Goal: Task Accomplishment & Management: Manage account settings

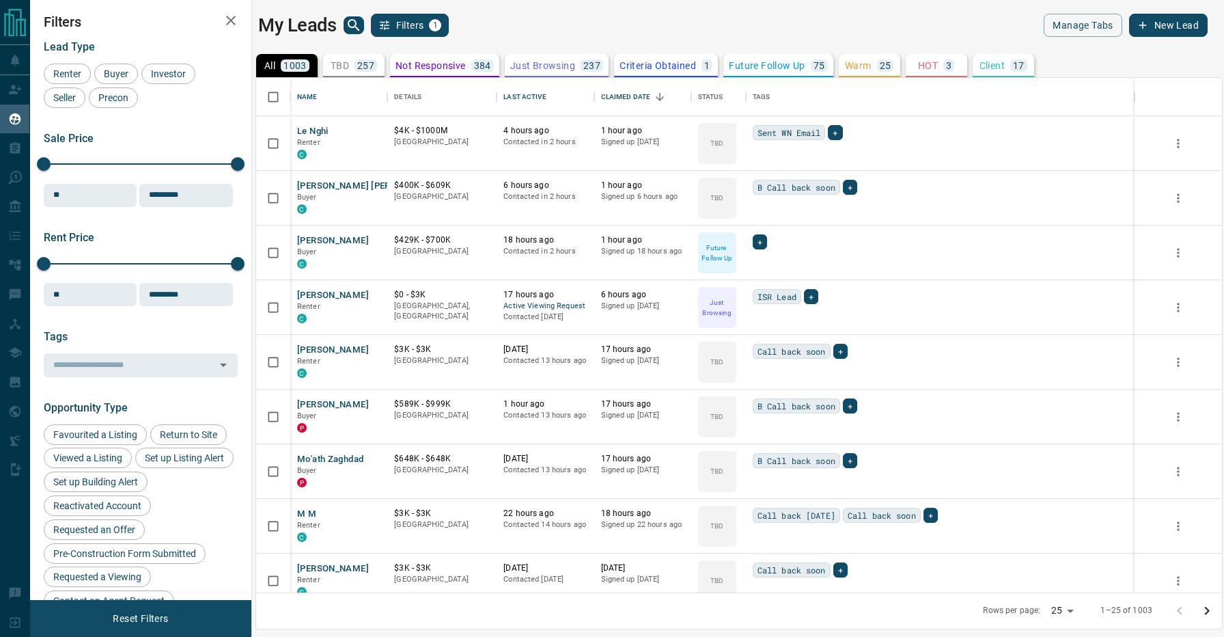
scroll to position [514, 966]
click at [115, 74] on span "Buyer" at bounding box center [116, 73] width 34 height 11
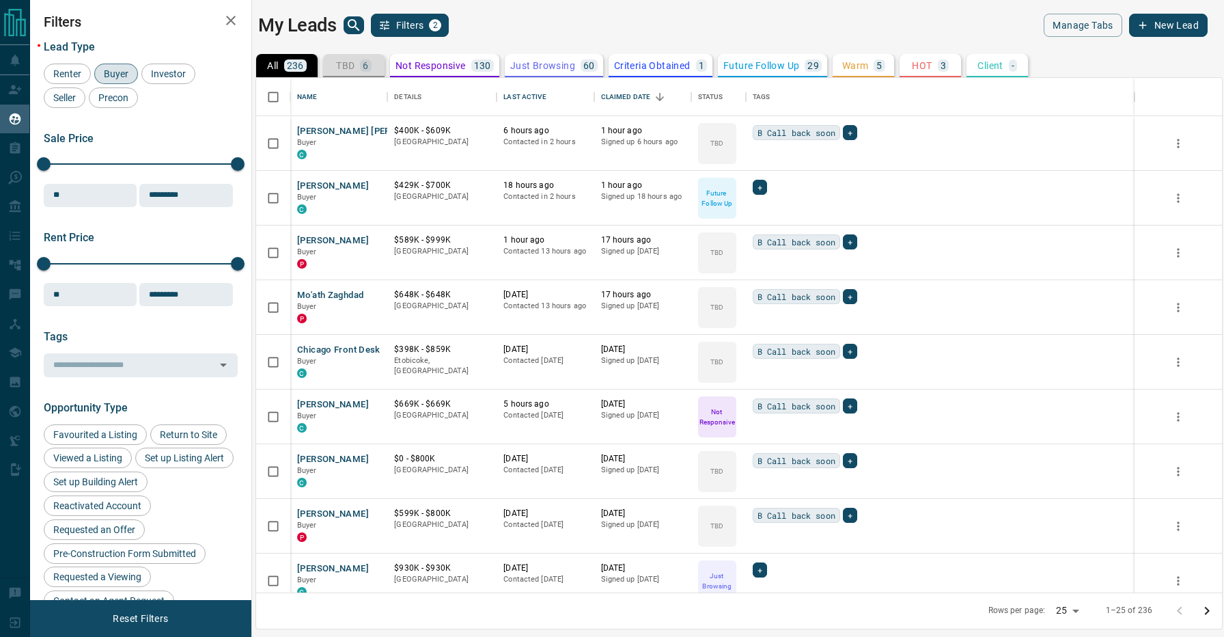
click at [354, 68] on p "TBD" at bounding box center [345, 66] width 18 height 10
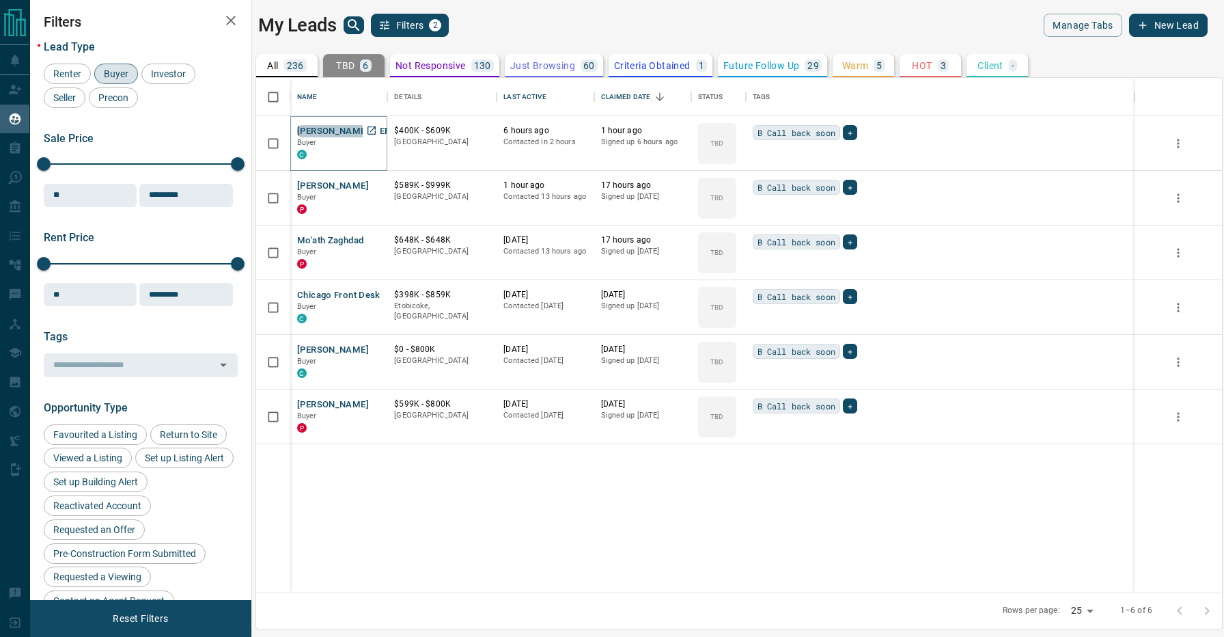
click at [314, 133] on button "[PERSON_NAME] [PERSON_NAME]" at bounding box center [369, 131] width 145 height 13
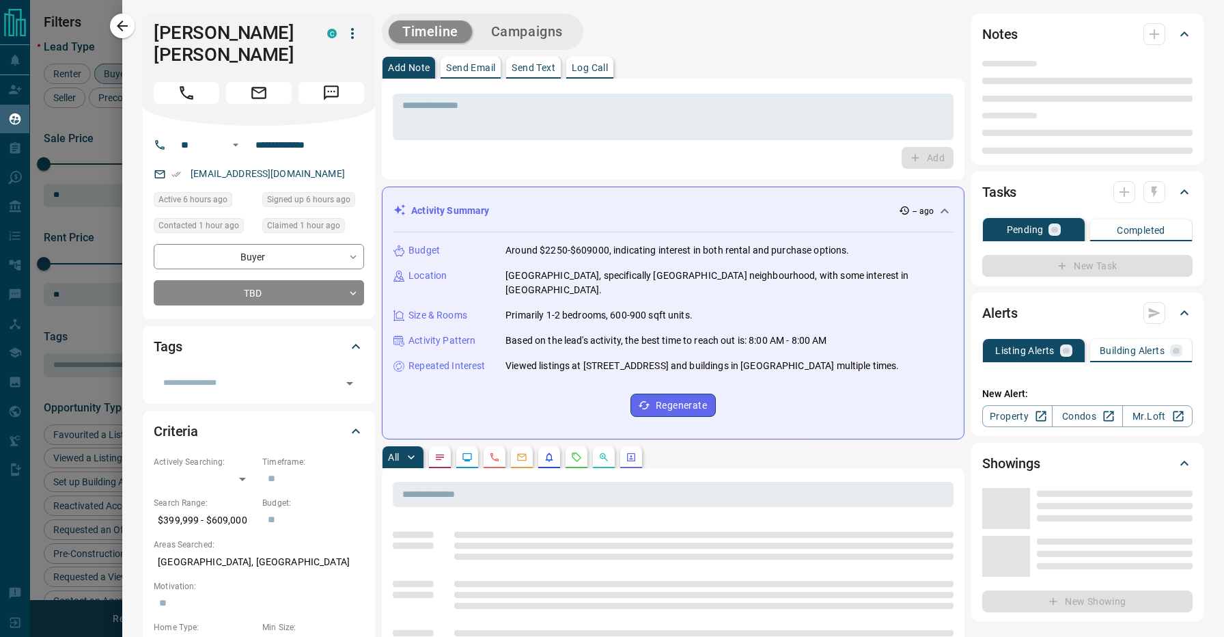
type input "**"
type input "**********"
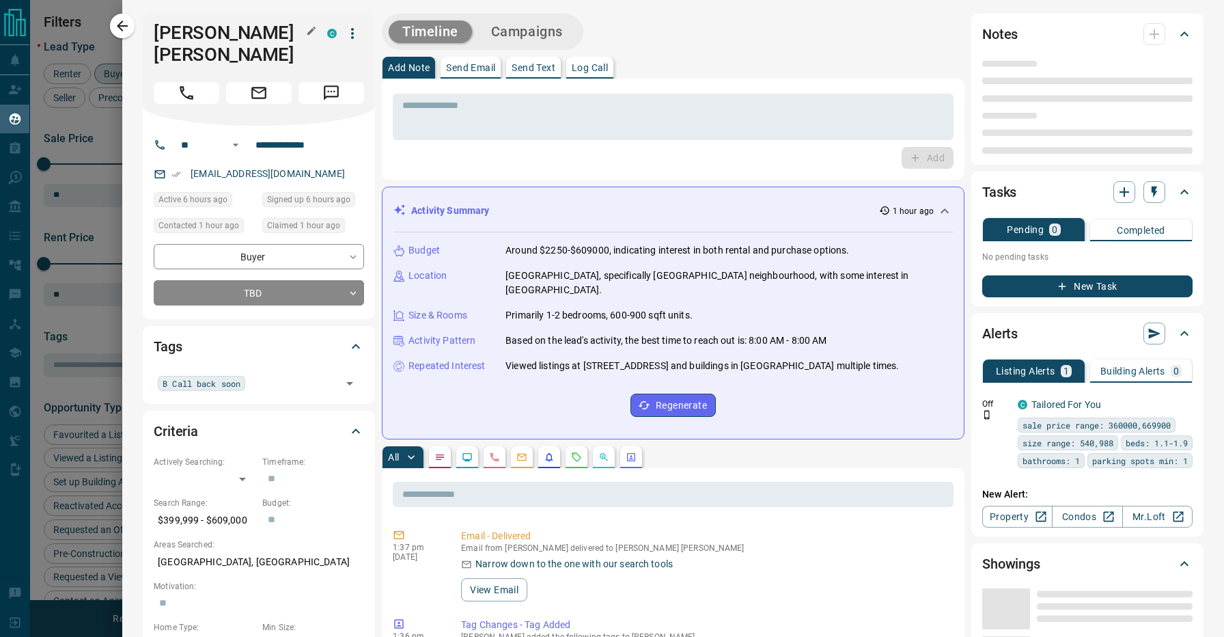
click at [176, 37] on h1 "[PERSON_NAME] [PERSON_NAME]" at bounding box center [230, 44] width 153 height 44
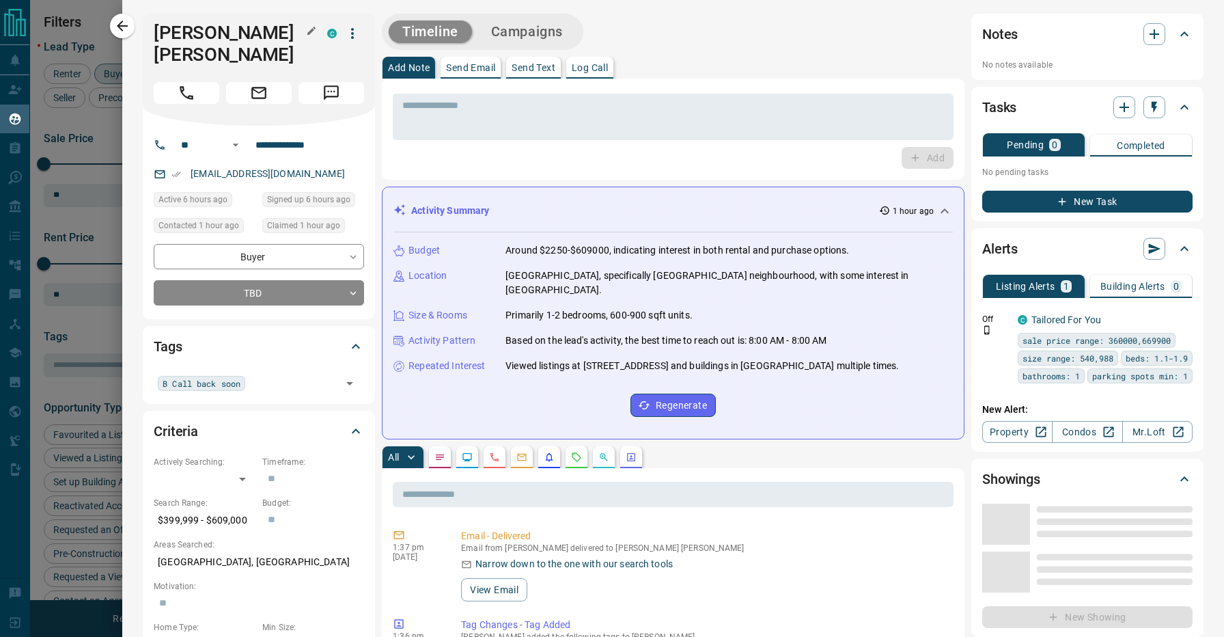
click at [176, 37] on h1 "[PERSON_NAME] [PERSON_NAME]" at bounding box center [230, 44] width 153 height 44
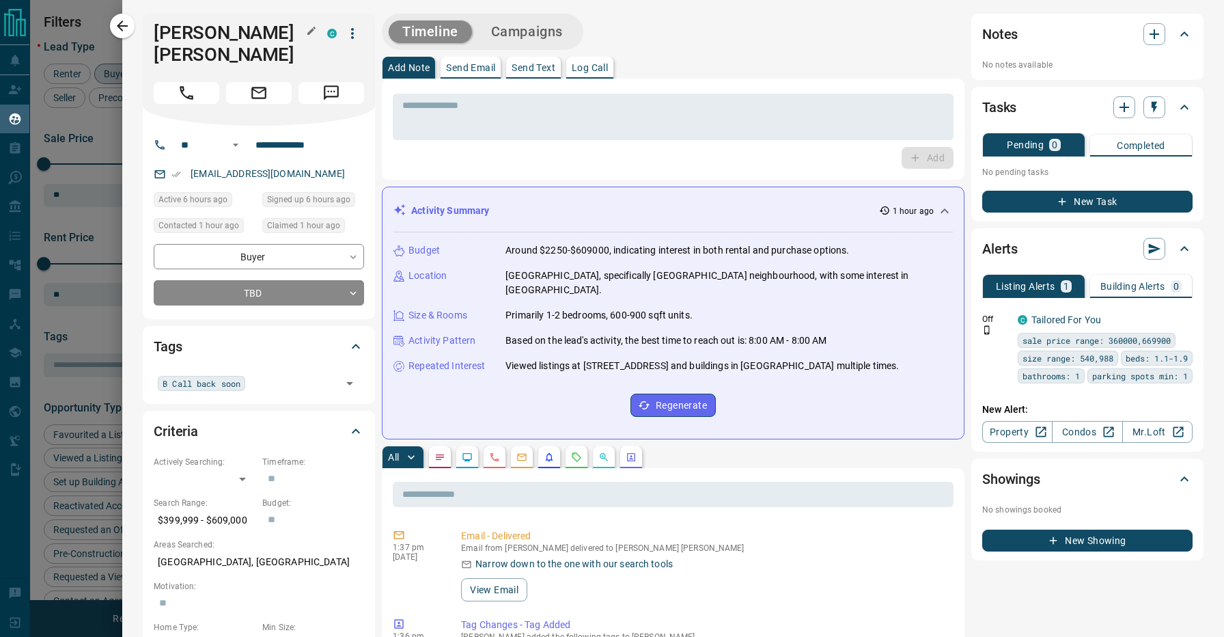
click at [171, 34] on h1 "[PERSON_NAME] [PERSON_NAME]" at bounding box center [230, 44] width 153 height 44
copy h1 "[PERSON_NAME]"
click at [633, 24] on div "Timeline Campaigns" at bounding box center [673, 32] width 583 height 36
click at [734, 31] on div "Timeline Campaigns" at bounding box center [673, 32] width 583 height 36
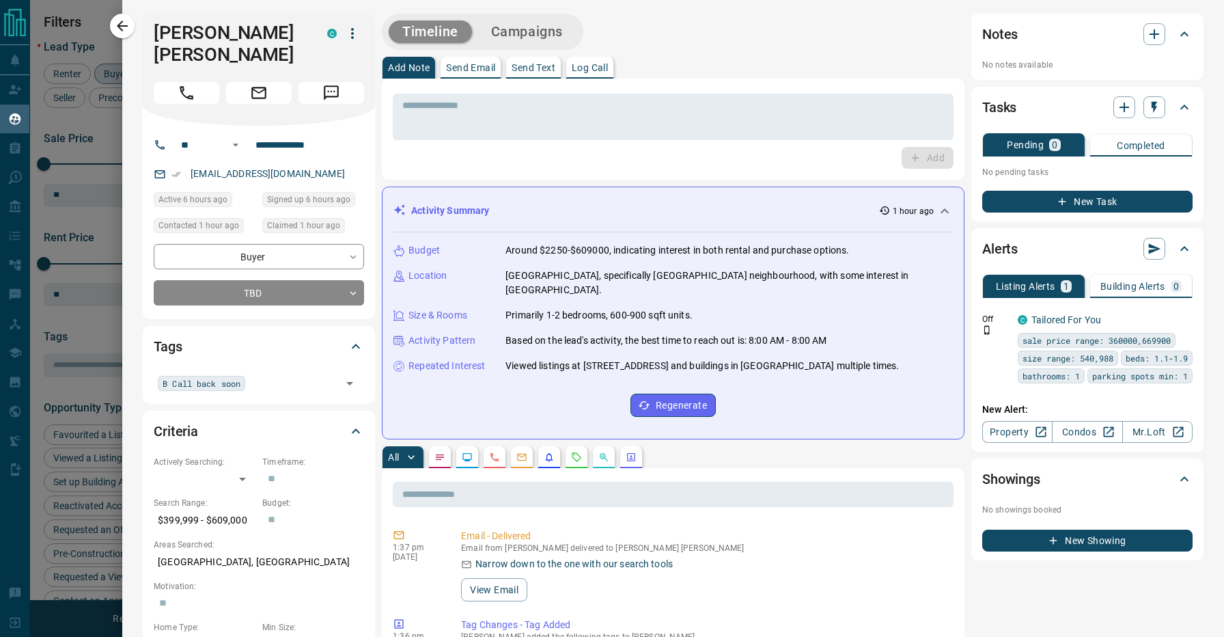
click at [793, 216] on div "Activity Summary 1 hour ago" at bounding box center [664, 211] width 543 height 14
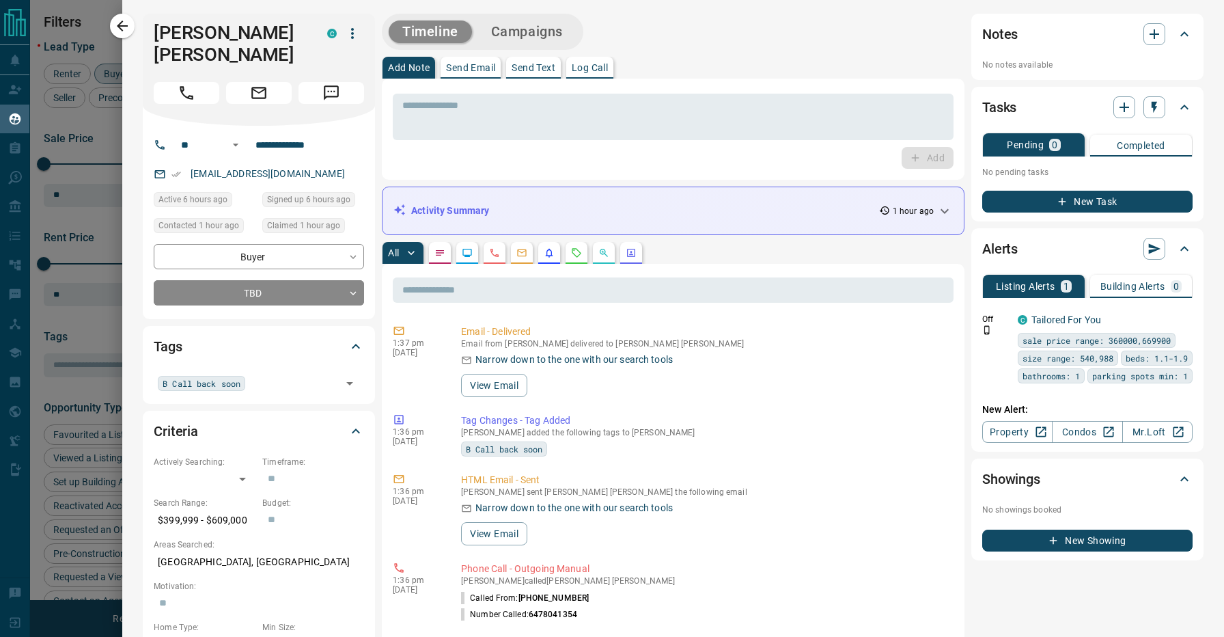
click at [739, 260] on div "All" at bounding box center [673, 253] width 583 height 22
drag, startPoint x: 282, startPoint y: 40, endPoint x: 122, endPoint y: 40, distance: 159.8
copy h1 "[PERSON_NAME] [PERSON_NAME]"
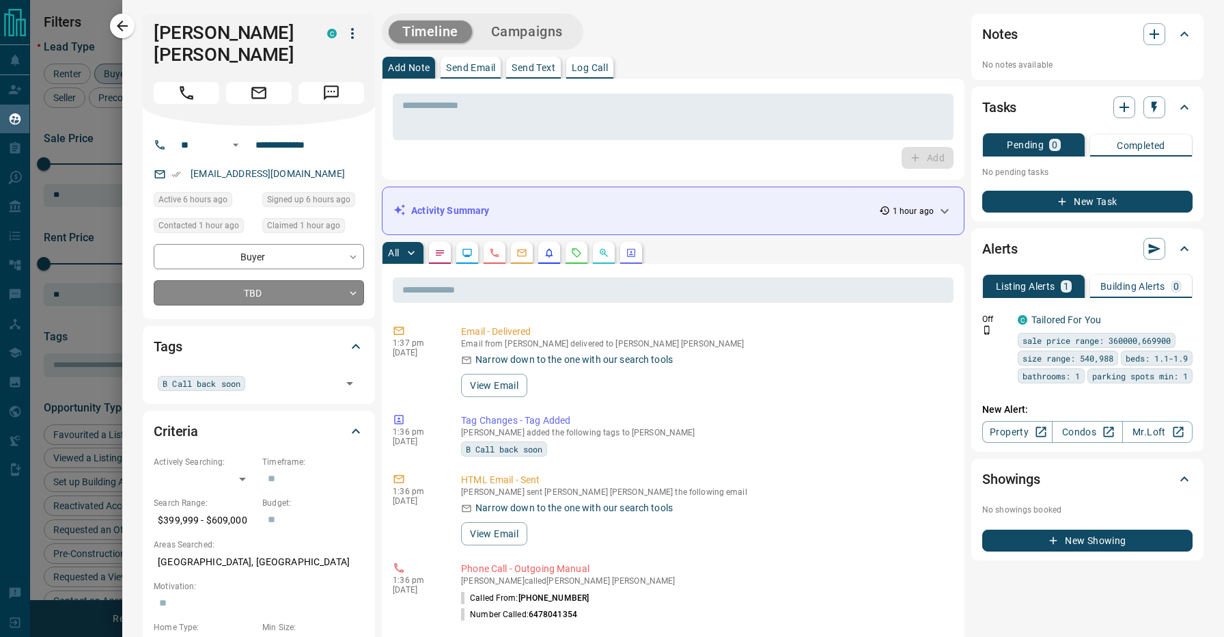
click at [268, 268] on body "Lead Transfers Claim Leads My Leads Tasks Opportunities Deals Campaigns Automat…" at bounding box center [612, 310] width 1224 height 620
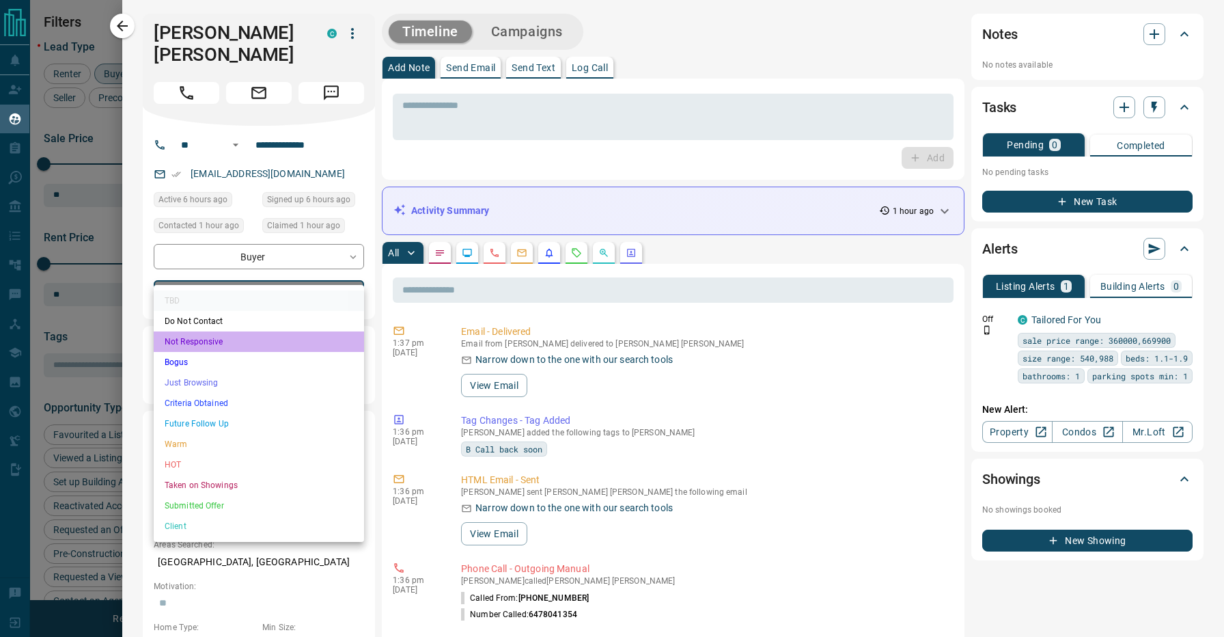
click at [240, 343] on li "Not Responsive" at bounding box center [259, 341] width 210 height 20
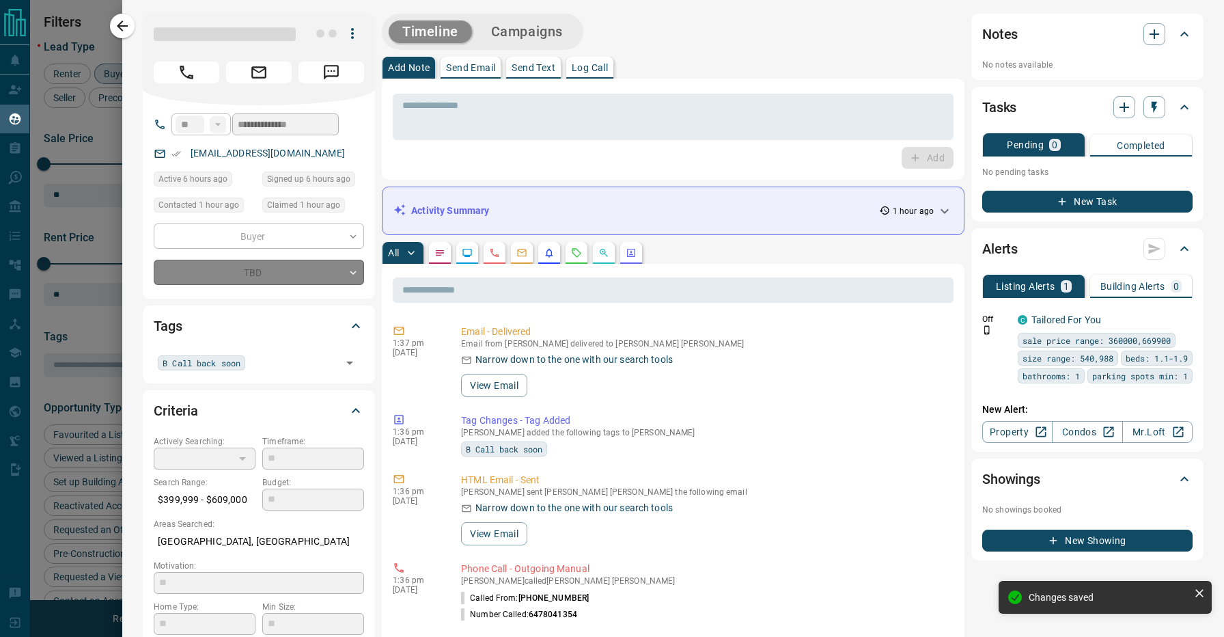
type input "*"
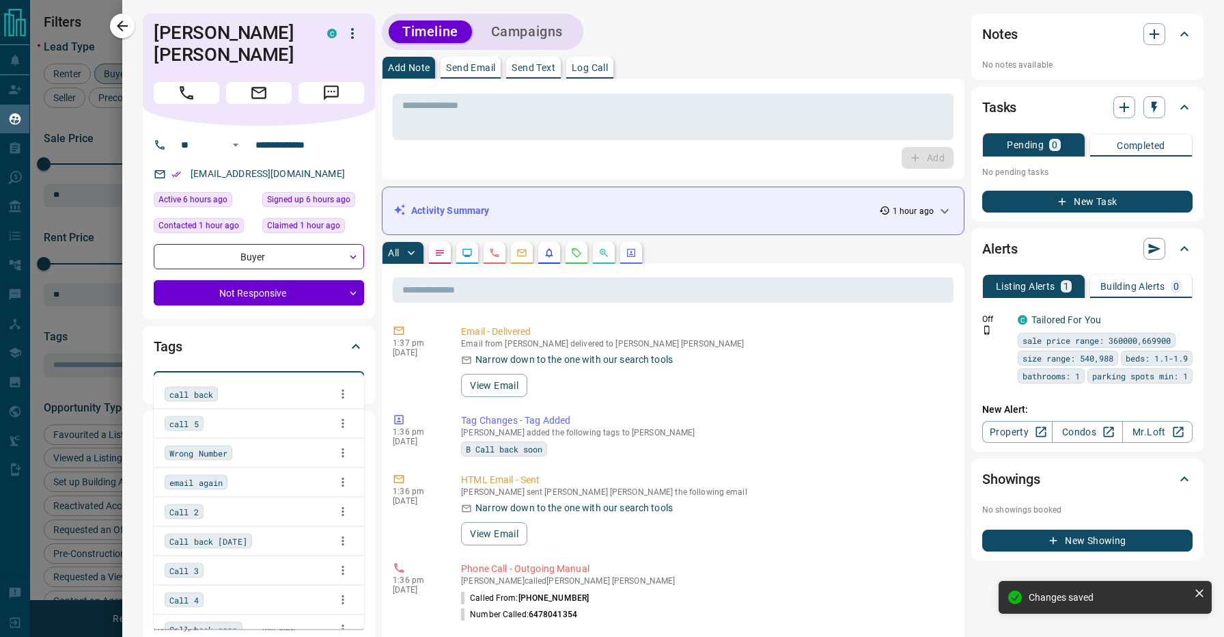
click at [277, 375] on input "text" at bounding box center [298, 382] width 77 height 15
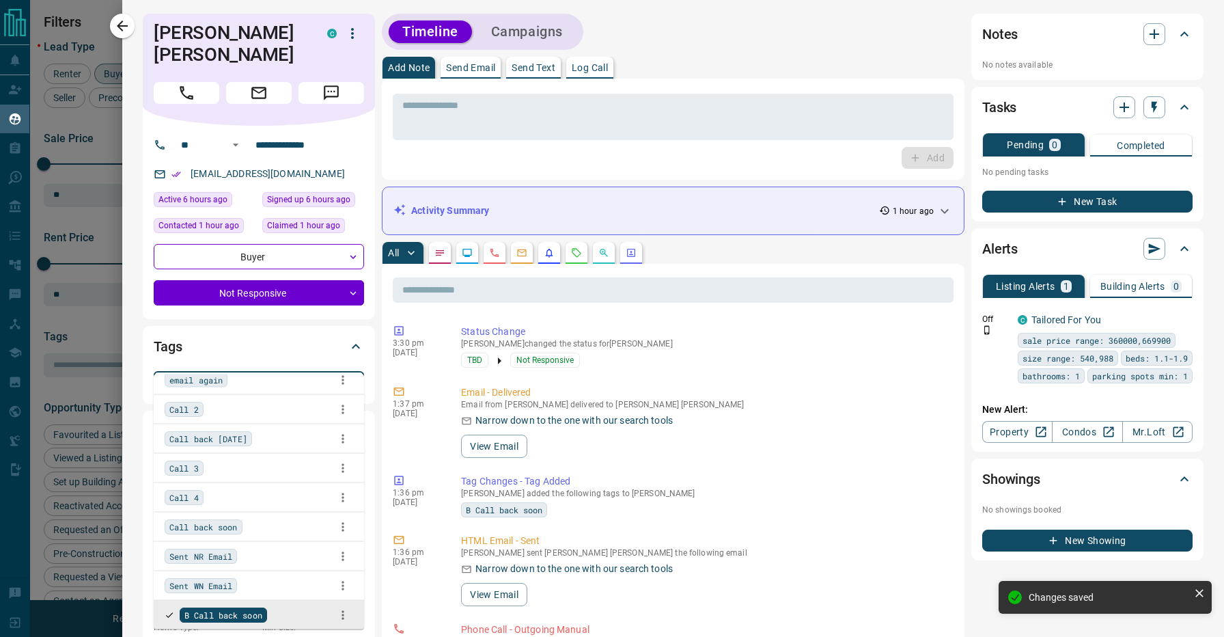
click at [251, 378] on icon at bounding box center [246, 382] width 9 height 9
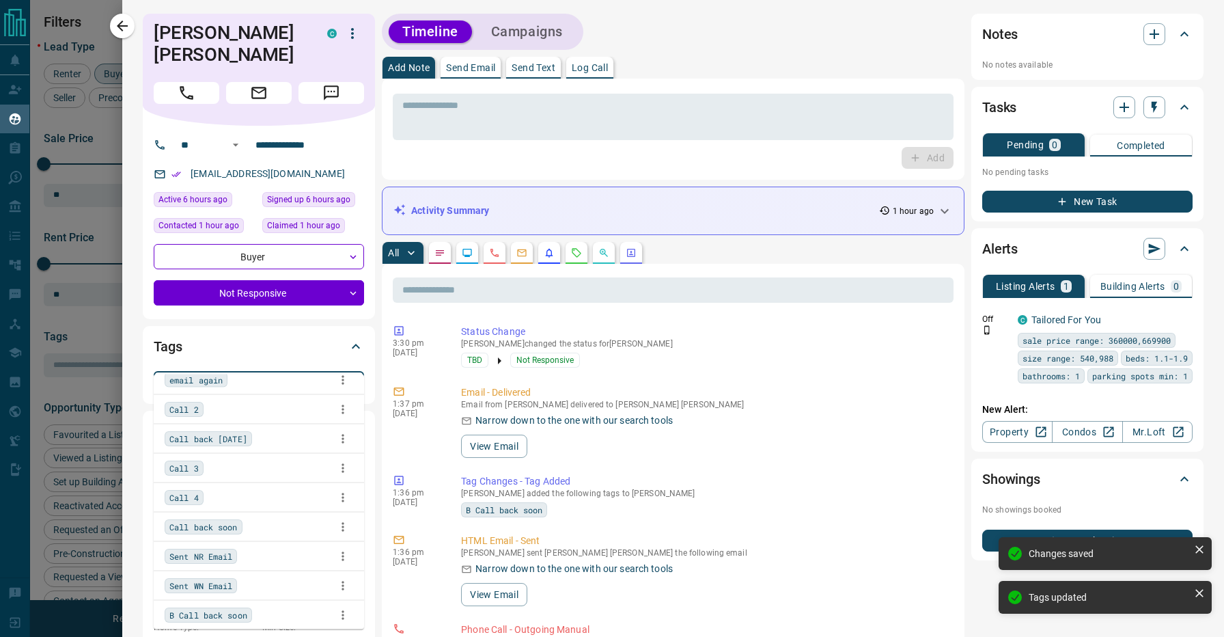
scroll to position [0, 0]
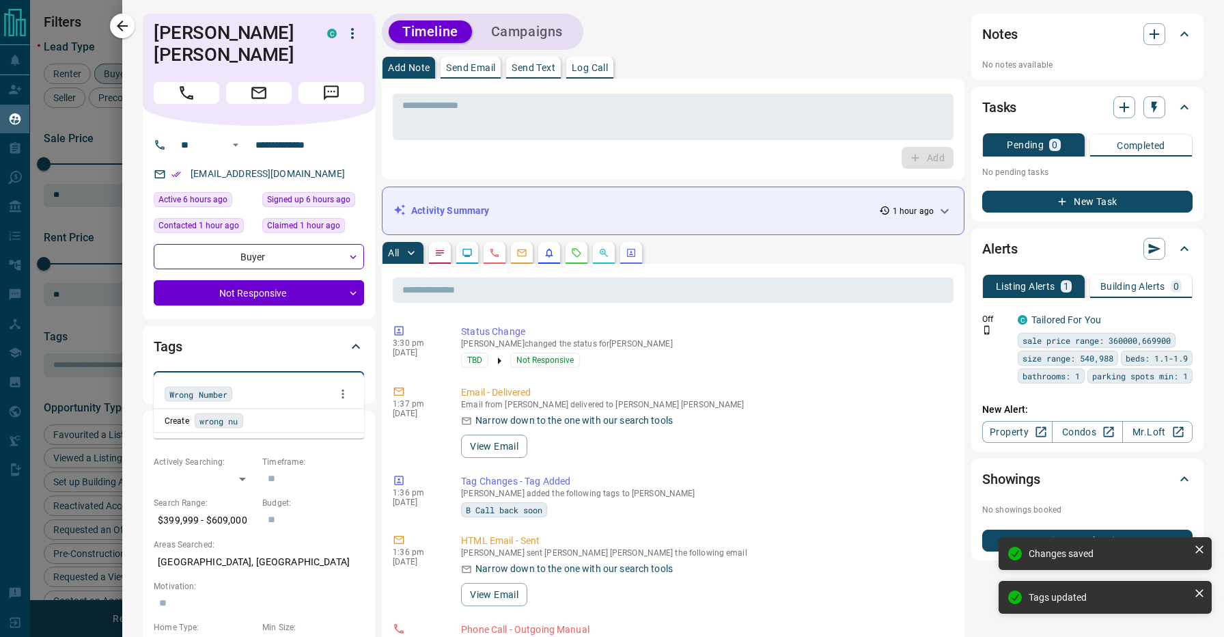
type input "*********"
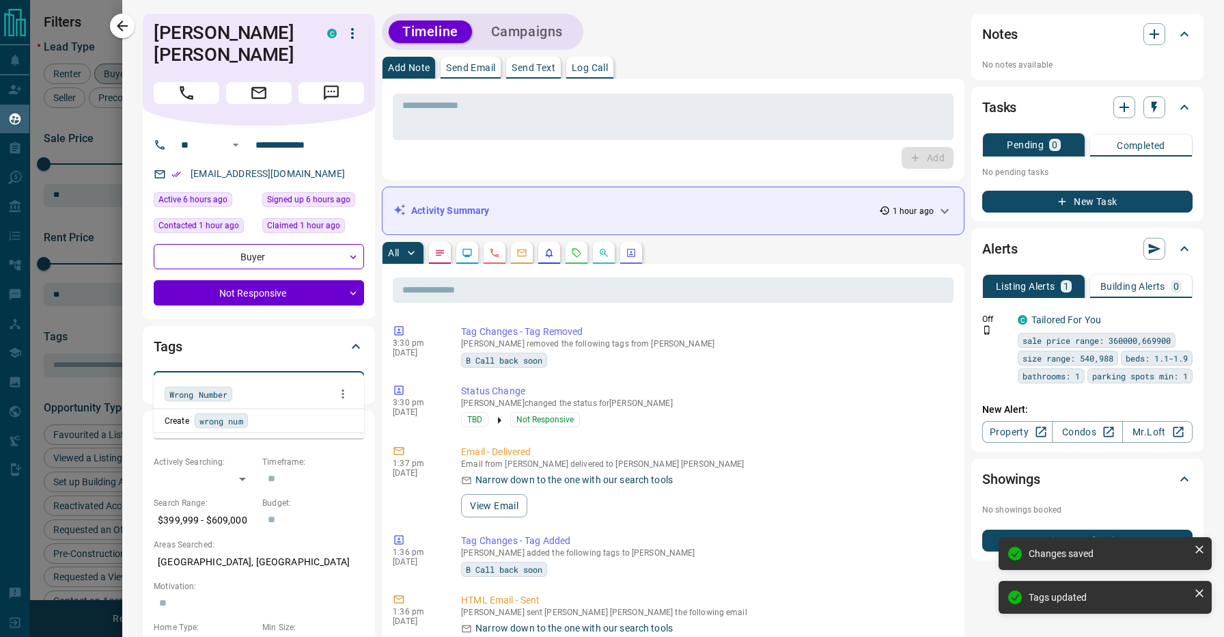
click at [241, 391] on div "Wrong Number" at bounding box center [259, 394] width 189 height 20
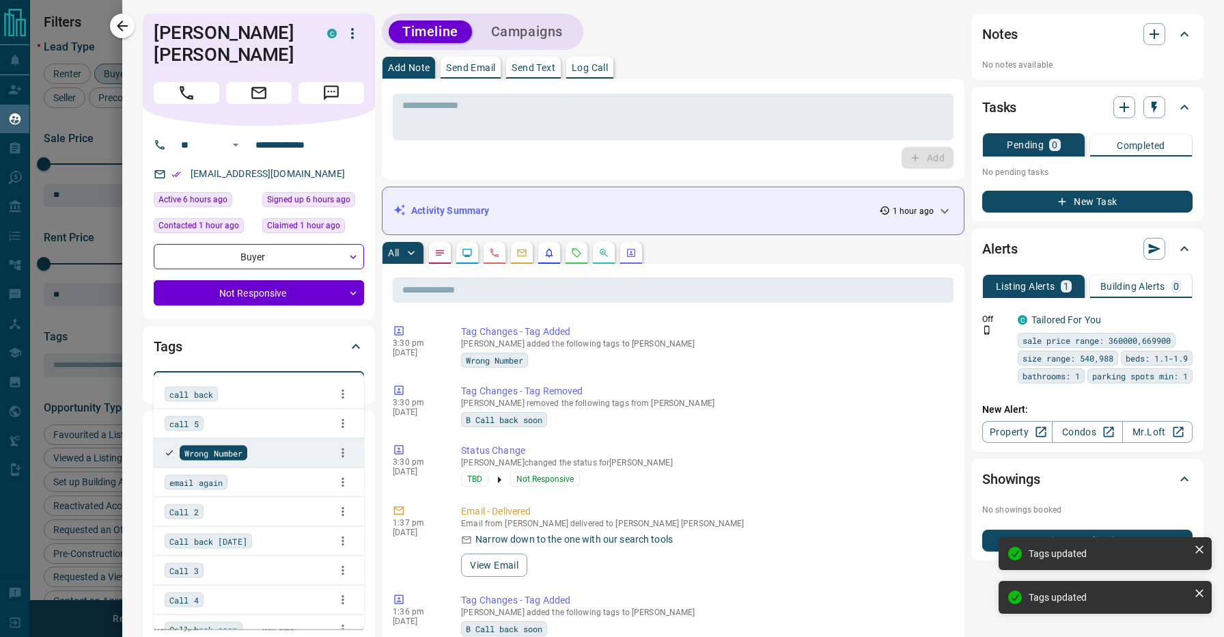
click at [473, 68] on p "Send Email" at bounding box center [470, 68] width 49 height 10
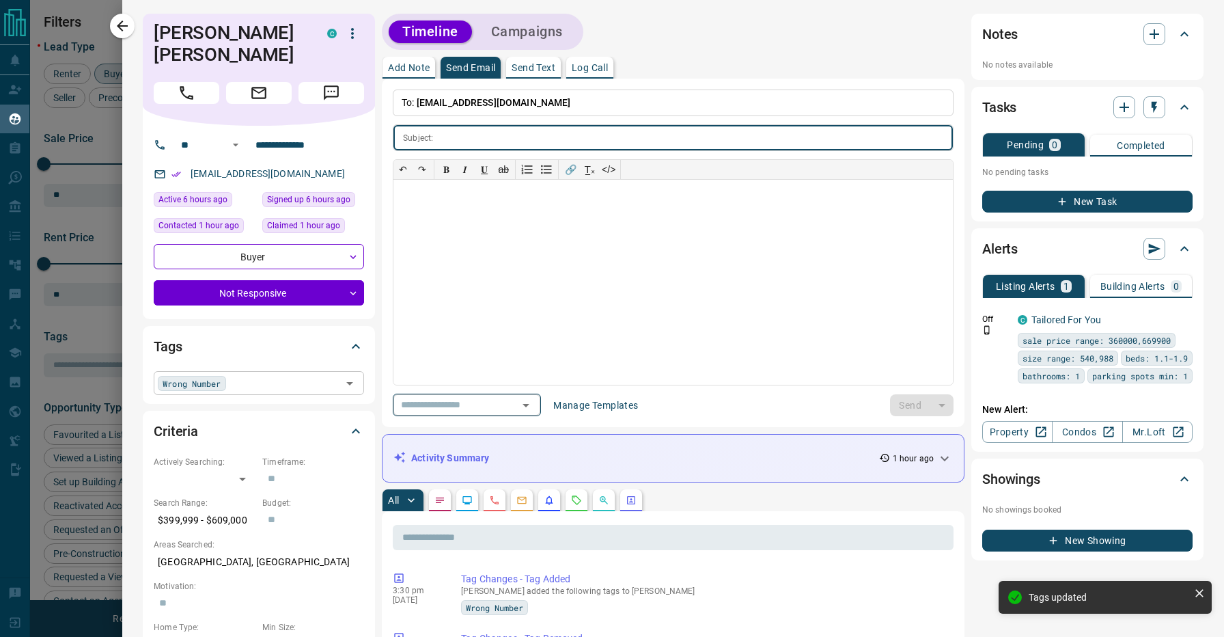
click at [499, 402] on input "text" at bounding box center [447, 404] width 104 height 17
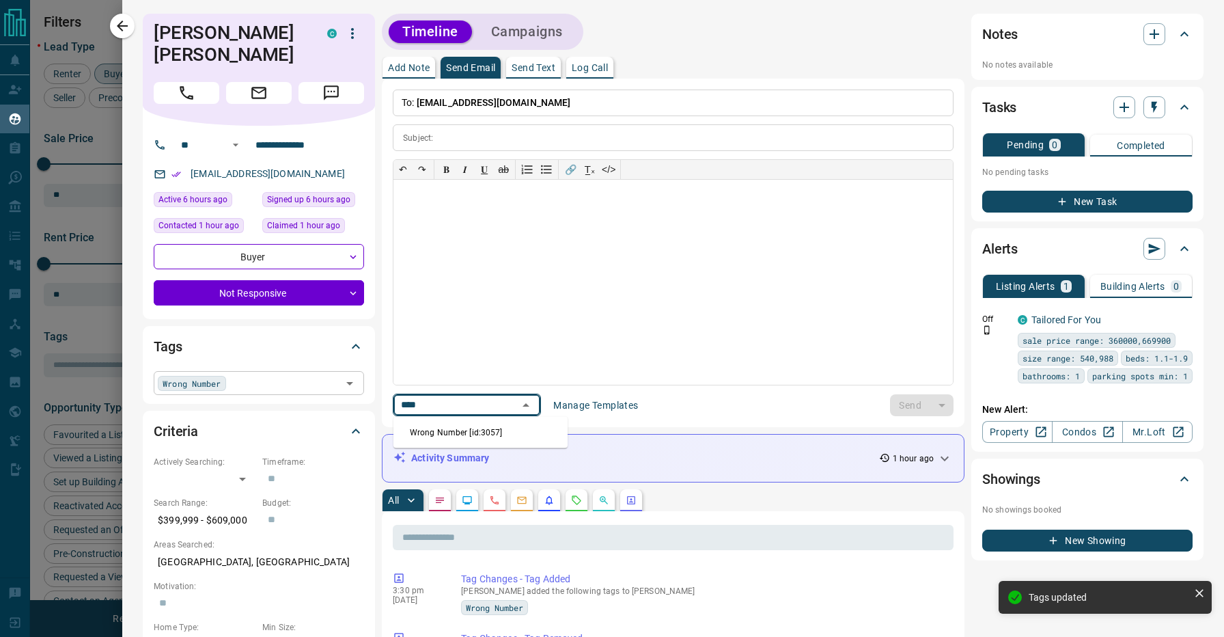
click at [516, 426] on li "Wrong Number [id:3057]" at bounding box center [480, 432] width 174 height 20
type input "****"
type input "**********"
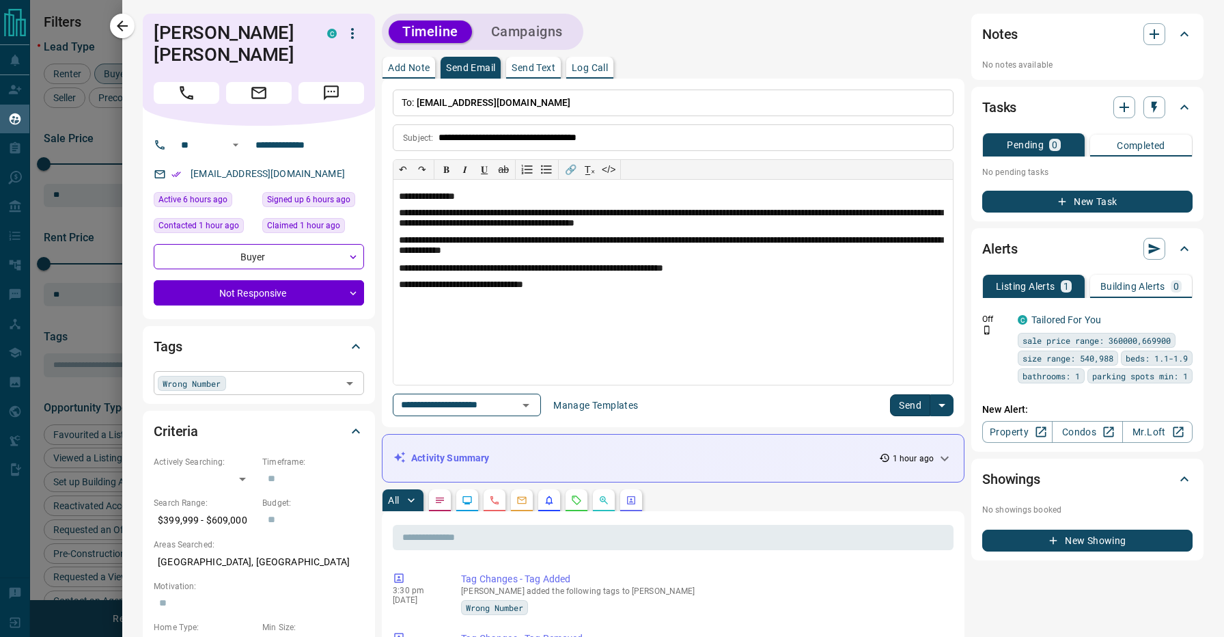
click at [914, 409] on button "Send" at bounding box center [910, 405] width 40 height 22
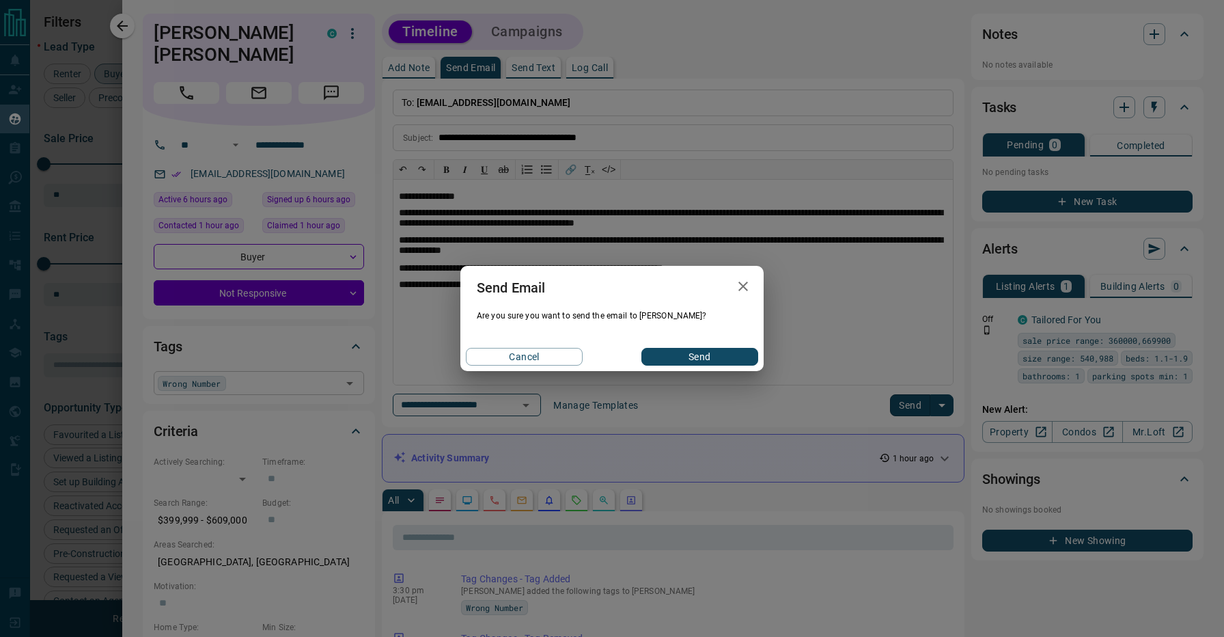
click at [688, 350] on button "Send" at bounding box center [699, 357] width 117 height 18
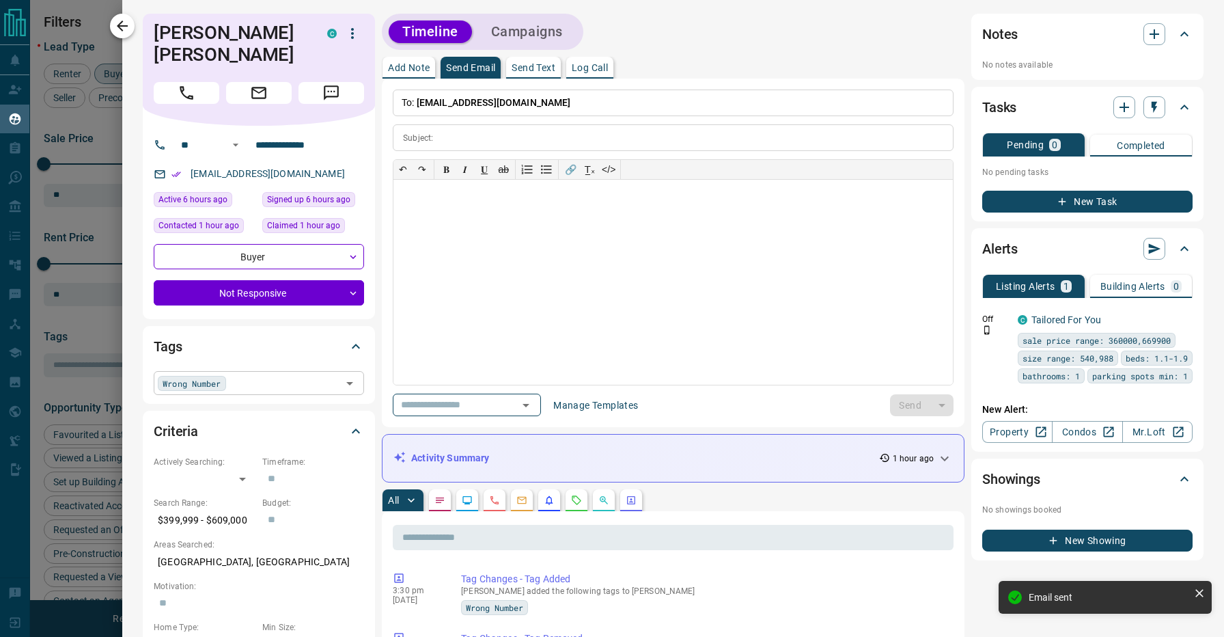
click at [127, 22] on icon "button" at bounding box center [122, 26] width 16 height 16
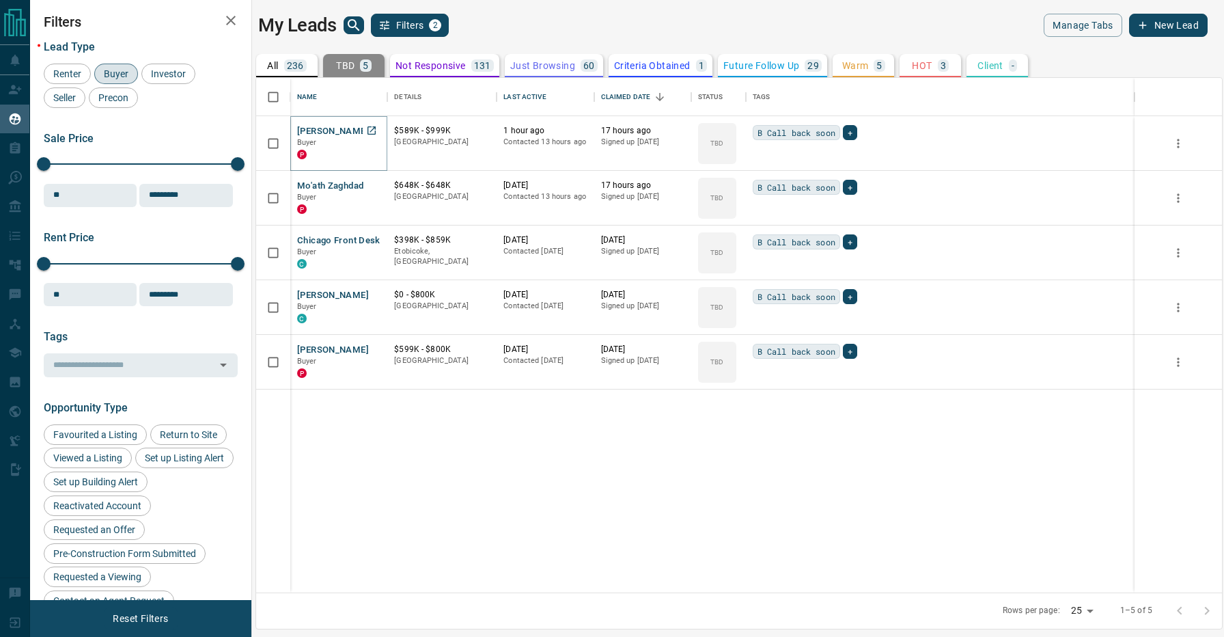
click at [330, 128] on button "[PERSON_NAME]" at bounding box center [333, 131] width 72 height 13
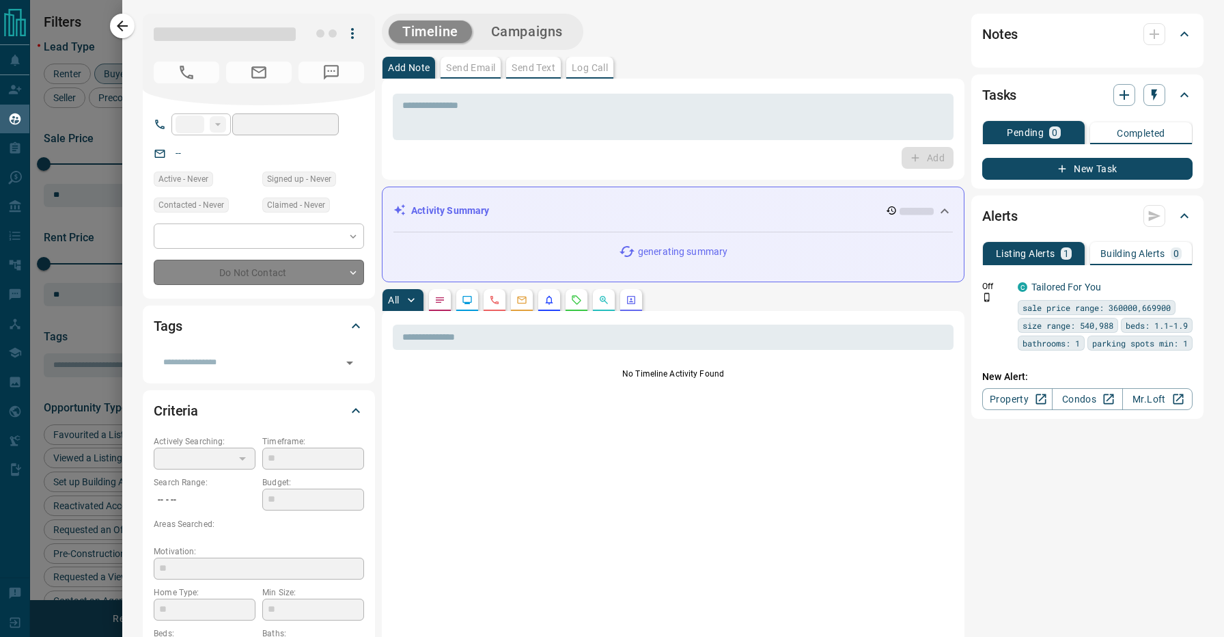
type input "***"
type input "**********"
type input "**"
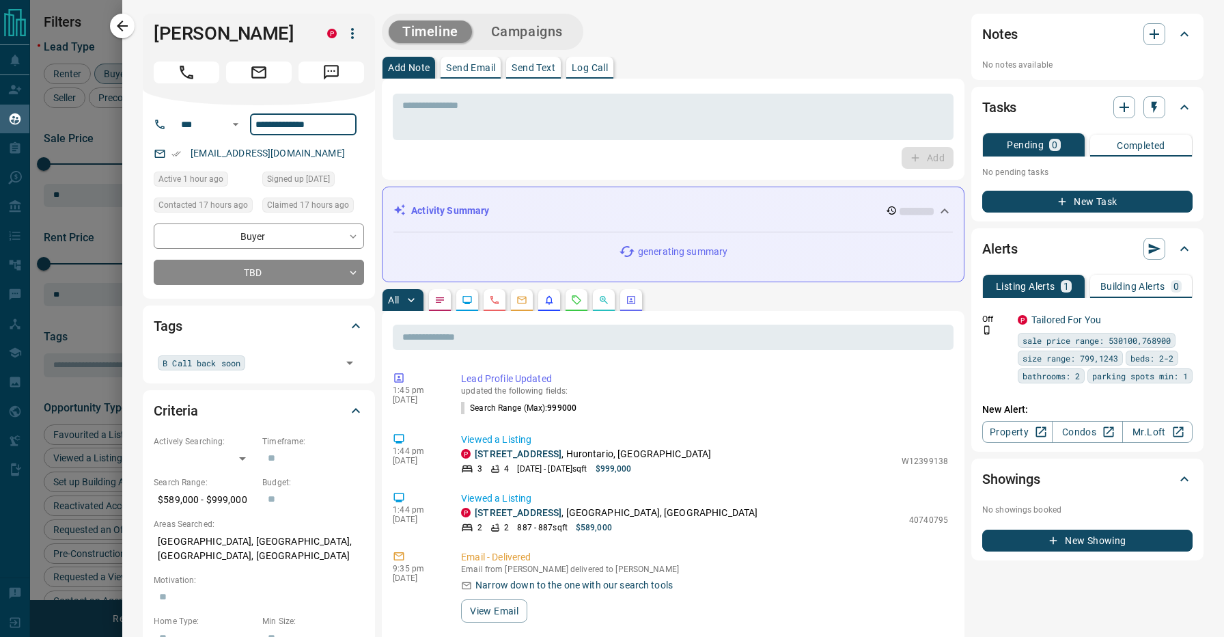
click at [704, 47] on div "Timeline Campaigns" at bounding box center [673, 32] width 583 height 36
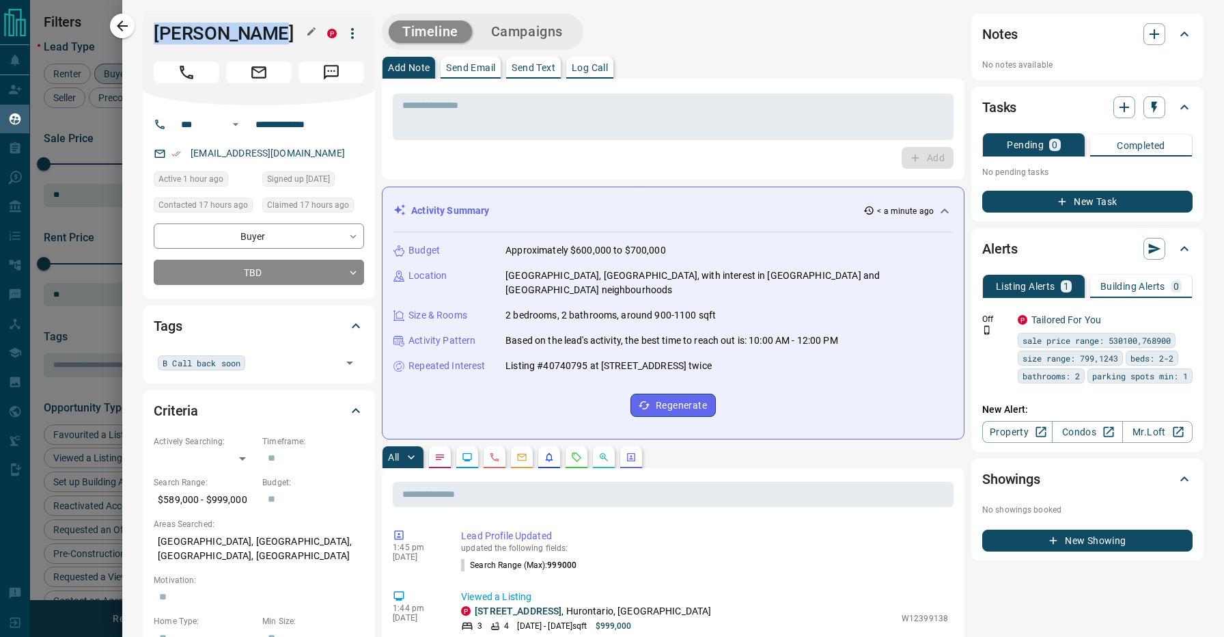
drag, startPoint x: 264, startPoint y: 40, endPoint x: 154, endPoint y: 40, distance: 110.0
click at [154, 40] on h1 "[PERSON_NAME]" at bounding box center [230, 34] width 153 height 22
copy h1 "[PERSON_NAME]"
click at [308, 120] on input "**********" at bounding box center [303, 124] width 107 height 22
click at [287, 359] on input "text" at bounding box center [293, 361] width 88 height 15
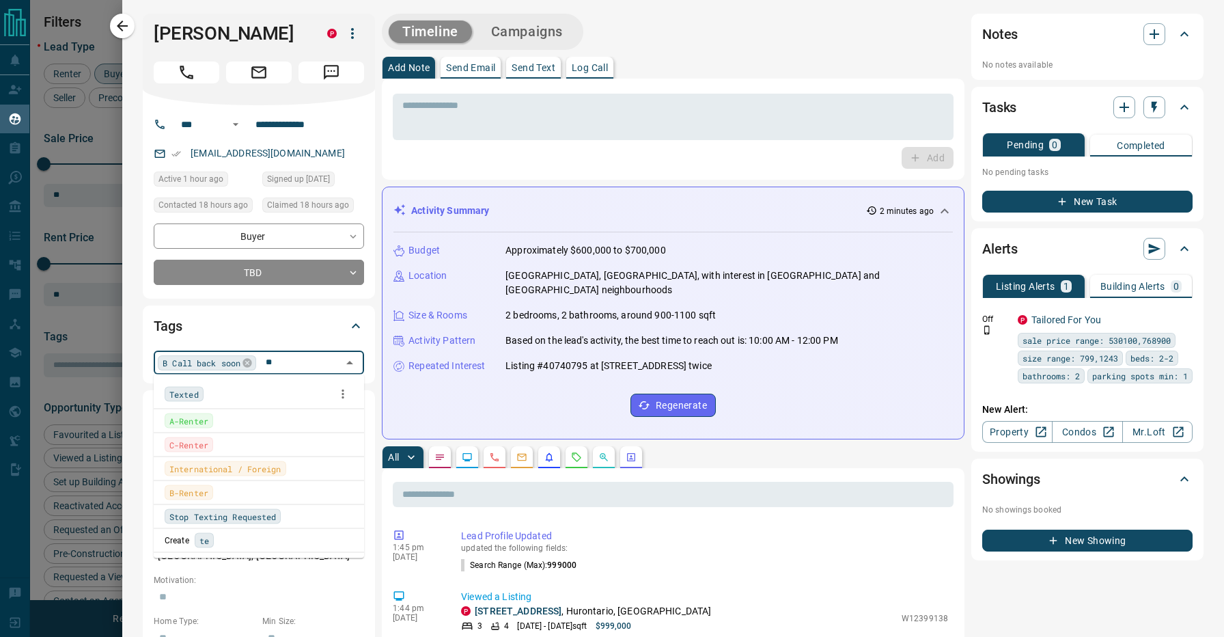
type input "***"
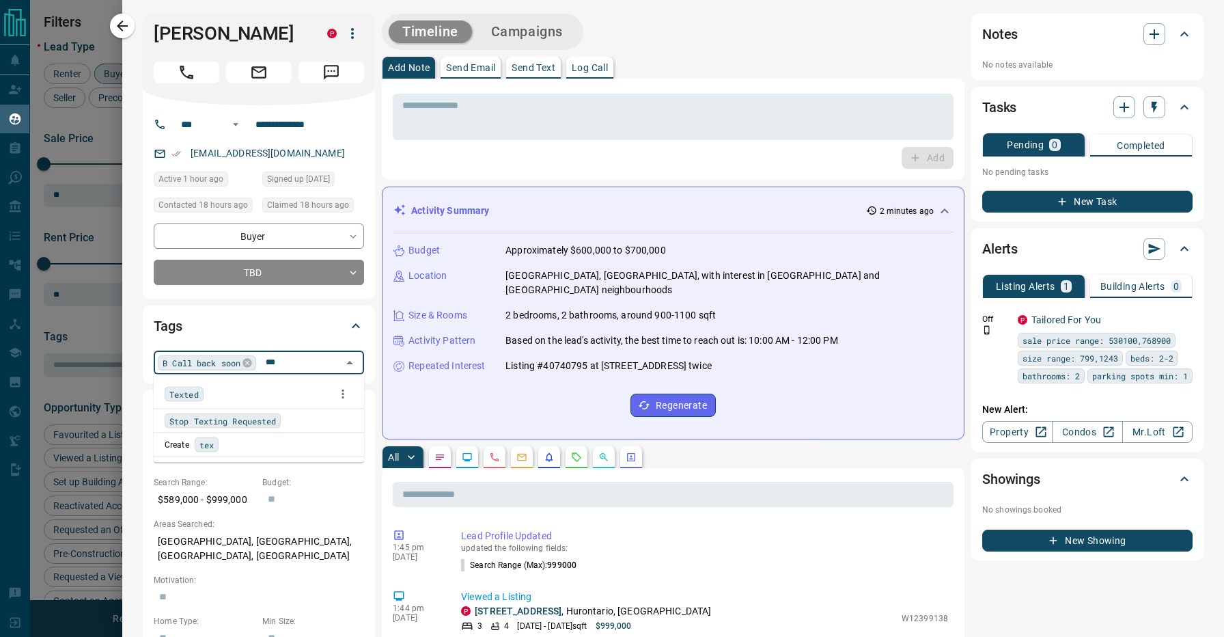
click at [287, 392] on div "Texted" at bounding box center [259, 394] width 189 height 20
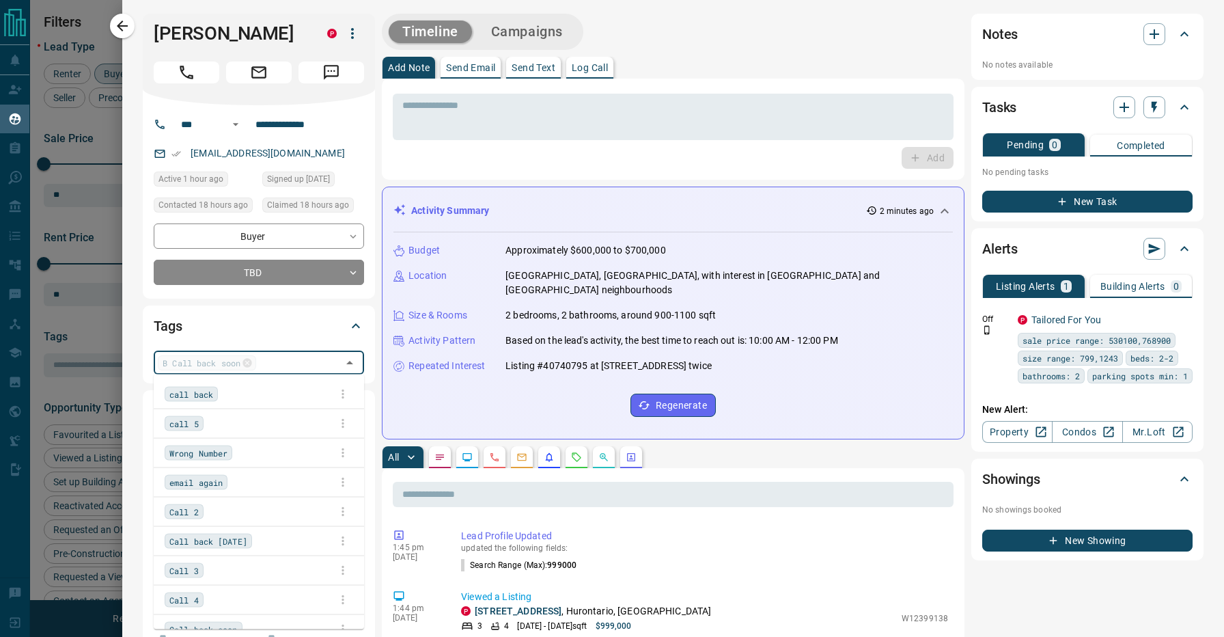
scroll to position [102, 0]
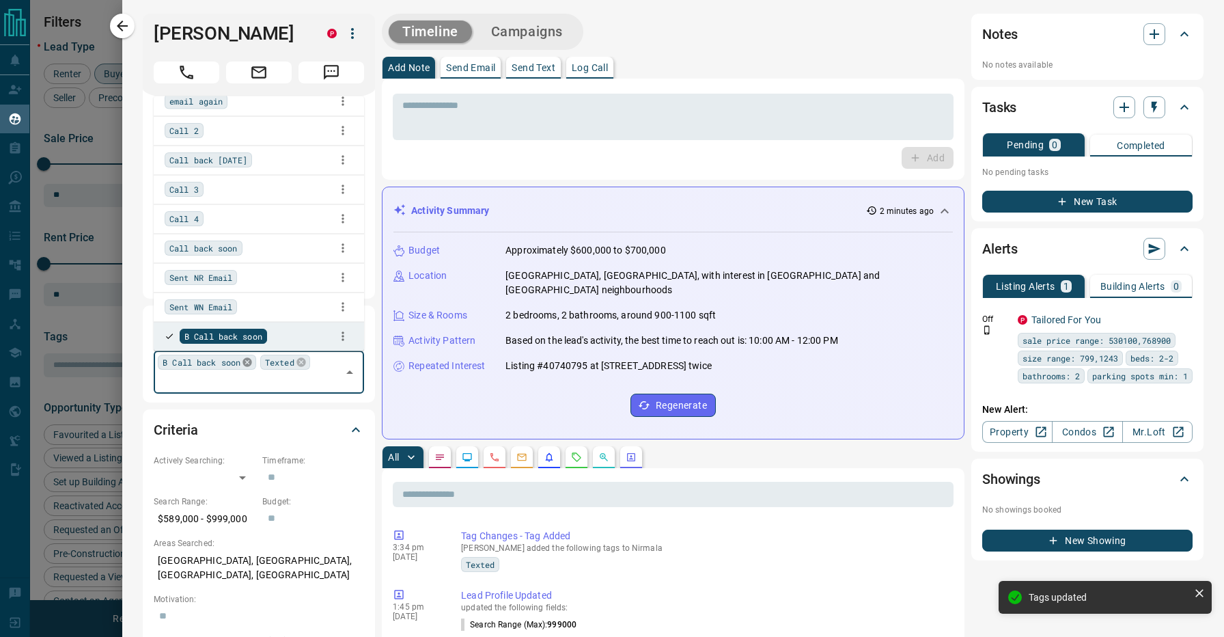
click at [249, 363] on icon at bounding box center [247, 362] width 11 height 11
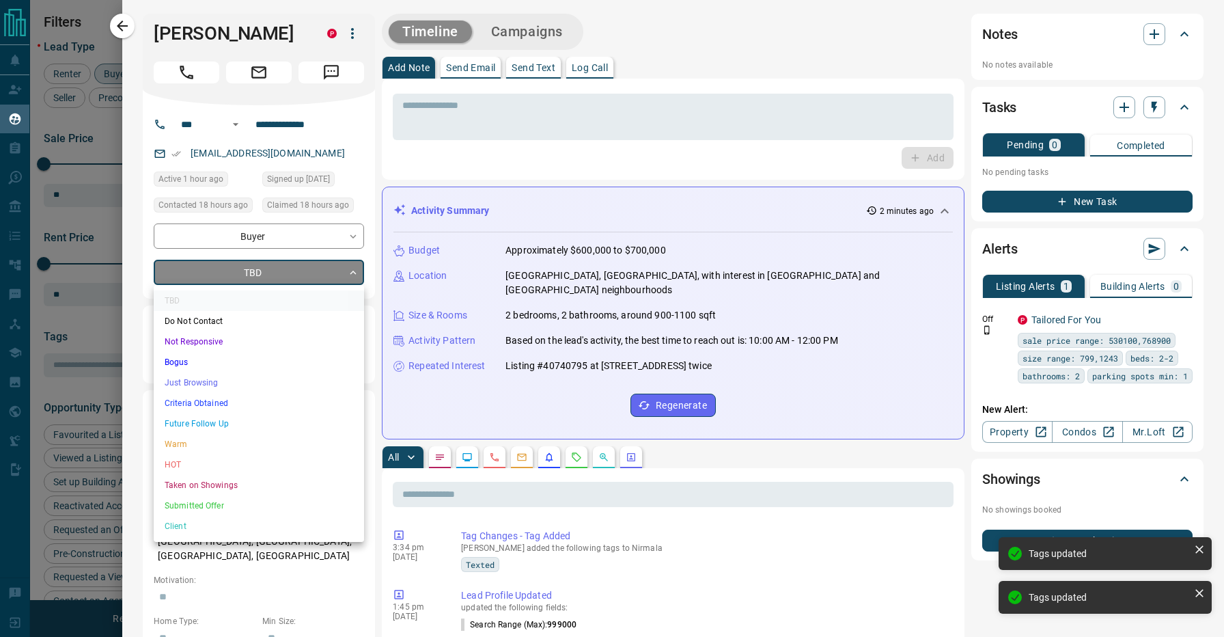
click at [260, 277] on body "Lead Transfers Claim Leads My Leads Tasks Opportunities Deals Campaigns Automat…" at bounding box center [612, 310] width 1224 height 620
click at [229, 336] on li "Not Responsive" at bounding box center [259, 341] width 210 height 20
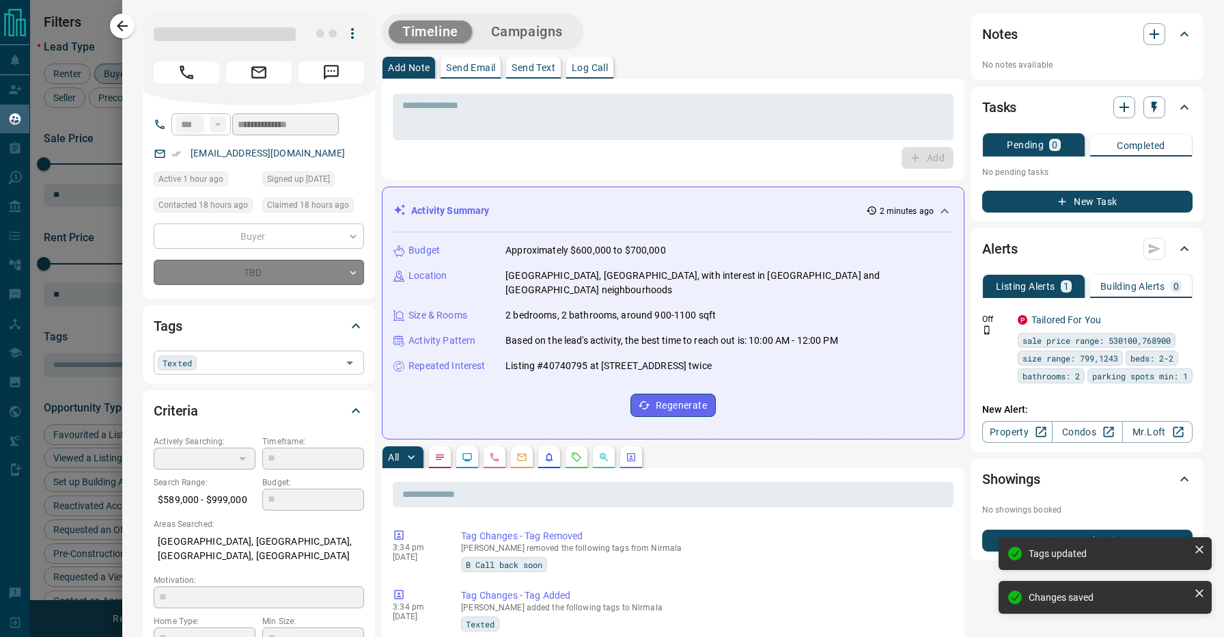
type input "*"
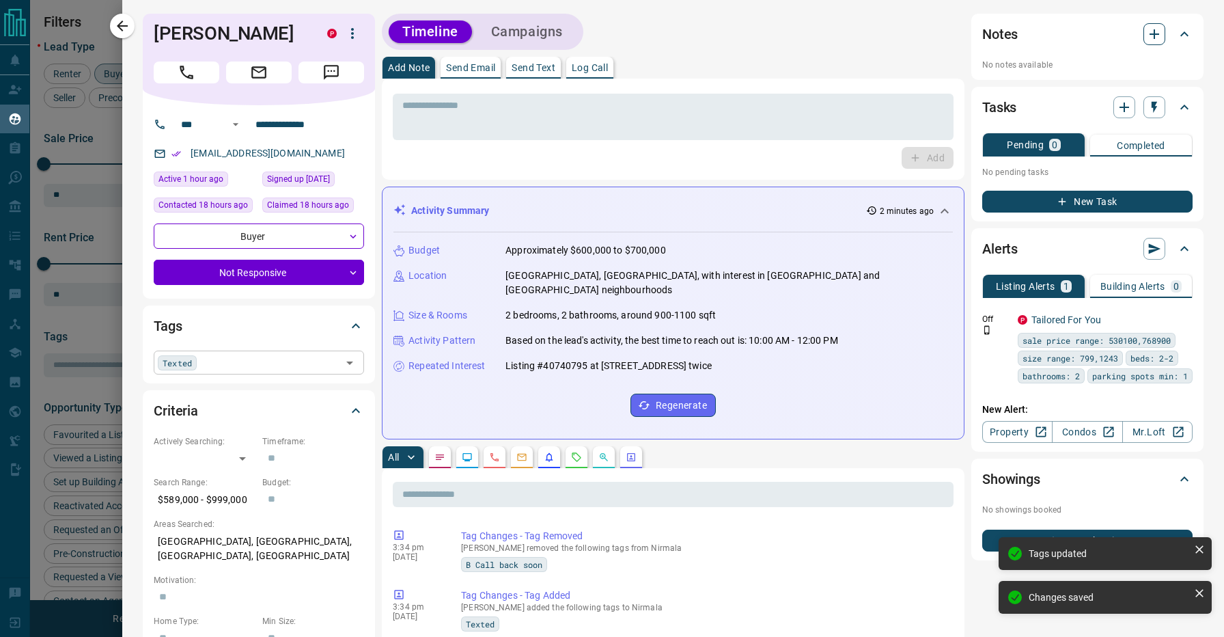
click at [1154, 30] on icon "button" at bounding box center [1155, 34] width 10 height 10
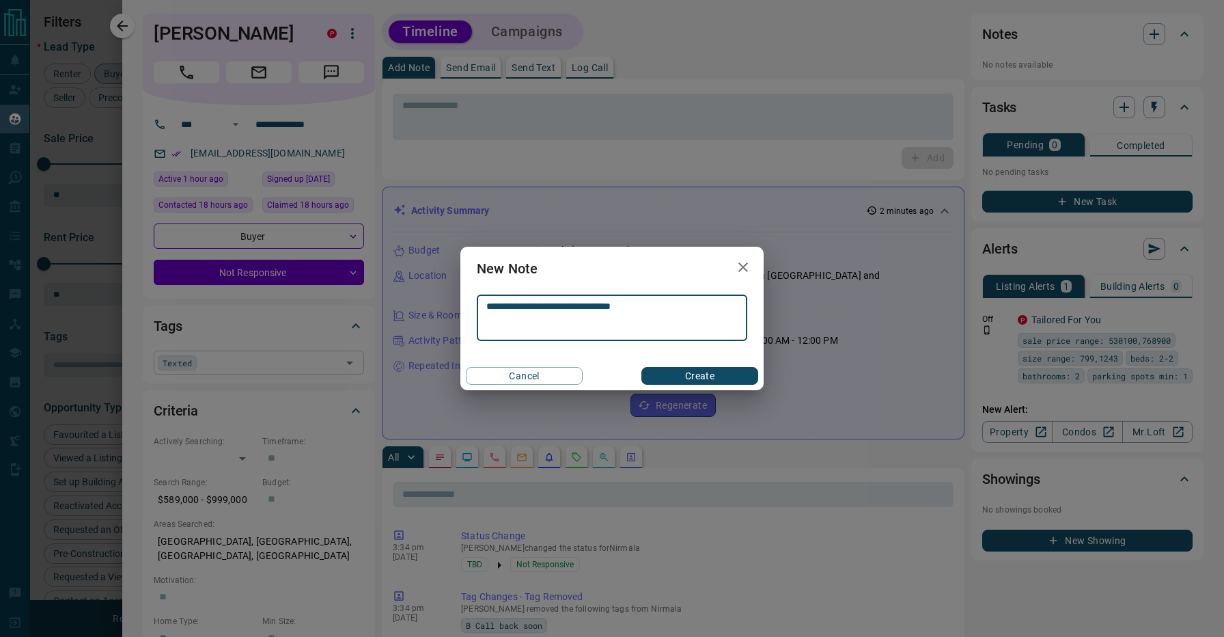
type textarea "**********"
click at [710, 378] on button "Create" at bounding box center [699, 376] width 117 height 18
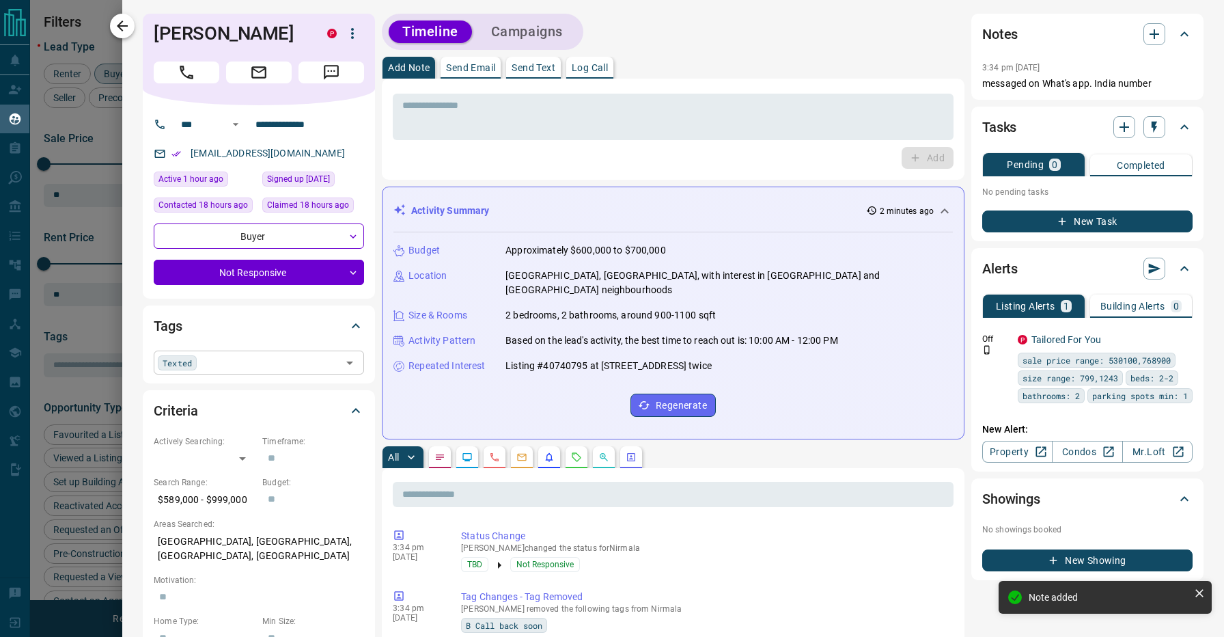
click at [128, 23] on icon "button" at bounding box center [122, 26] width 16 height 16
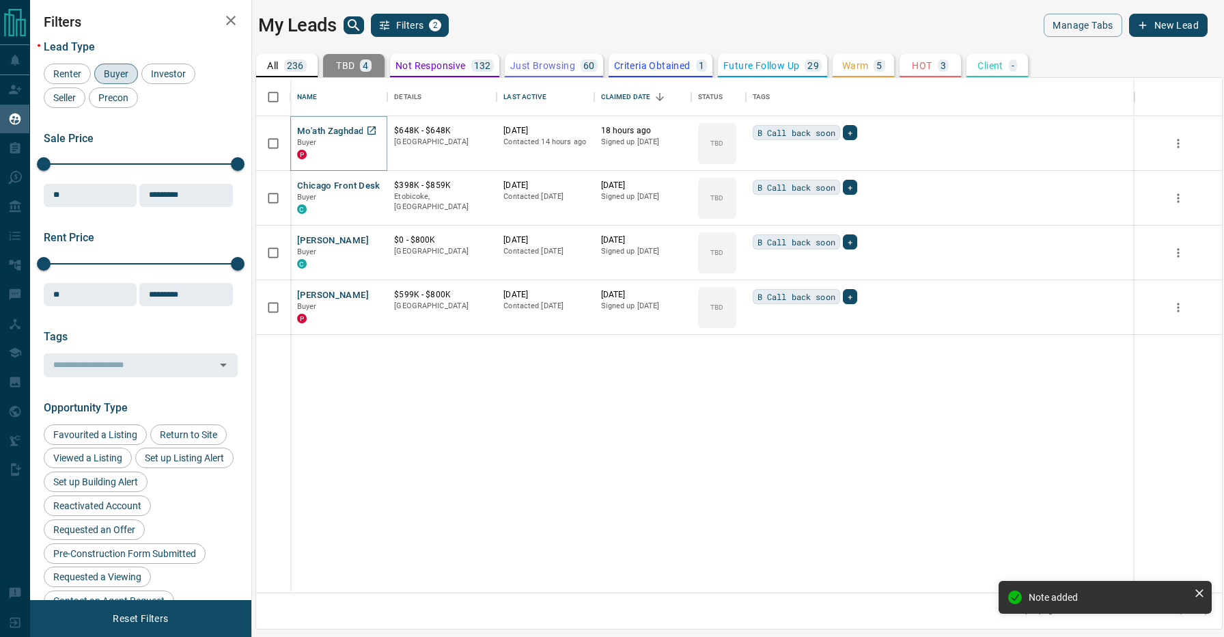
click at [323, 129] on button "Mo'ath Zaghdad" at bounding box center [330, 131] width 66 height 13
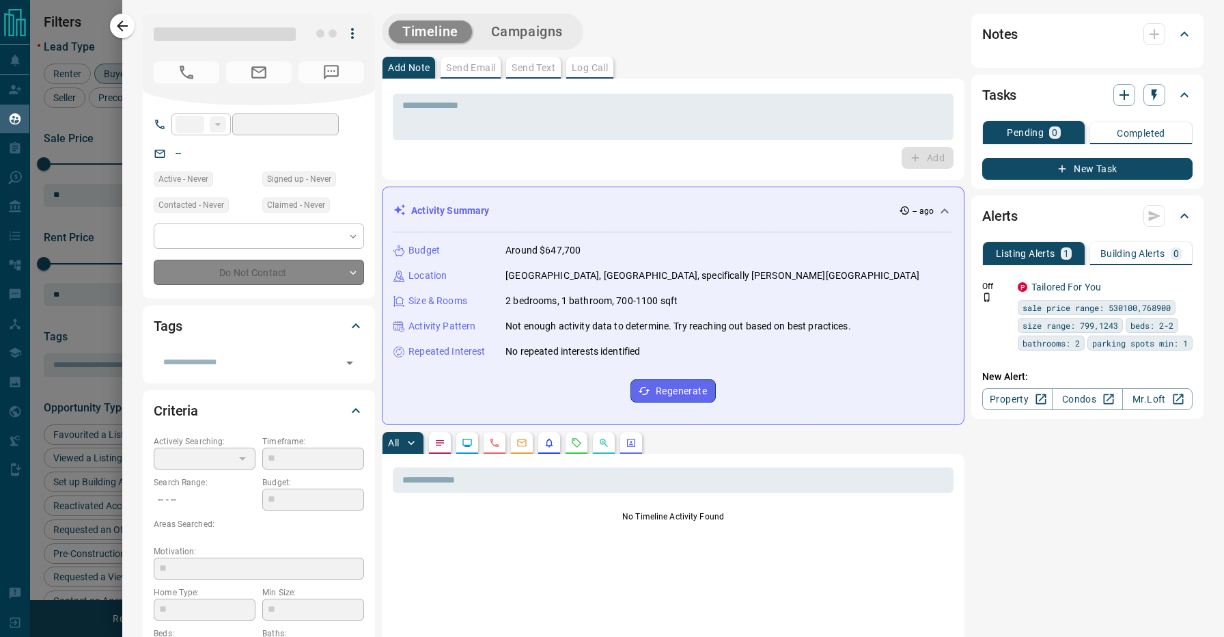
type input "**"
type input "**********"
type input "**"
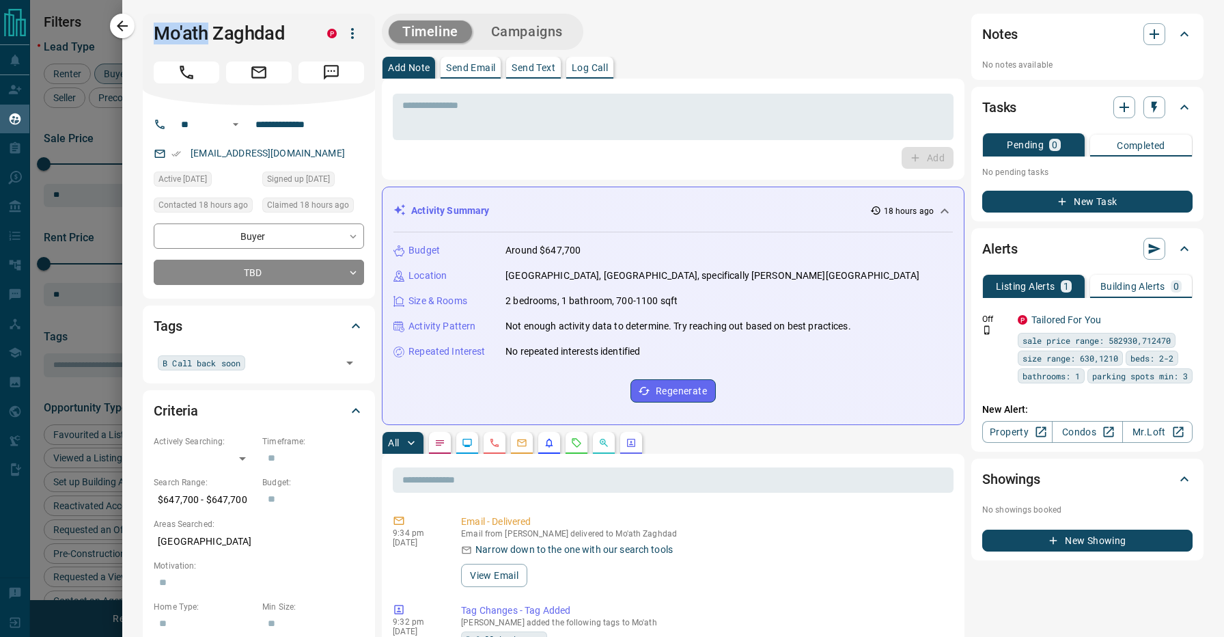
drag, startPoint x: 204, startPoint y: 33, endPoint x: 140, endPoint y: 33, distance: 64.2
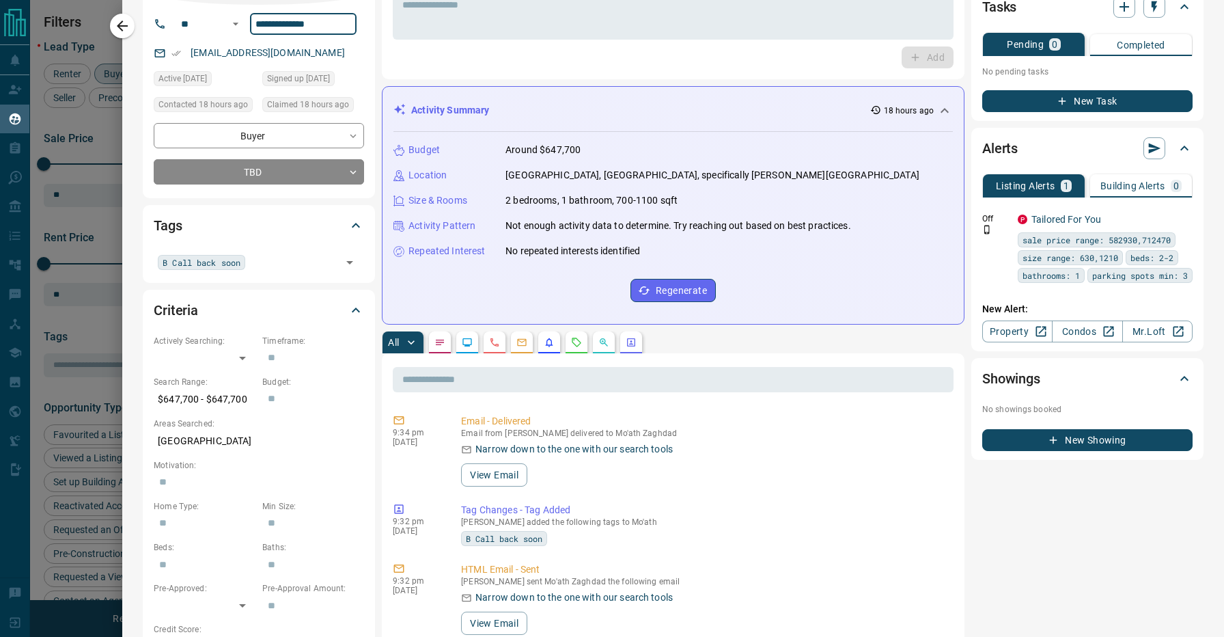
scroll to position [213, 0]
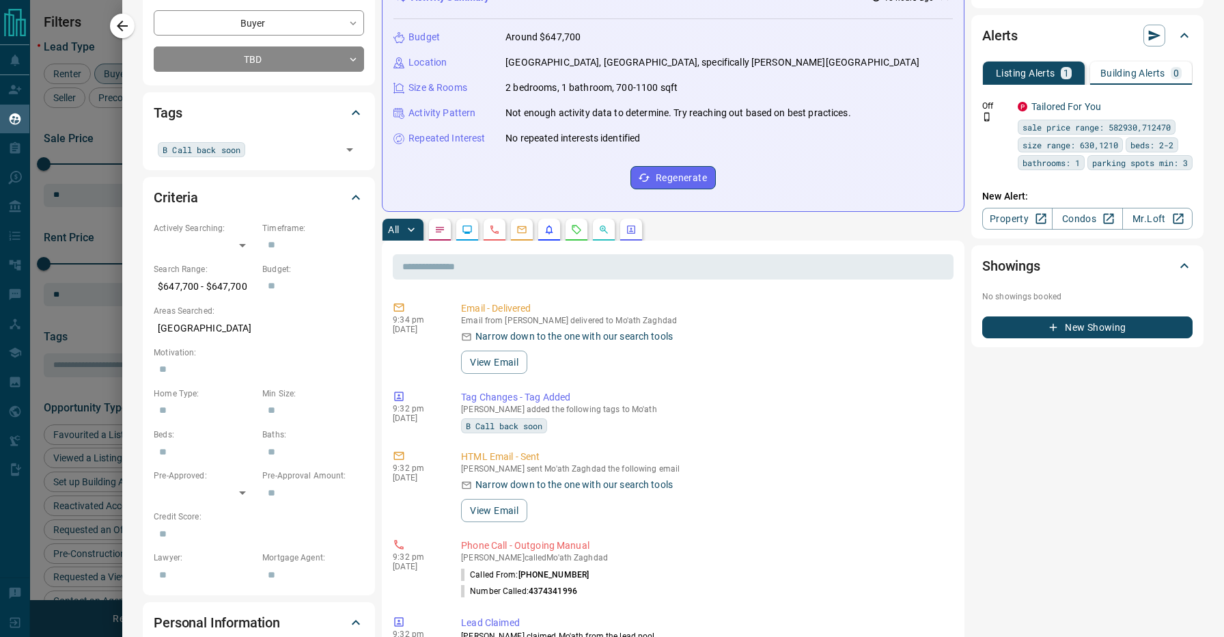
click at [848, 12] on hr at bounding box center [672, 14] width 559 height 9
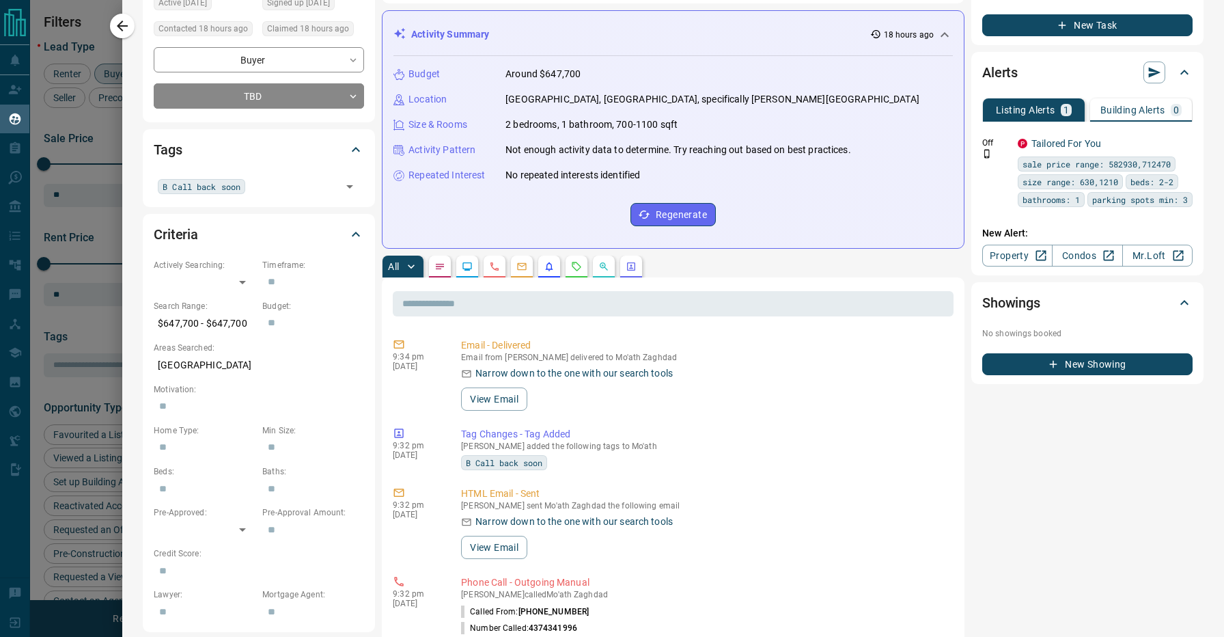
scroll to position [173, 0]
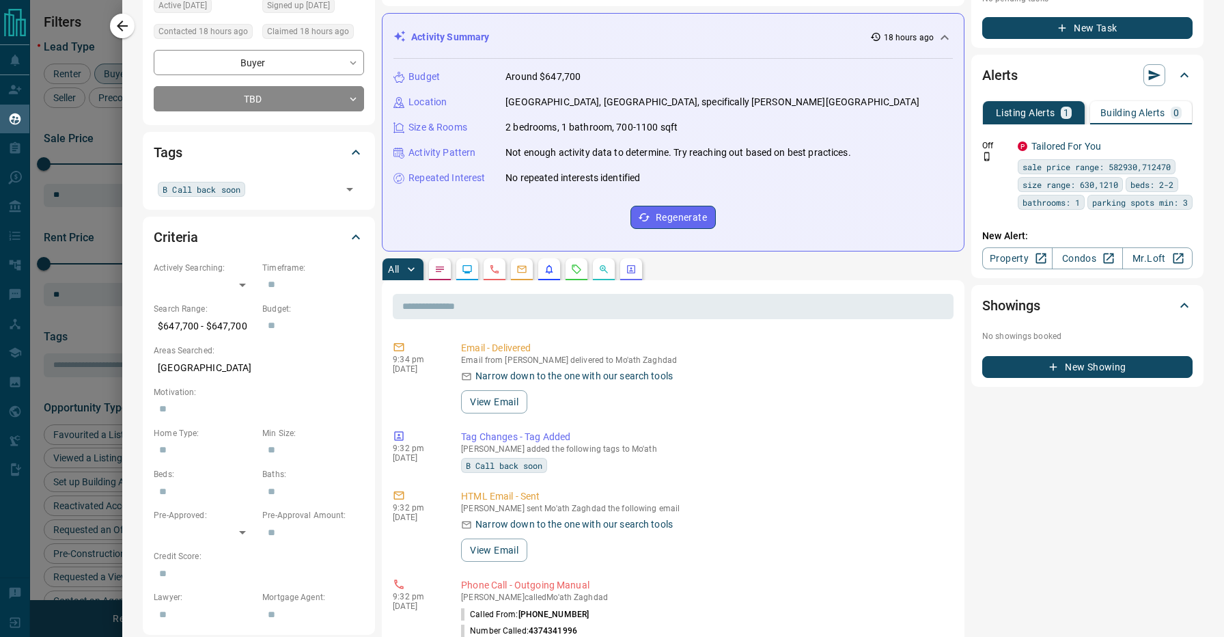
click at [921, 31] on p "18 hours ago" at bounding box center [909, 37] width 50 height 12
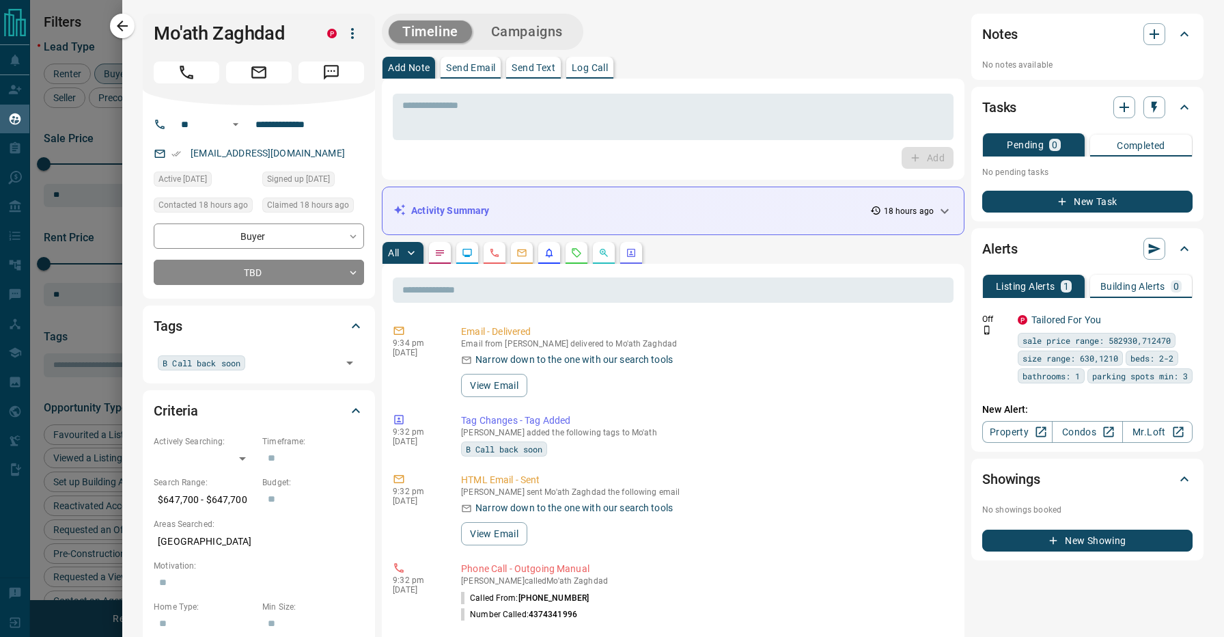
scroll to position [0, 0]
click at [645, 51] on div "Timeline Campaigns Add Note Send Email Send Text Log Call * ​ Add Activity Summ…" at bounding box center [673, 604] width 583 height 1180
drag, startPoint x: 286, startPoint y: 36, endPoint x: 154, endPoint y: 36, distance: 131.8
click at [154, 36] on h1 "Mo'ath Zaghdad" at bounding box center [230, 34] width 153 height 22
copy h1 "Mo'ath Zaghdad"
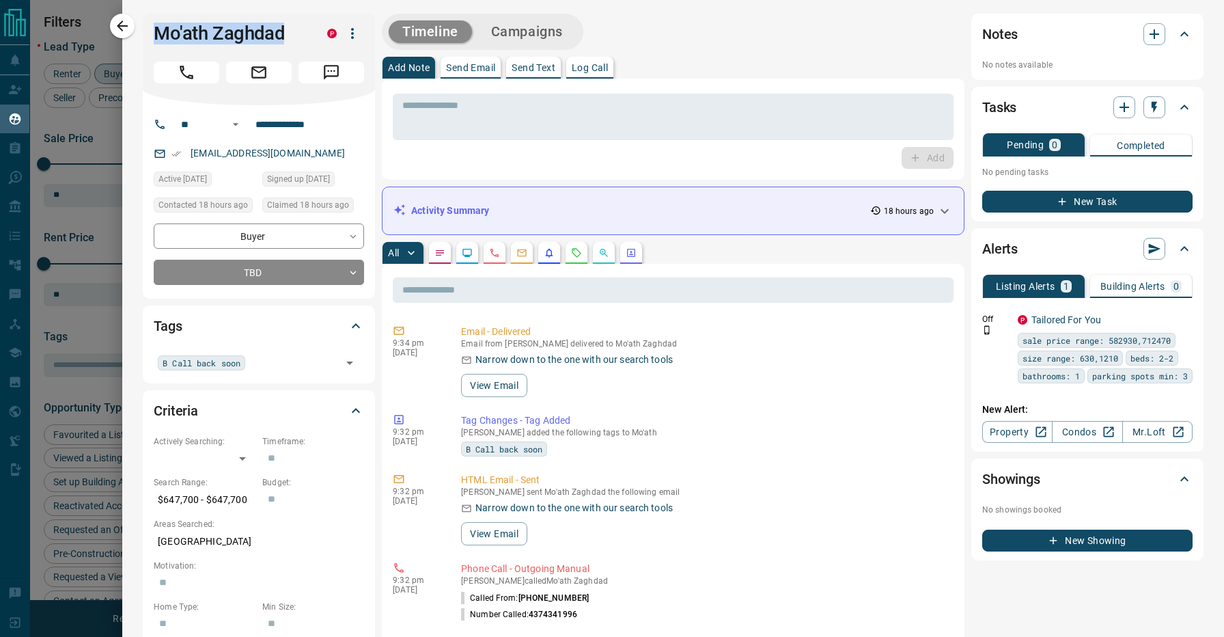
click at [586, 76] on button "Log Call" at bounding box center [589, 68] width 47 height 22
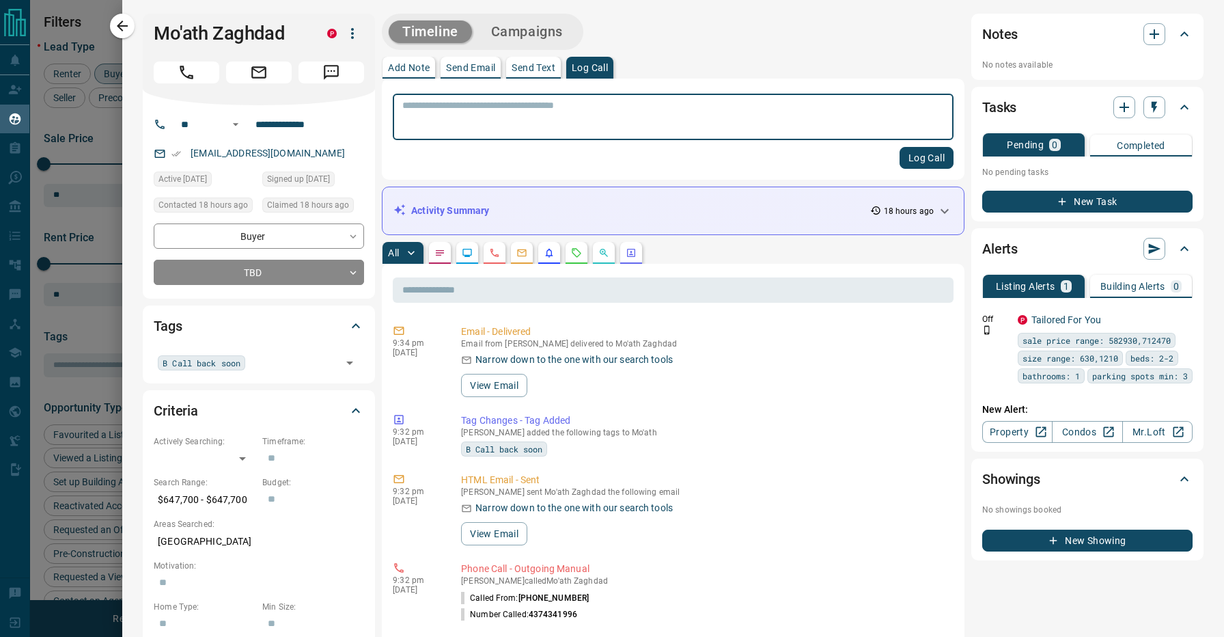
click at [585, 123] on textarea at bounding box center [673, 117] width 542 height 35
type textarea "**********"
click at [930, 154] on button "Log Call" at bounding box center [927, 158] width 54 height 22
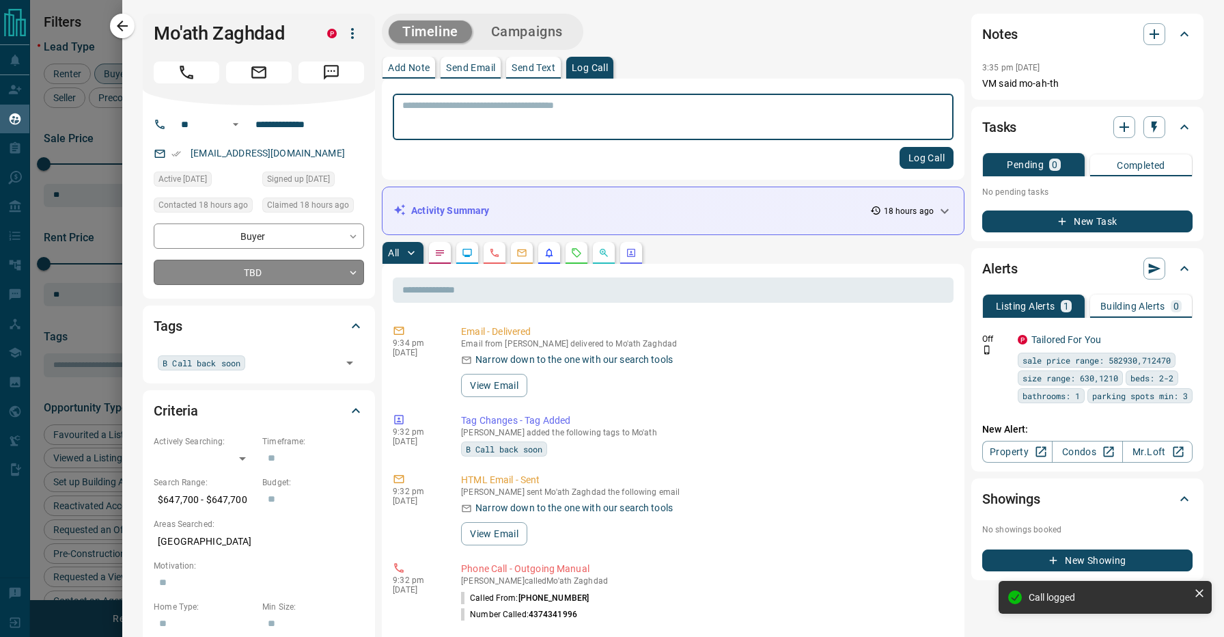
click at [268, 275] on body "Lead Transfers Claim Leads My Leads Tasks Opportunities Deals Campaigns Automat…" at bounding box center [612, 310] width 1224 height 620
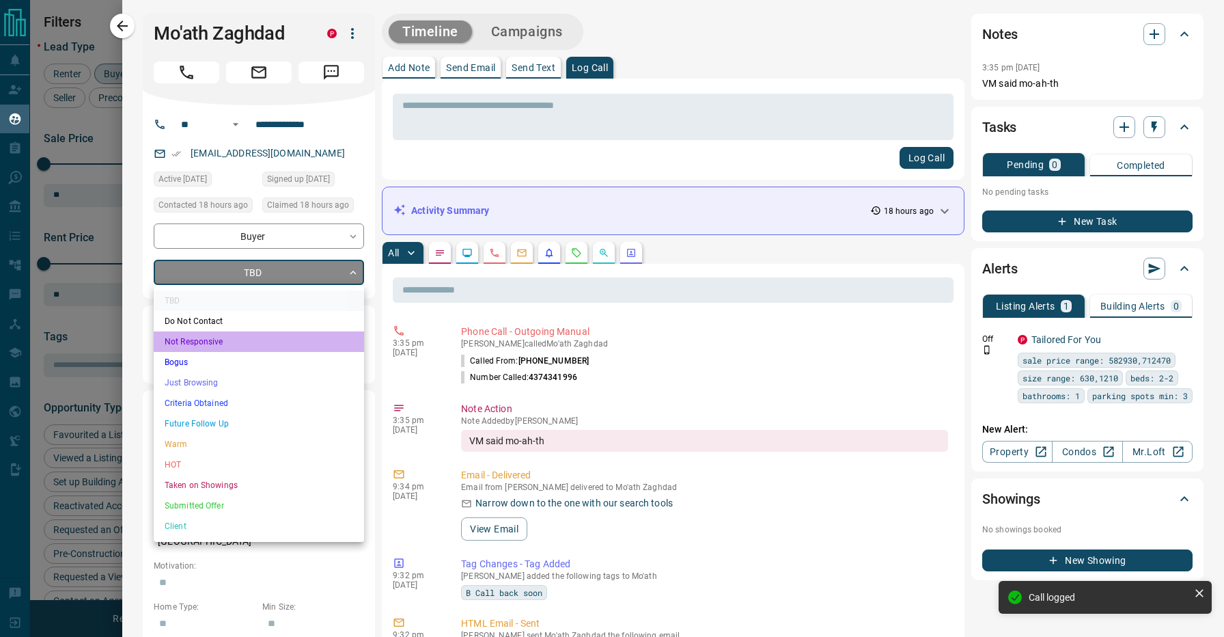
click at [197, 342] on li "Not Responsive" at bounding box center [259, 341] width 210 height 20
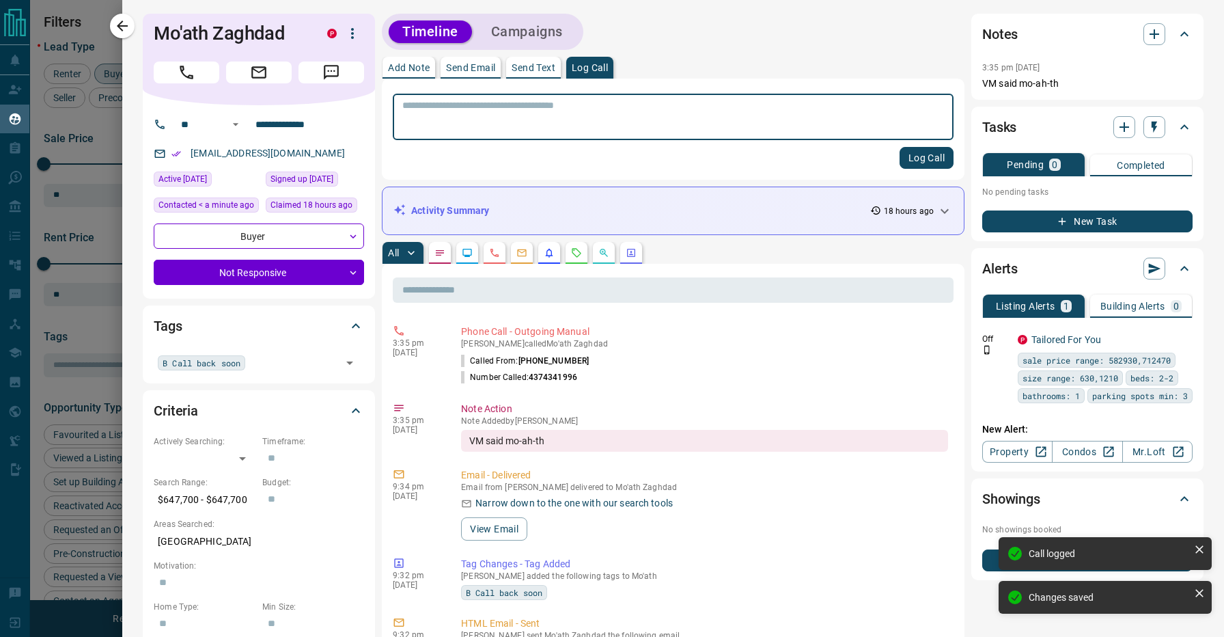
type input "*"
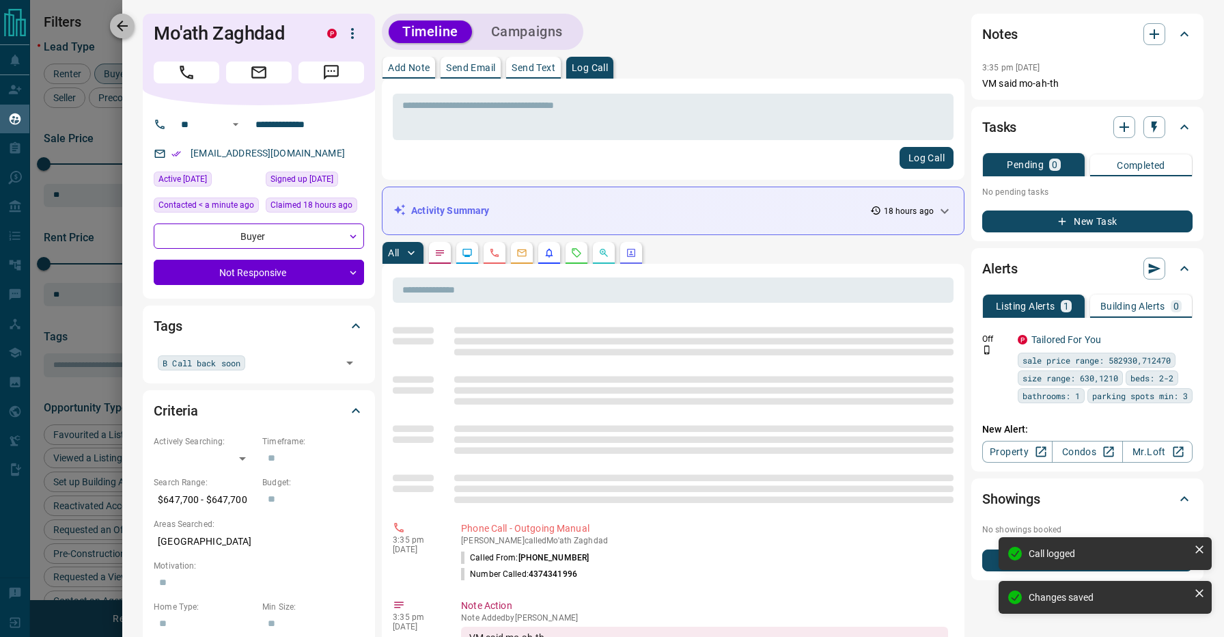
click at [126, 25] on icon "button" at bounding box center [122, 26] width 16 height 16
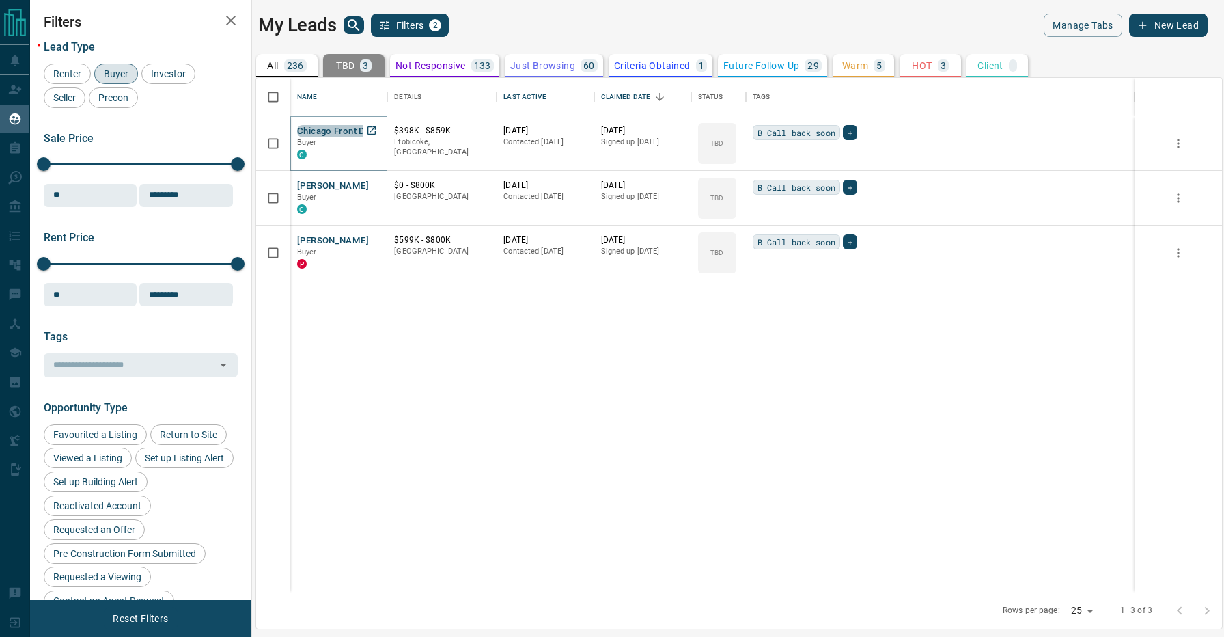
click at [326, 128] on button "Chicago Front Desk" at bounding box center [338, 131] width 83 height 13
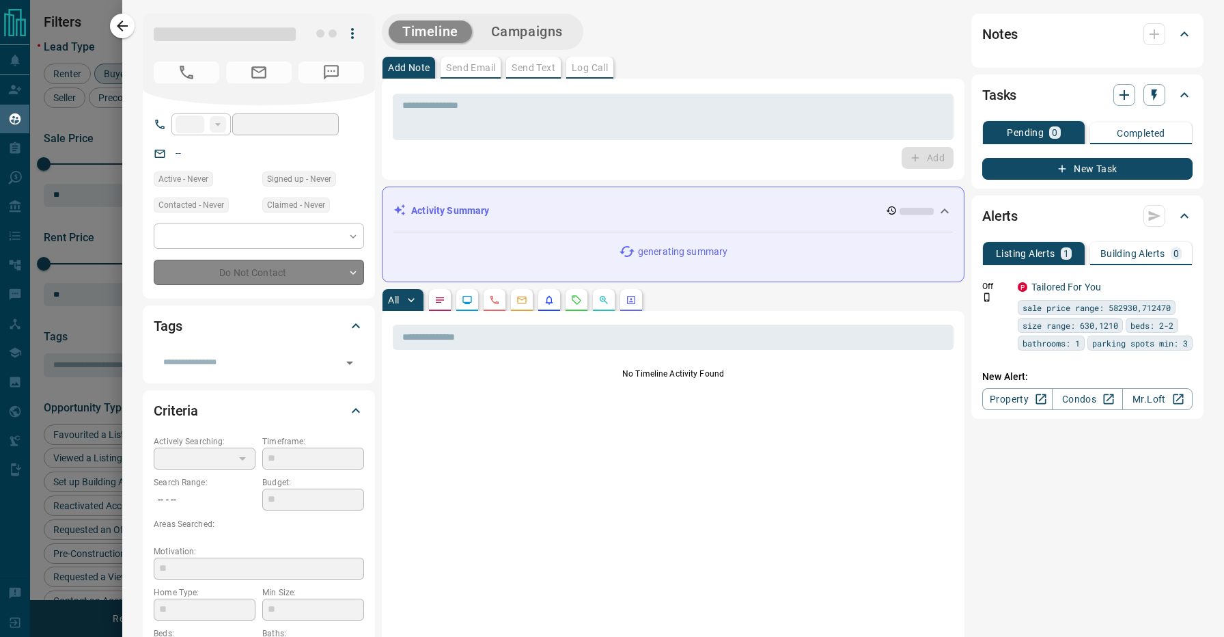
type input "**"
type input "**********"
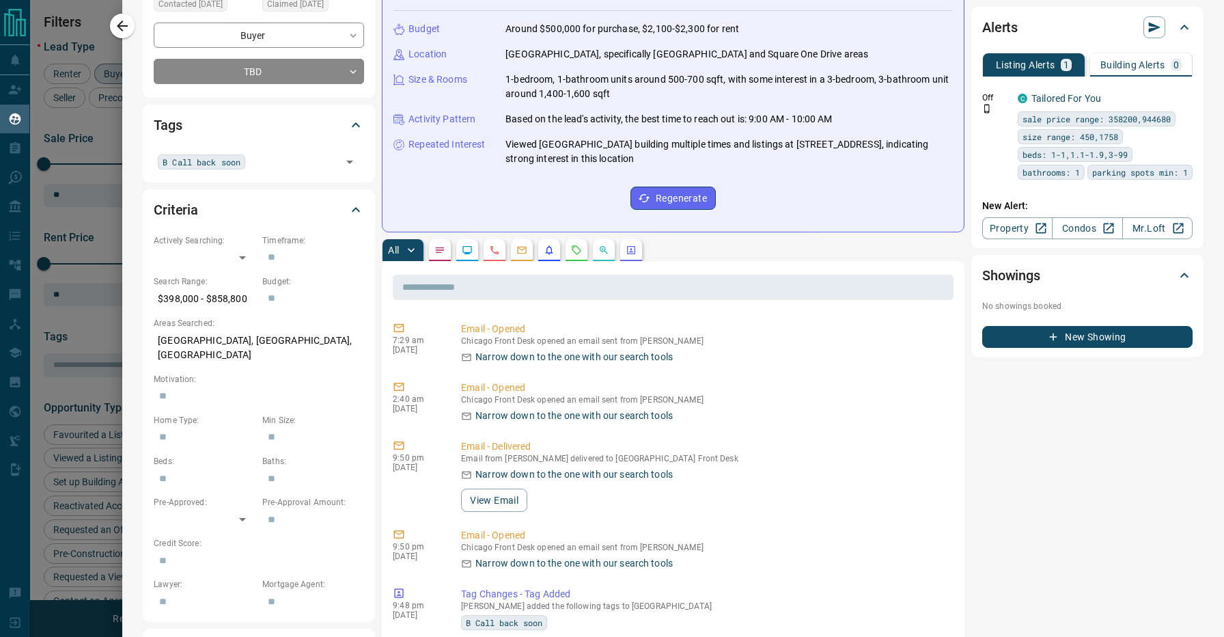
scroll to position [150, 0]
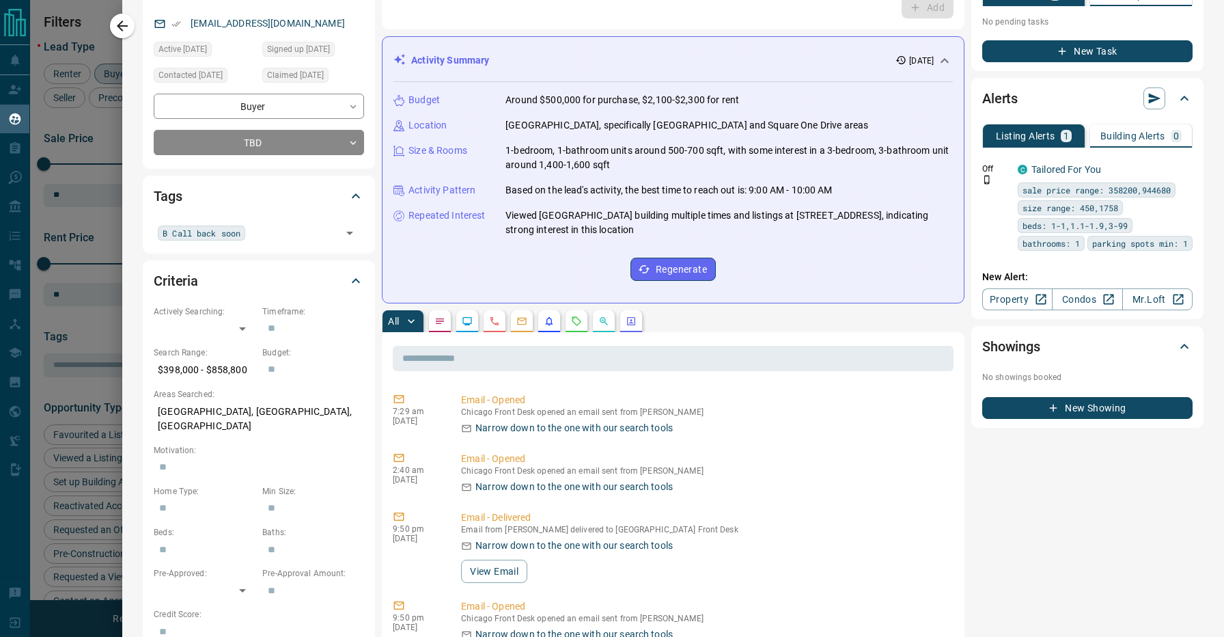
click at [925, 63] on p "[DATE]" at bounding box center [921, 61] width 25 height 12
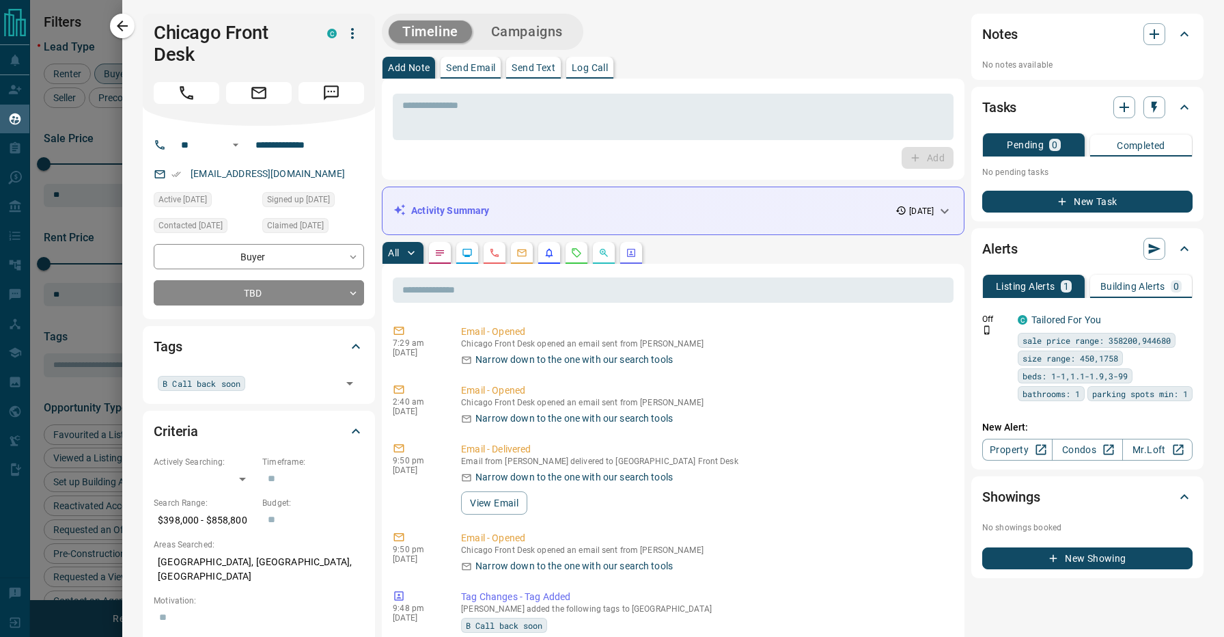
scroll to position [0, 0]
drag, startPoint x: 198, startPoint y: 57, endPoint x: 154, endPoint y: 27, distance: 54.0
click at [154, 27] on h1 "Chicago Front Desk" at bounding box center [230, 44] width 153 height 44
copy h1 "Chicago Front Desk"
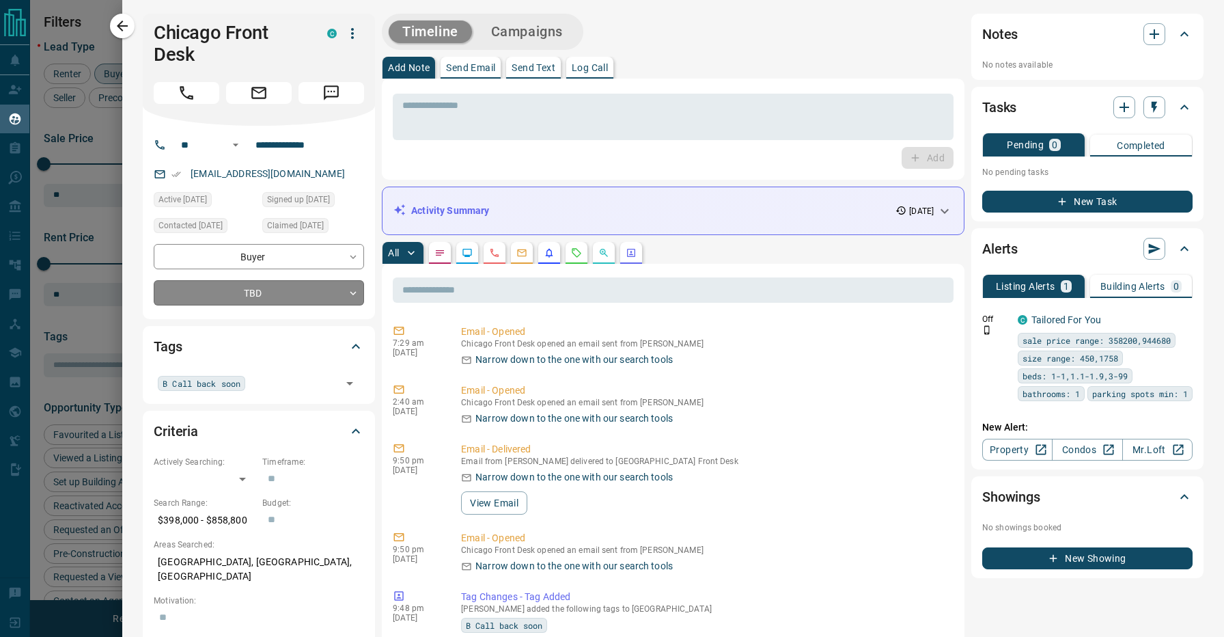
click at [275, 291] on body "Lead Transfers Claim Leads My Leads Tasks Opportunities Deals Campaigns Automat…" at bounding box center [612, 310] width 1224 height 620
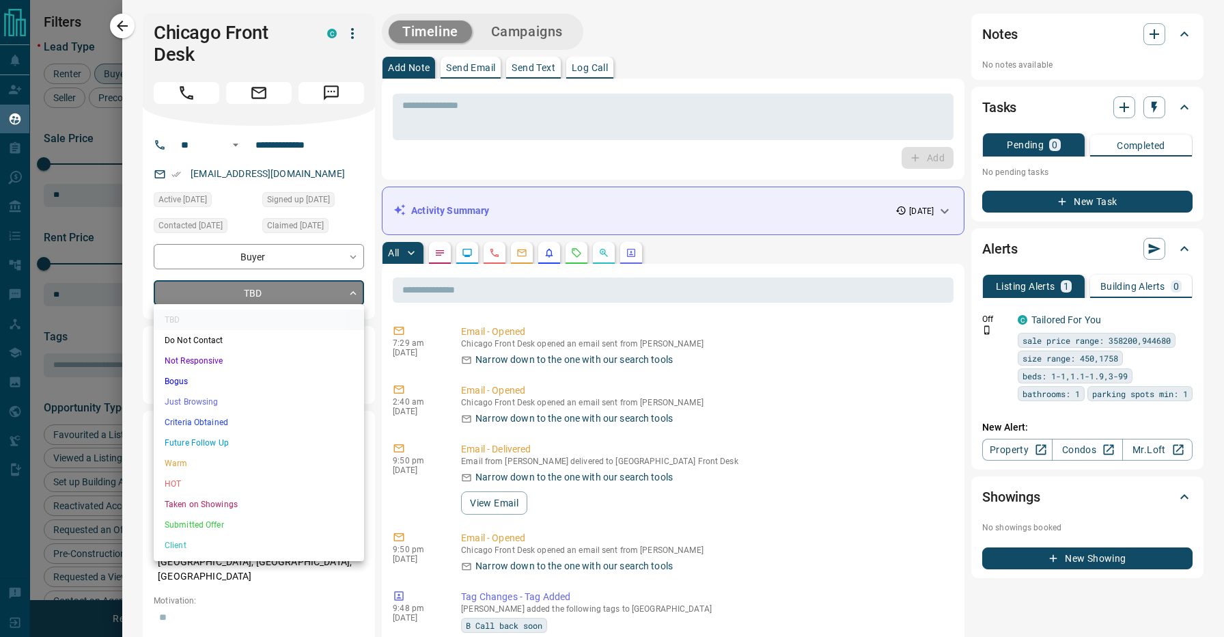
click at [207, 355] on li "Not Responsive" at bounding box center [259, 360] width 210 height 20
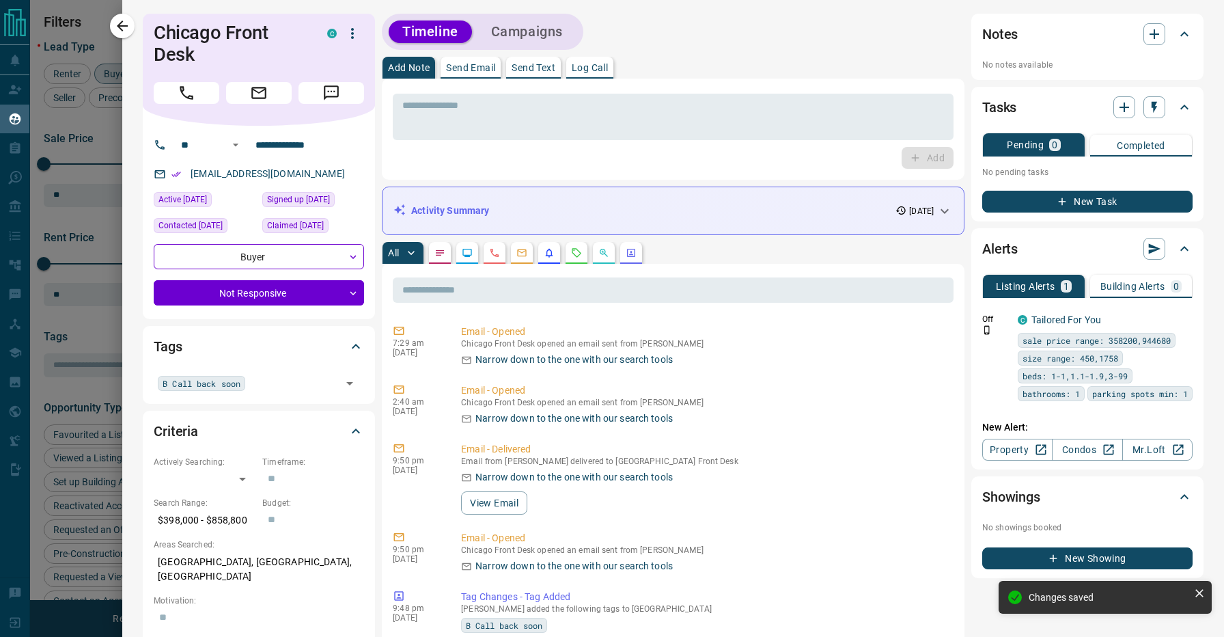
type input "*"
click at [126, 21] on icon "button" at bounding box center [122, 26] width 16 height 16
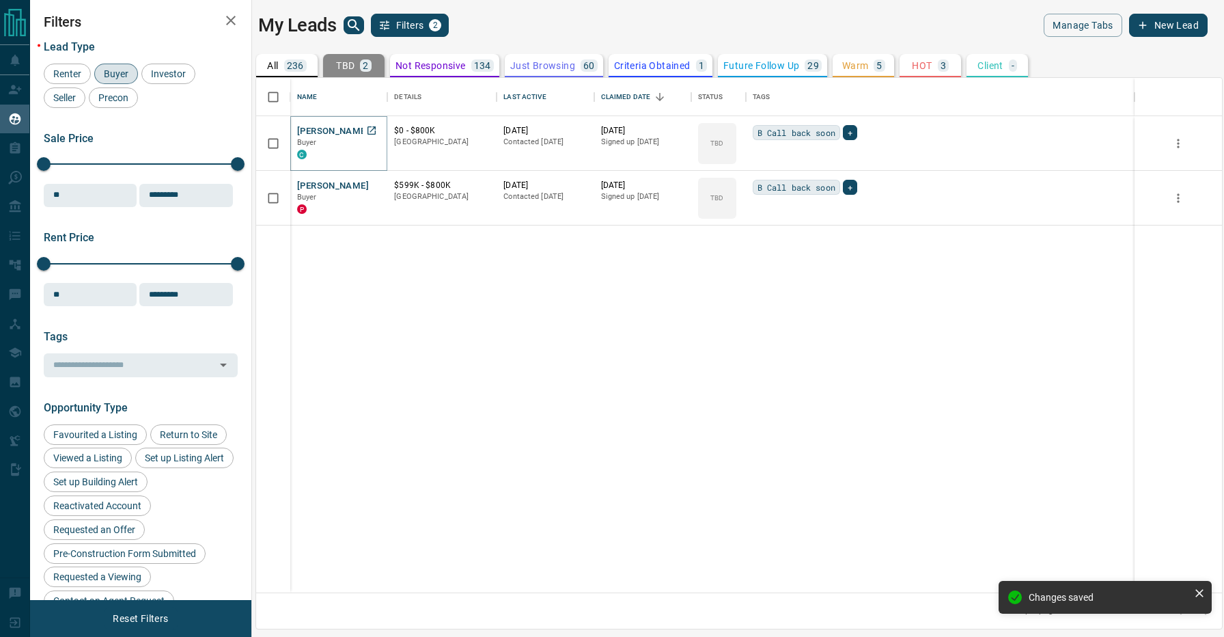
click at [330, 130] on button "[PERSON_NAME]" at bounding box center [333, 131] width 72 height 13
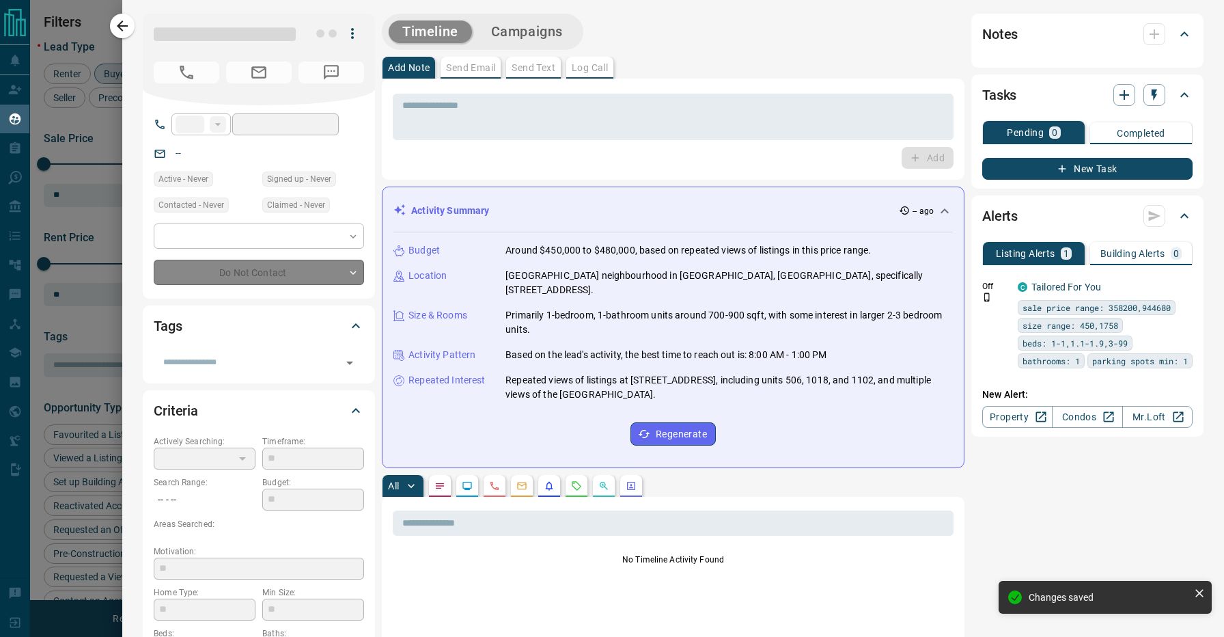
type input "**"
type input "**********"
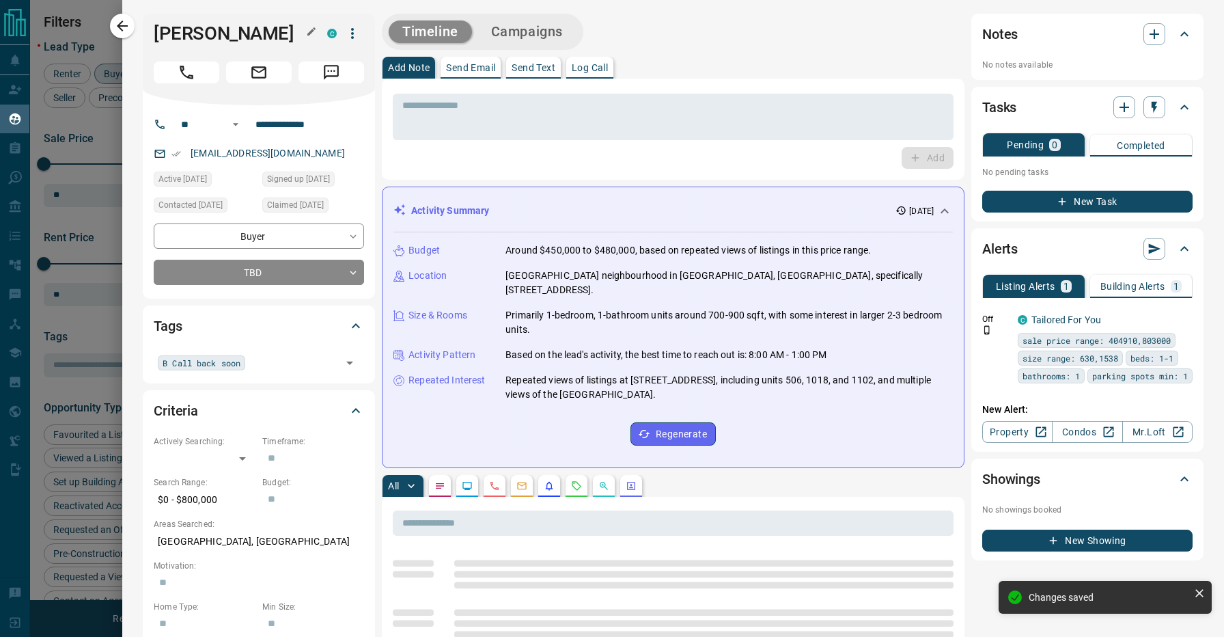
click at [180, 40] on h1 "[PERSON_NAME]" at bounding box center [230, 34] width 153 height 22
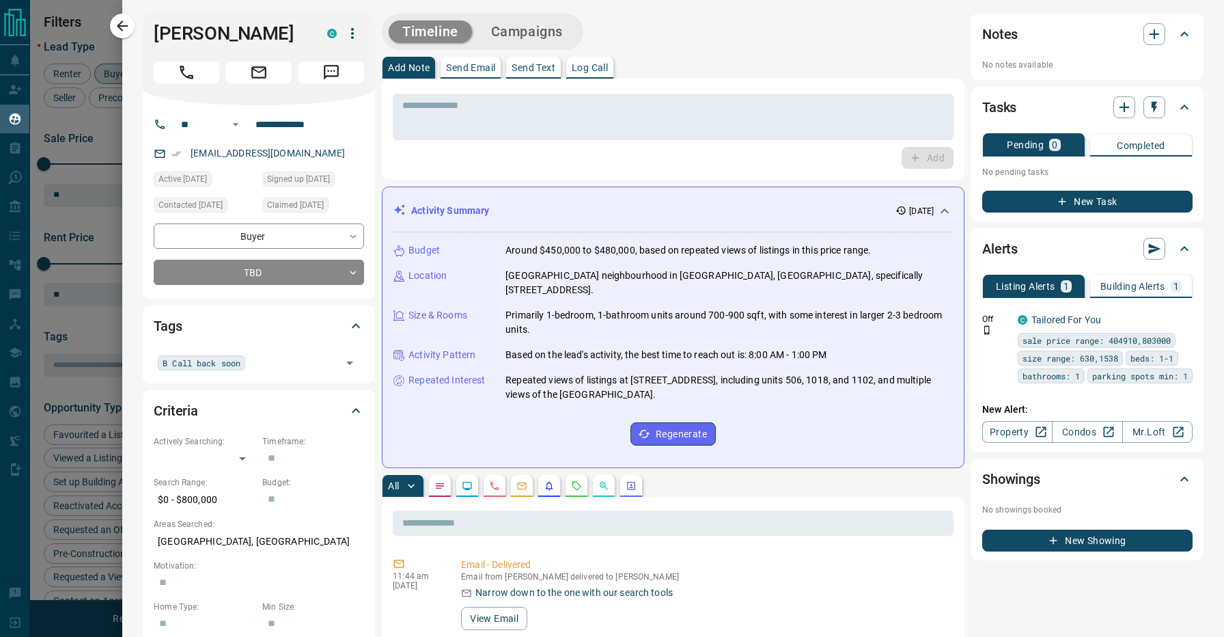
click at [648, 44] on div "Timeline Campaigns" at bounding box center [673, 32] width 583 height 36
click at [655, 26] on div "Timeline Campaigns" at bounding box center [673, 32] width 583 height 36
click at [742, 201] on div "Activity Summary [DATE]" at bounding box center [672, 210] width 559 height 25
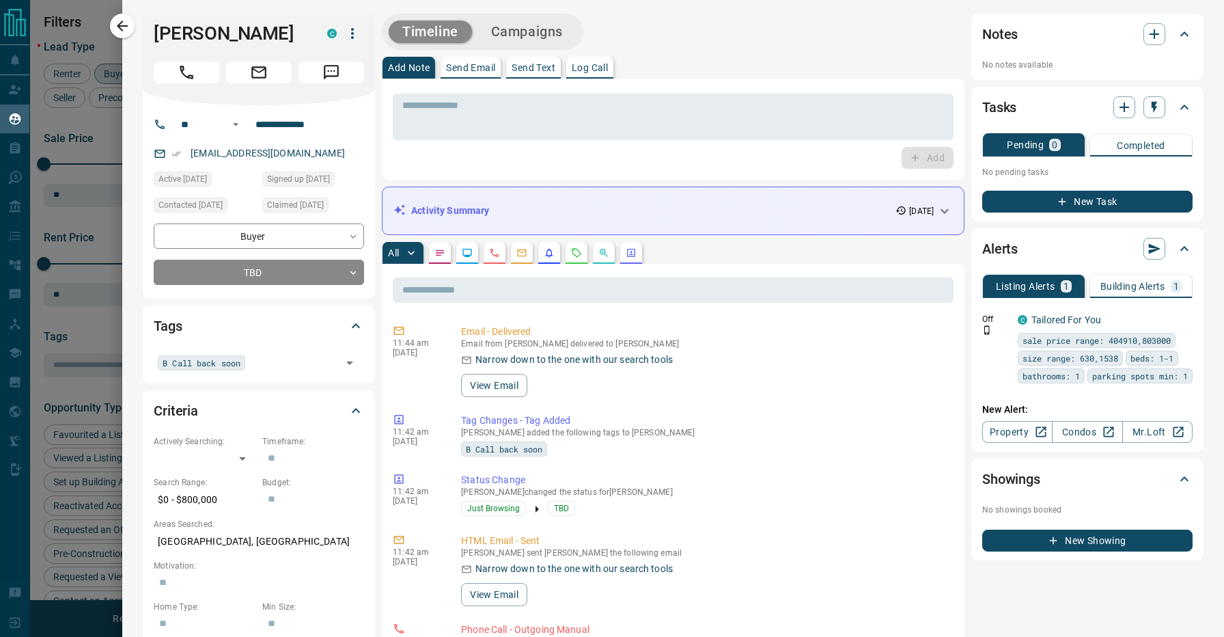
click at [669, 30] on div "Timeline Campaigns" at bounding box center [673, 32] width 583 height 36
click at [706, 242] on div "All" at bounding box center [673, 253] width 583 height 22
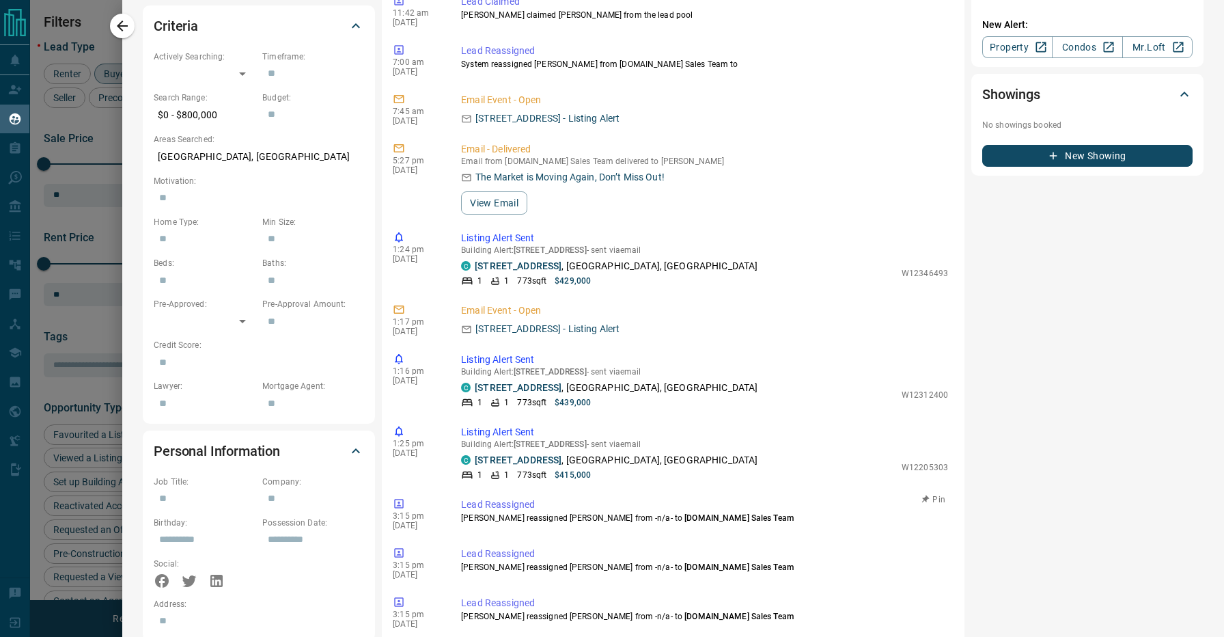
scroll to position [311, 0]
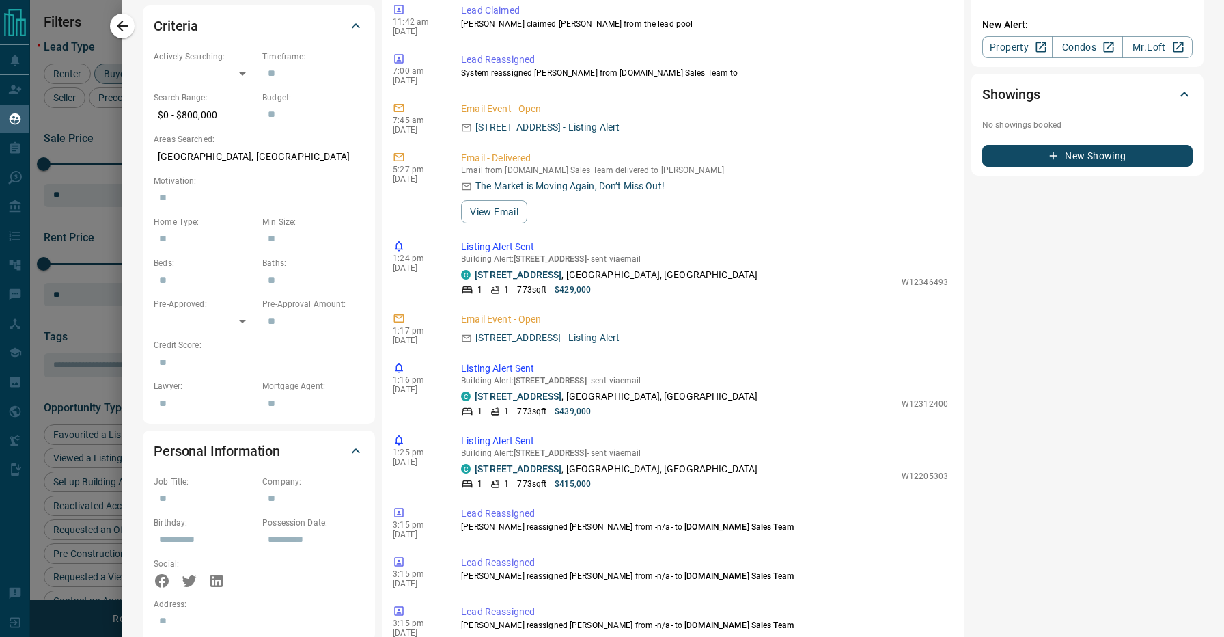
click at [1025, 400] on div "Notes No notes available Tasks Pending 0 Completed No pending tasks New Task Al…" at bounding box center [1087, 335] width 232 height 1413
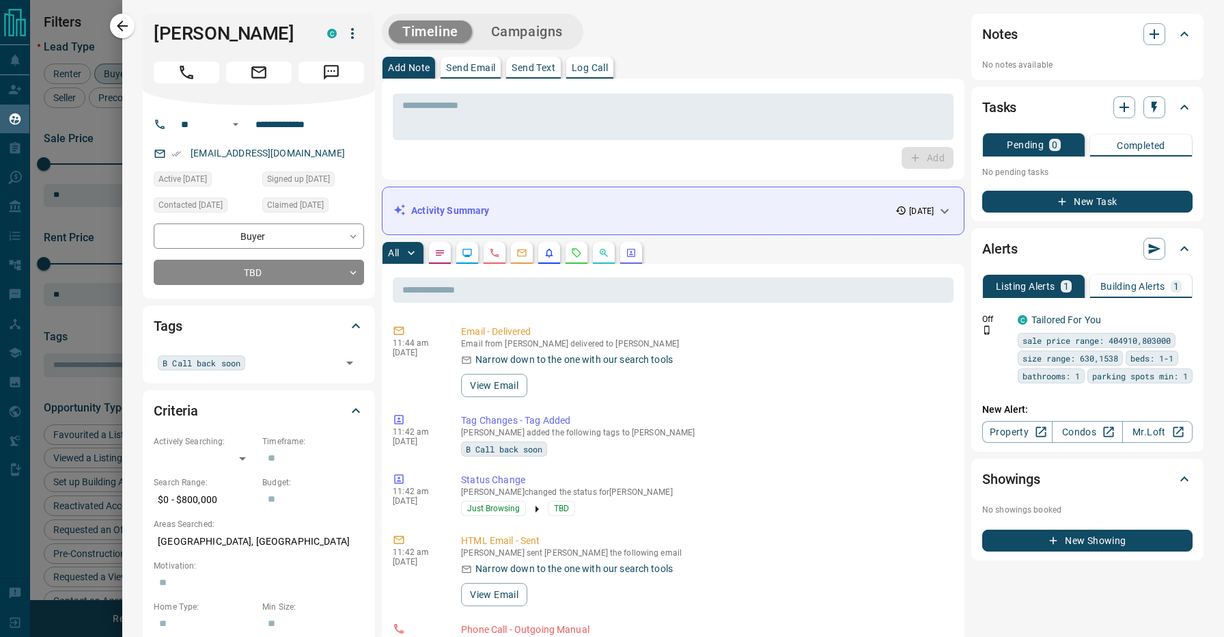
scroll to position [0, 0]
click at [716, 242] on div "All" at bounding box center [673, 253] width 583 height 22
click at [641, 62] on div "Add Note Send Email Send Text Log Call" at bounding box center [673, 68] width 583 height 22
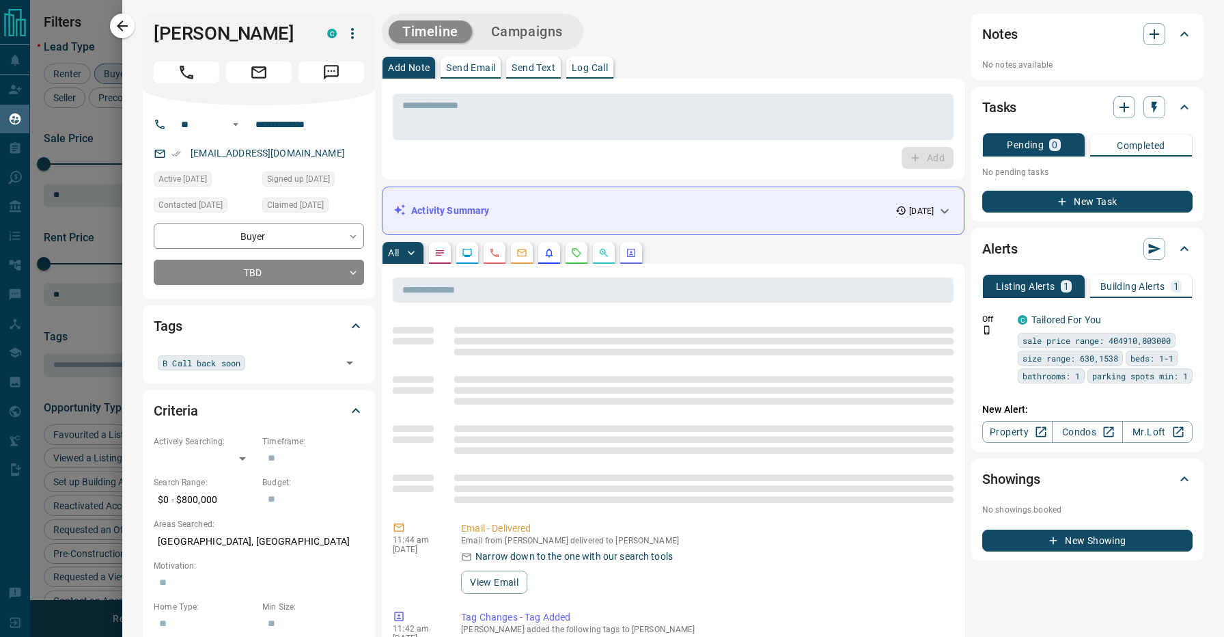
click at [673, 64] on div "Add Note Send Email Send Text Log Call" at bounding box center [673, 68] width 583 height 22
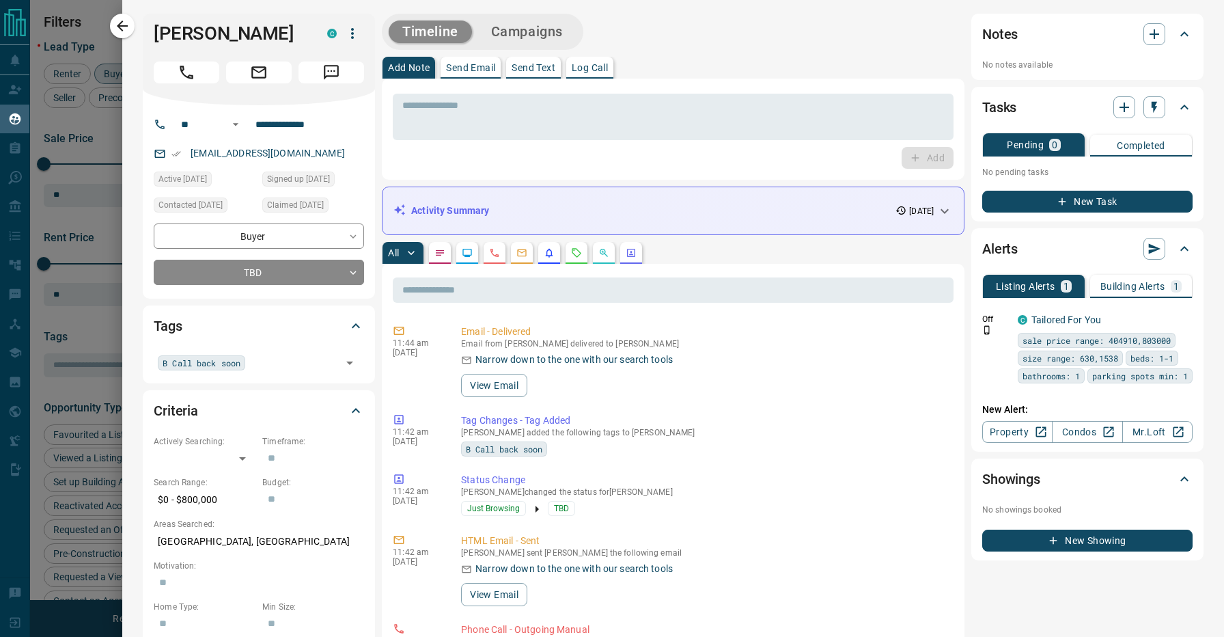
click at [682, 60] on div "Add Note Send Email Send Text Log Call" at bounding box center [673, 68] width 583 height 22
click at [721, 38] on div "Timeline Campaigns" at bounding box center [673, 32] width 583 height 36
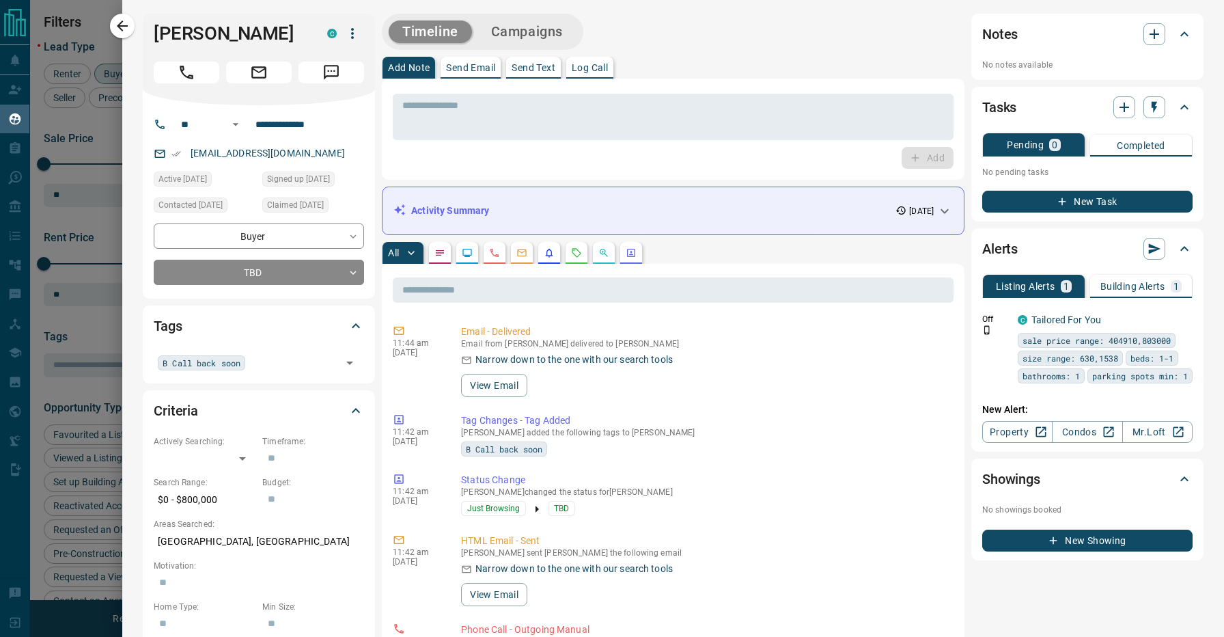
click at [638, 59] on div "Add Note Send Email Send Text Log Call" at bounding box center [673, 68] width 583 height 22
click at [747, 242] on div "All" at bounding box center [673, 253] width 583 height 22
click at [738, 243] on div "All" at bounding box center [673, 253] width 583 height 22
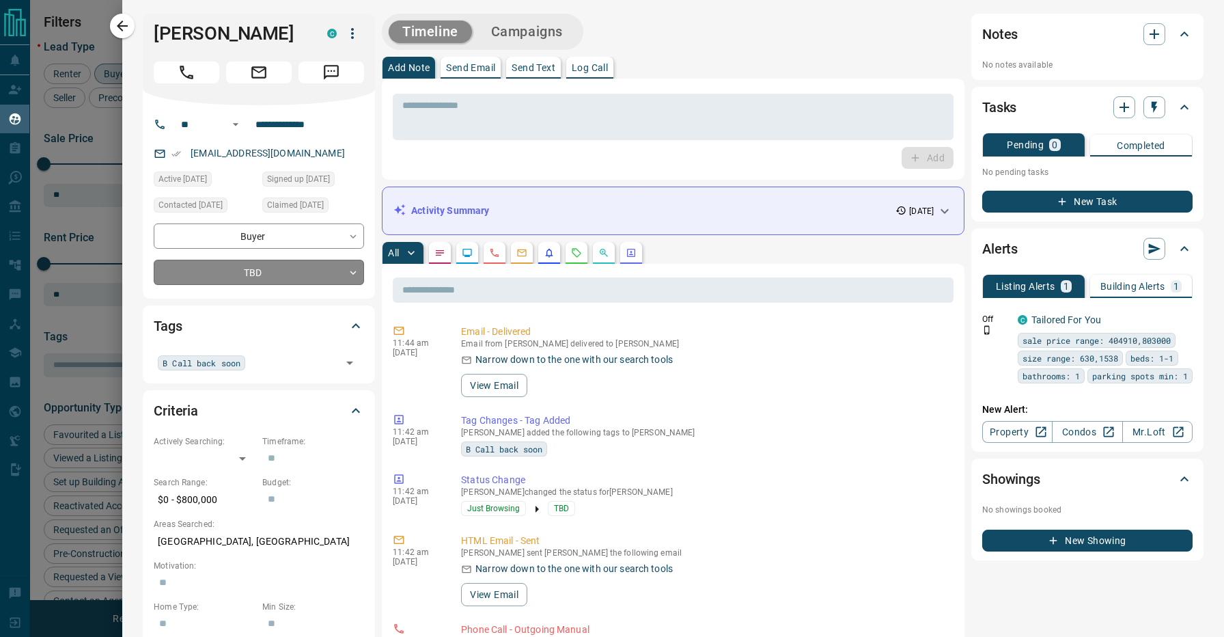
click at [266, 273] on body "Lead Transfers Claim Leads My Leads Tasks Opportunities Deals Campaigns Automat…" at bounding box center [612, 310] width 1224 height 620
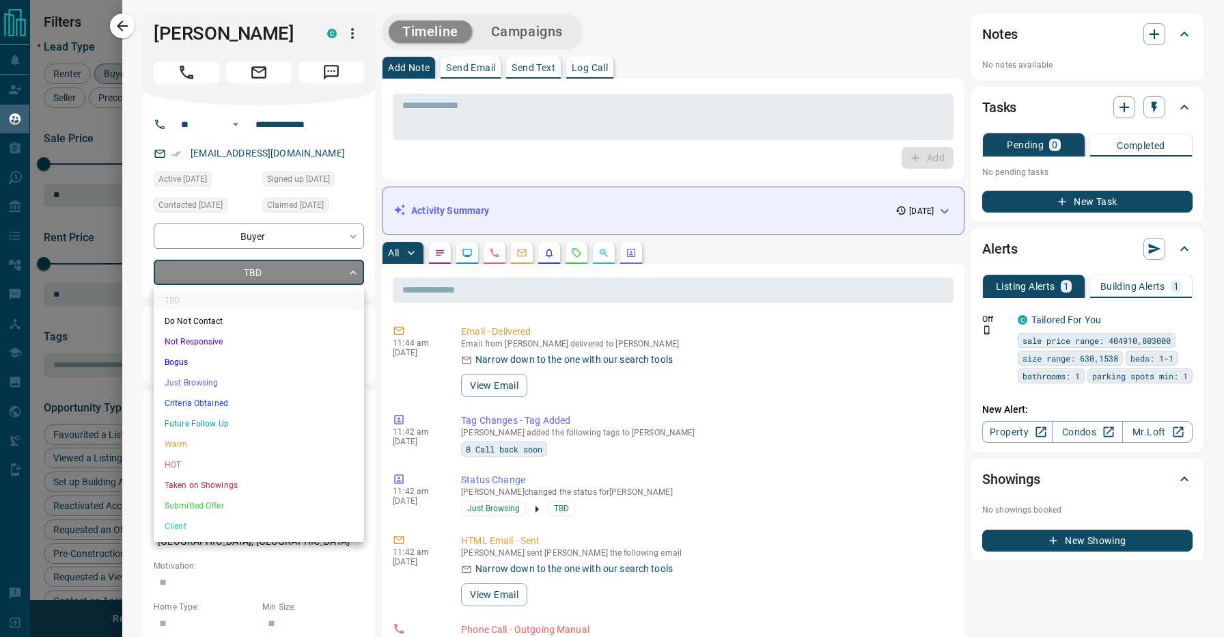
click at [228, 384] on li "Just Browsing" at bounding box center [259, 382] width 210 height 20
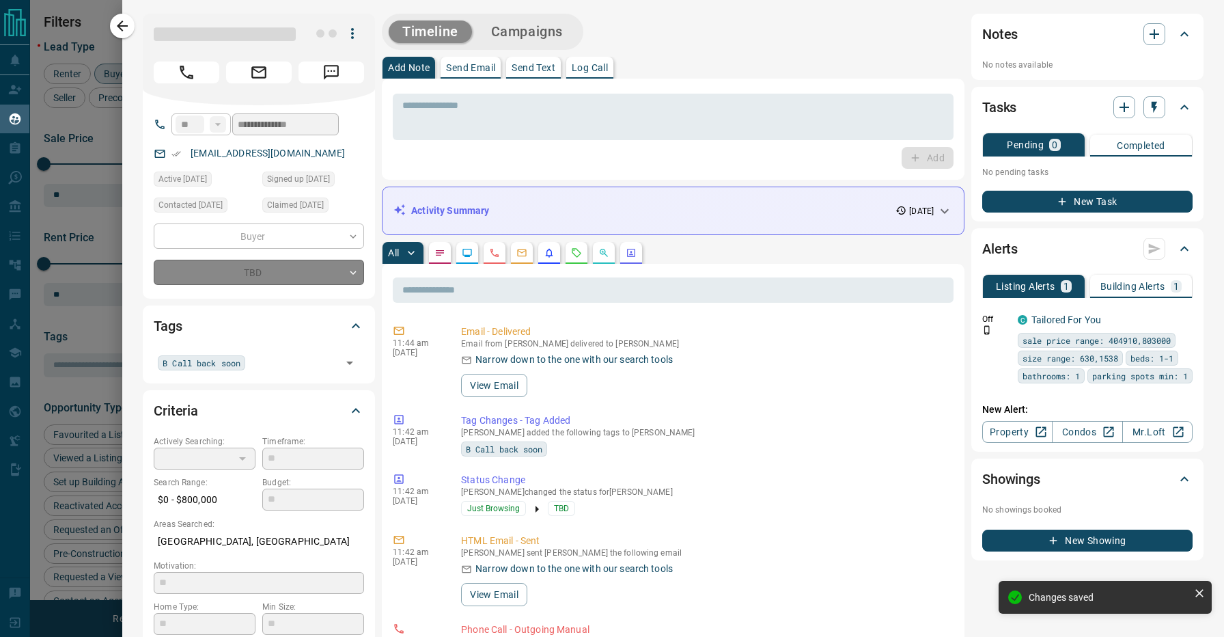
type input "*"
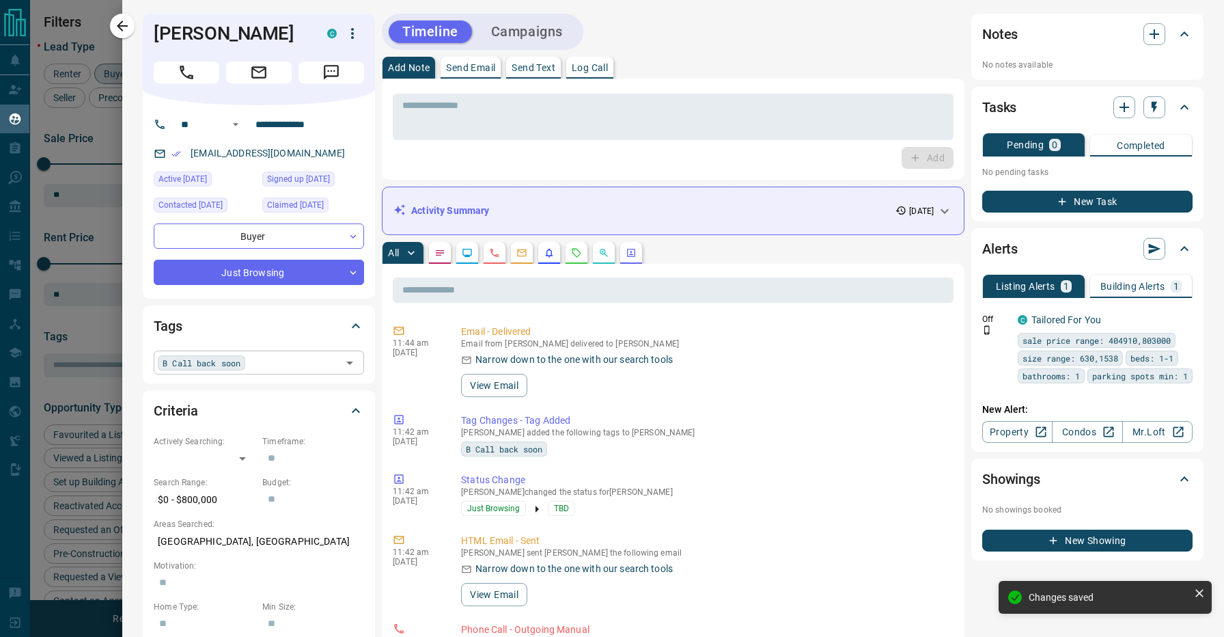
click at [262, 360] on div "B Call back soon ​" at bounding box center [259, 361] width 210 height 23
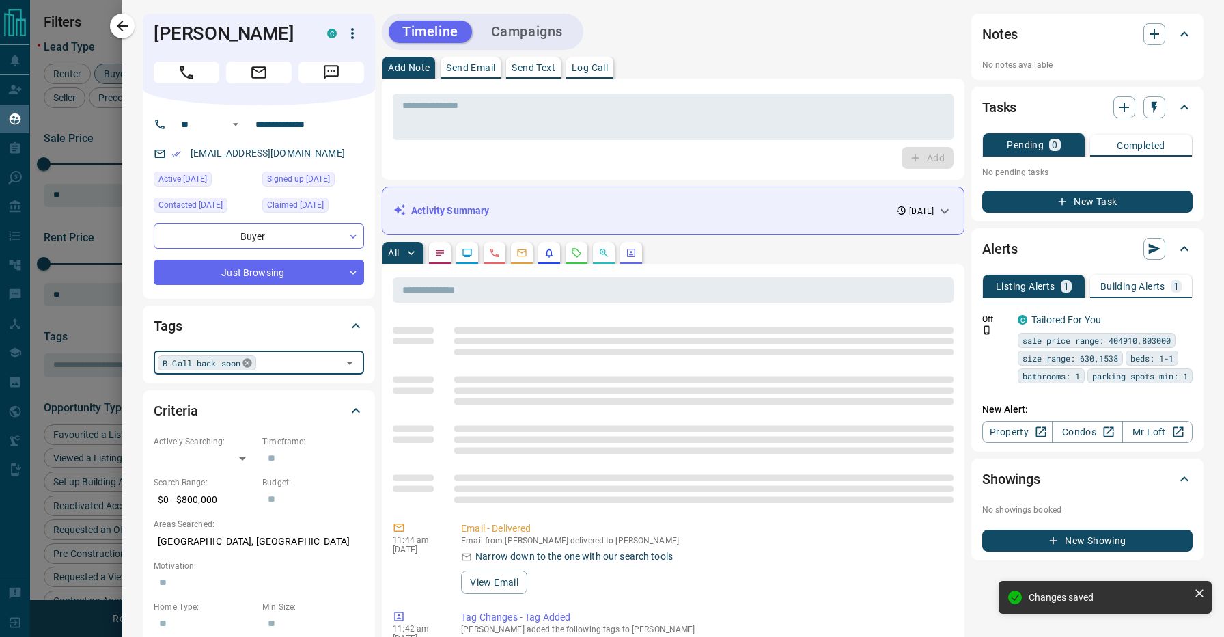
click at [250, 365] on icon at bounding box center [246, 362] width 9 height 9
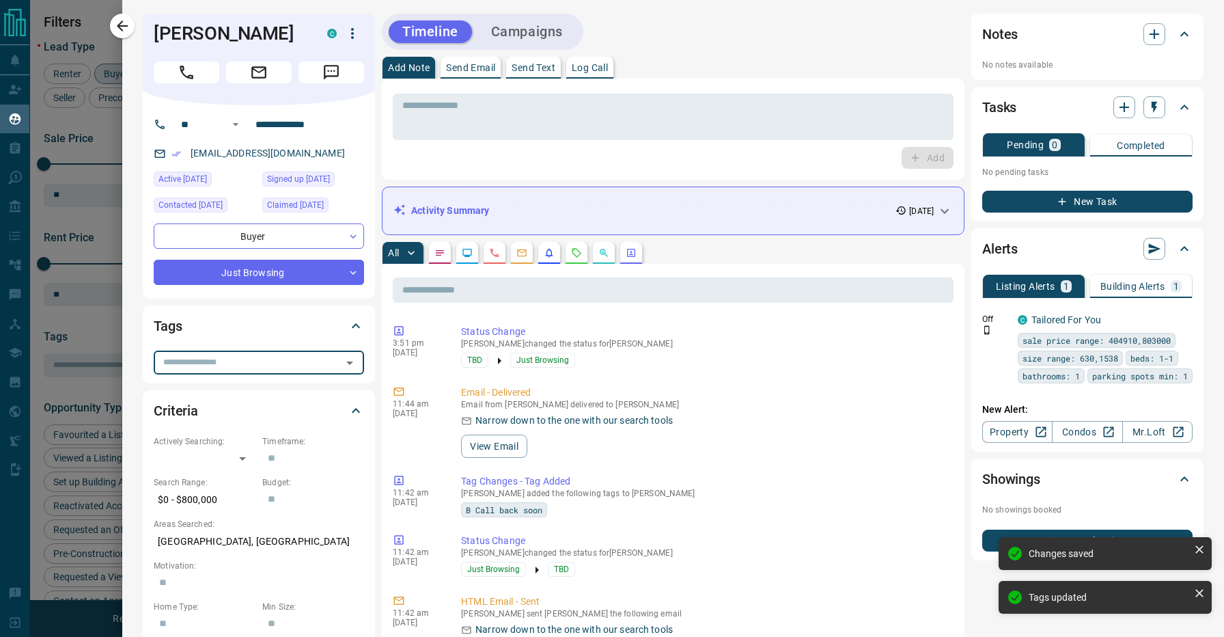
click at [648, 37] on div "Timeline Campaigns" at bounding box center [673, 32] width 583 height 36
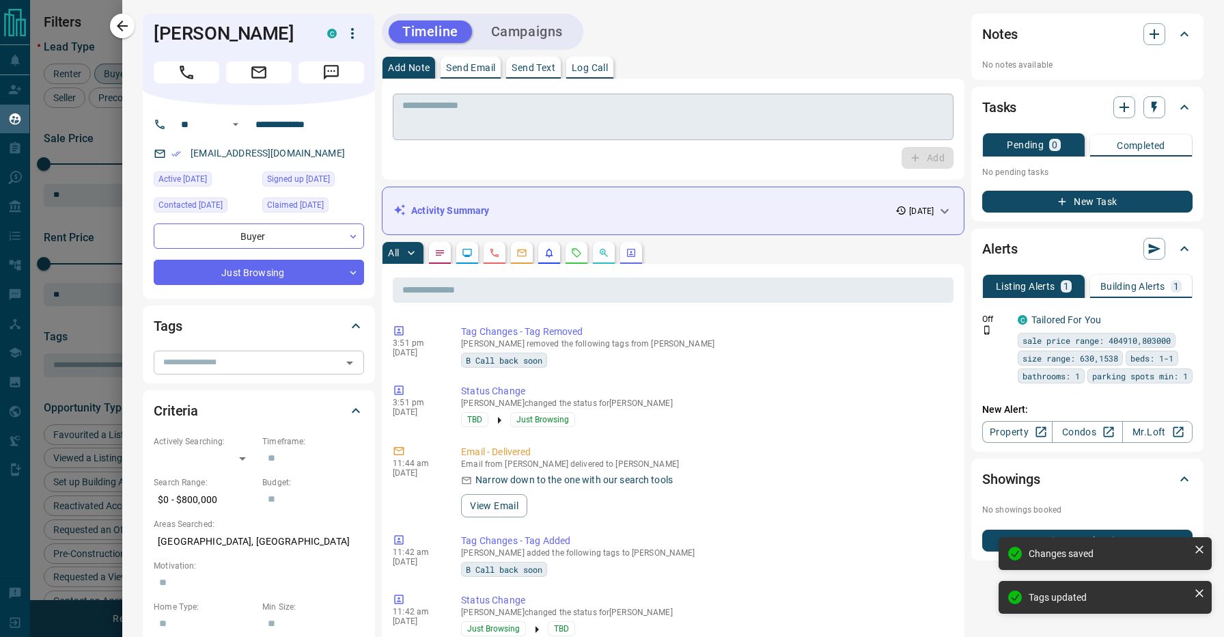
click at [583, 100] on textarea at bounding box center [673, 117] width 542 height 35
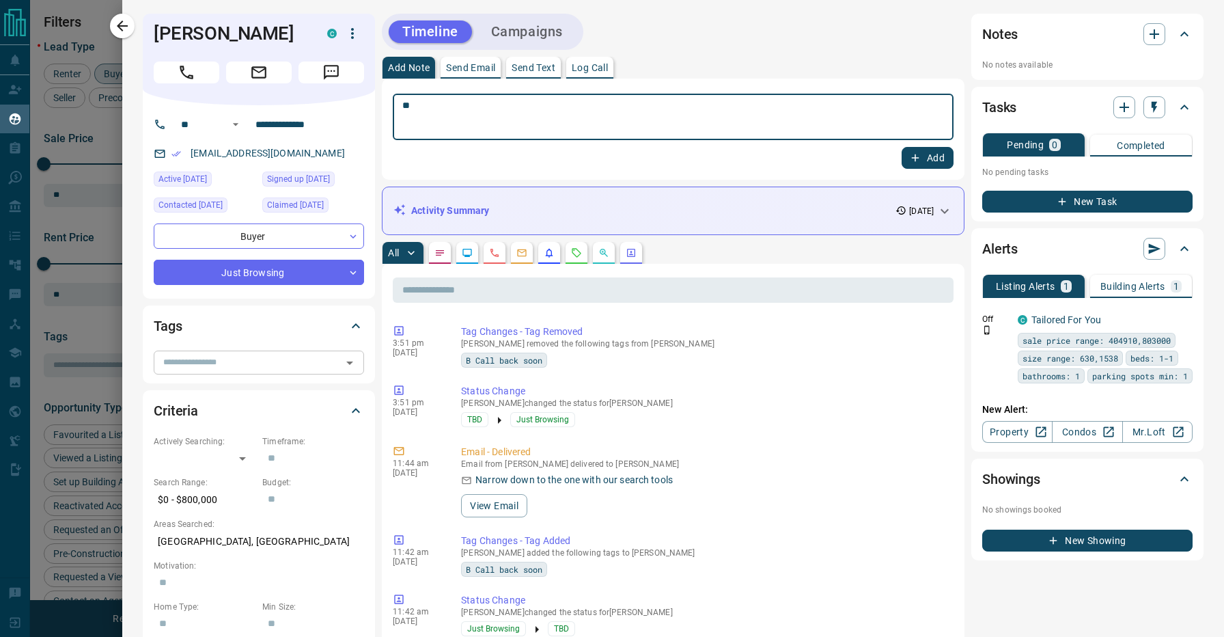
type textarea "*"
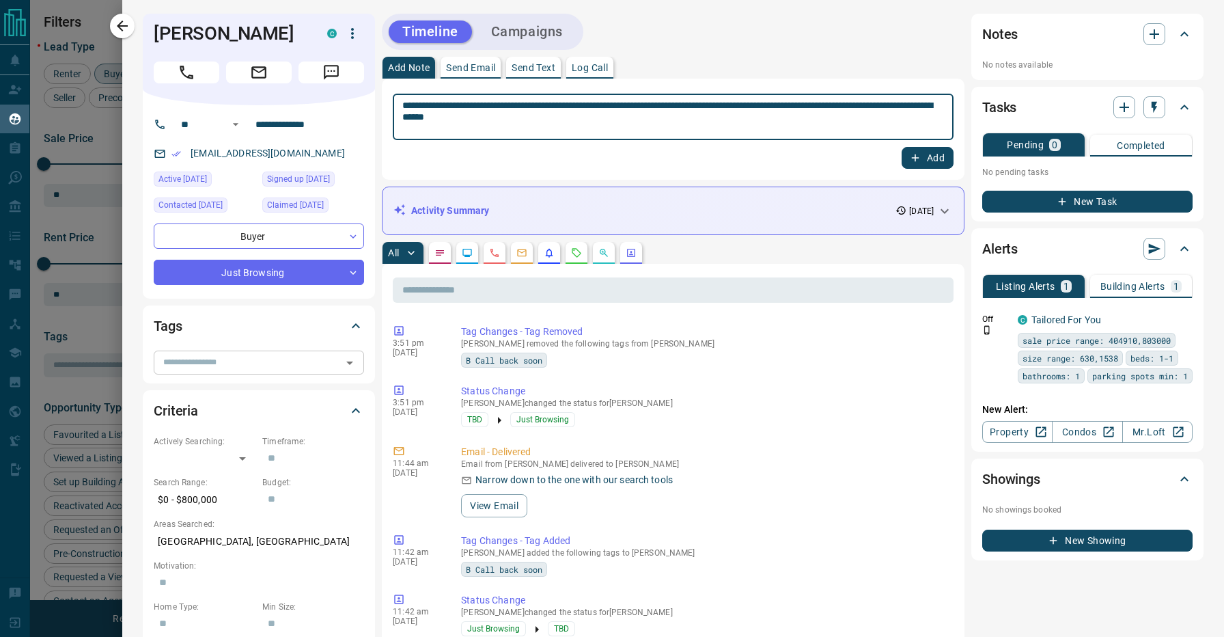
type textarea "**********"
click at [945, 151] on button "Add" at bounding box center [928, 158] width 52 height 22
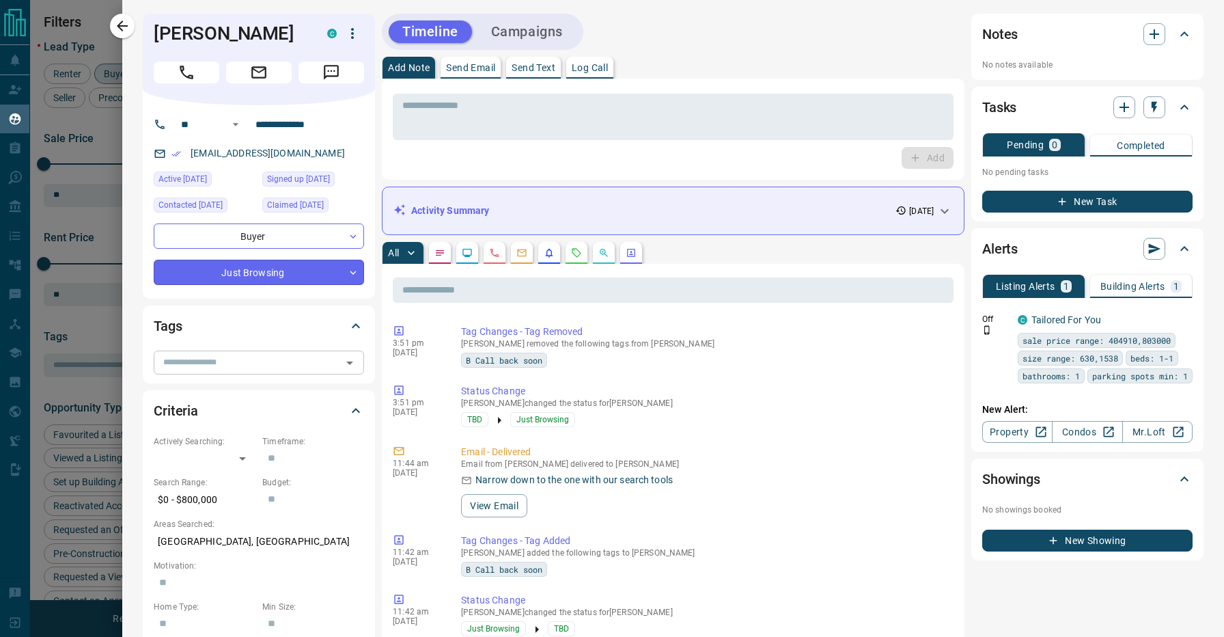
click at [206, 275] on body "Lead Transfers Claim Leads My Leads Tasks Opportunities Deals Campaigns Automat…" at bounding box center [612, 310] width 1224 height 620
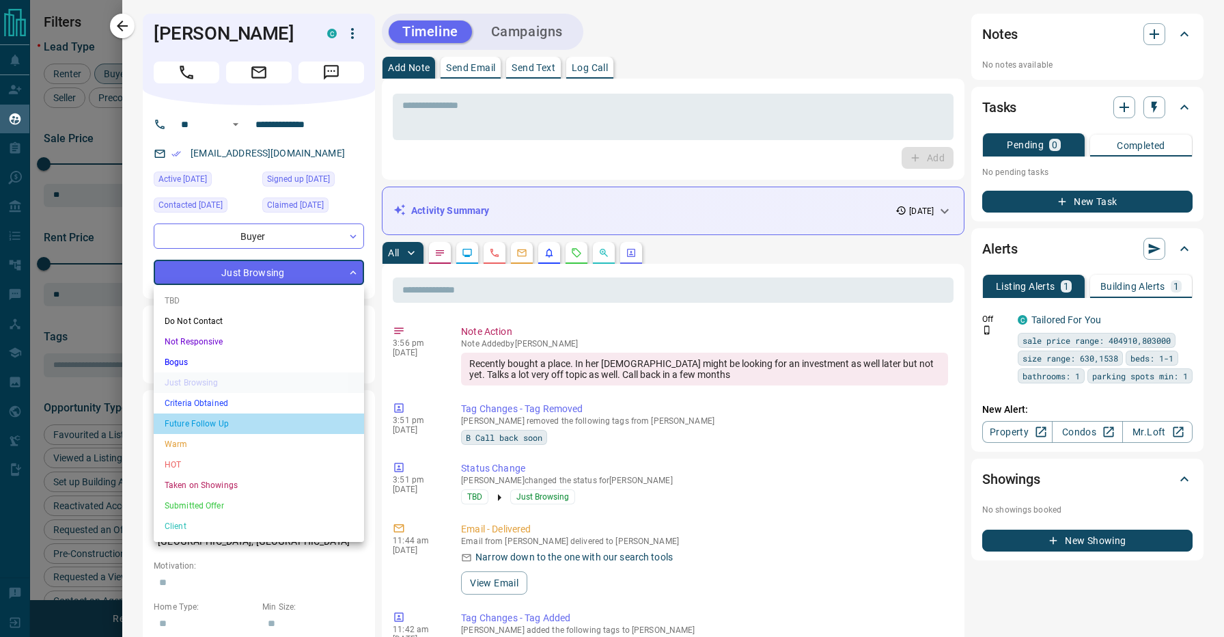
click at [217, 428] on li "Future Follow Up" at bounding box center [259, 423] width 210 height 20
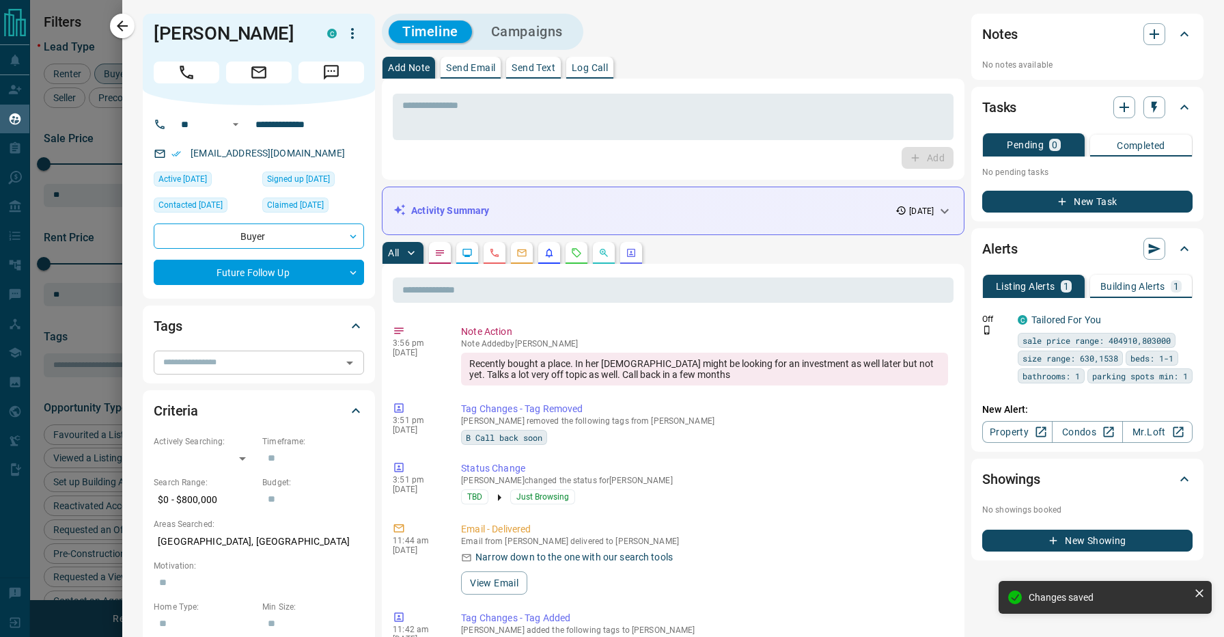
type input "*"
click at [130, 23] on icon "button" at bounding box center [122, 26] width 16 height 16
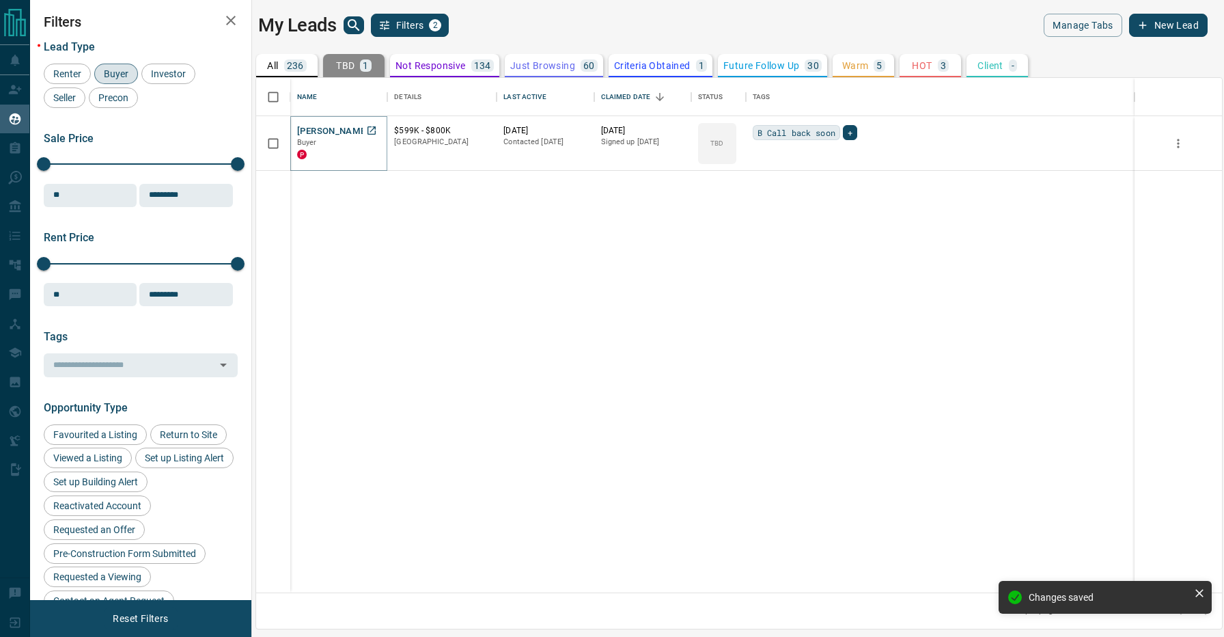
click at [325, 135] on button "[PERSON_NAME]" at bounding box center [333, 131] width 72 height 13
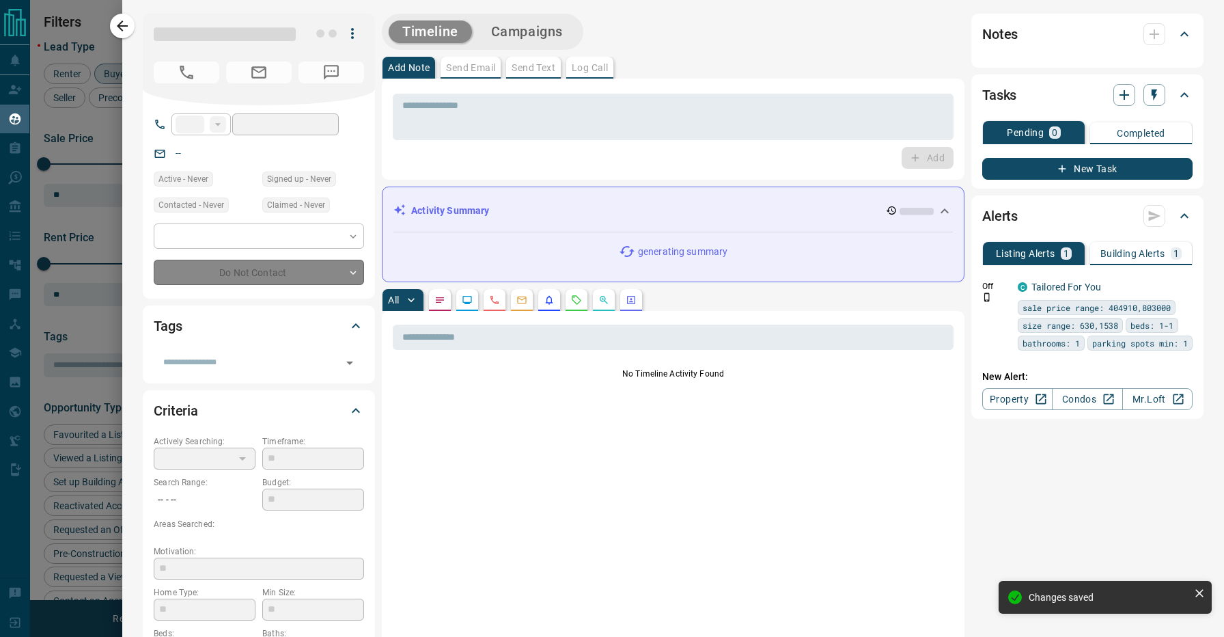
type input "**"
type input "**********"
type input "**"
type input "*"
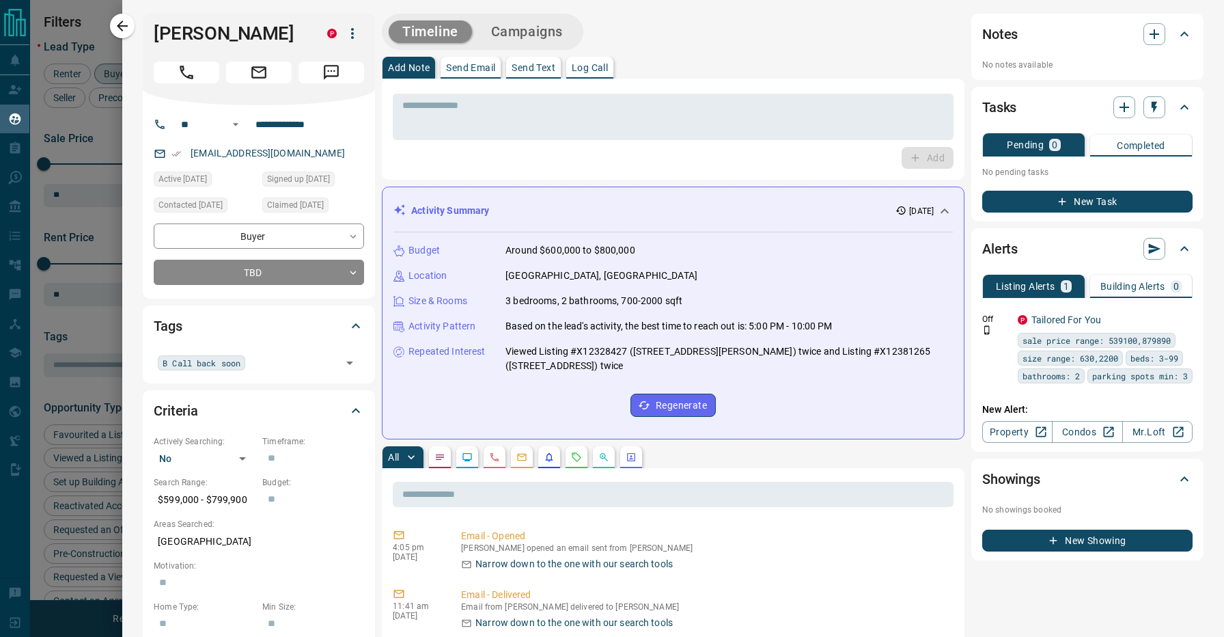
click at [660, 25] on div "Timeline Campaigns" at bounding box center [673, 32] width 583 height 36
click at [177, 30] on h1 "[PERSON_NAME]" at bounding box center [230, 34] width 153 height 22
click at [642, 36] on div "Timeline Campaigns" at bounding box center [673, 32] width 583 height 36
drag, startPoint x: 251, startPoint y: 29, endPoint x: 150, endPoint y: 29, distance: 101.8
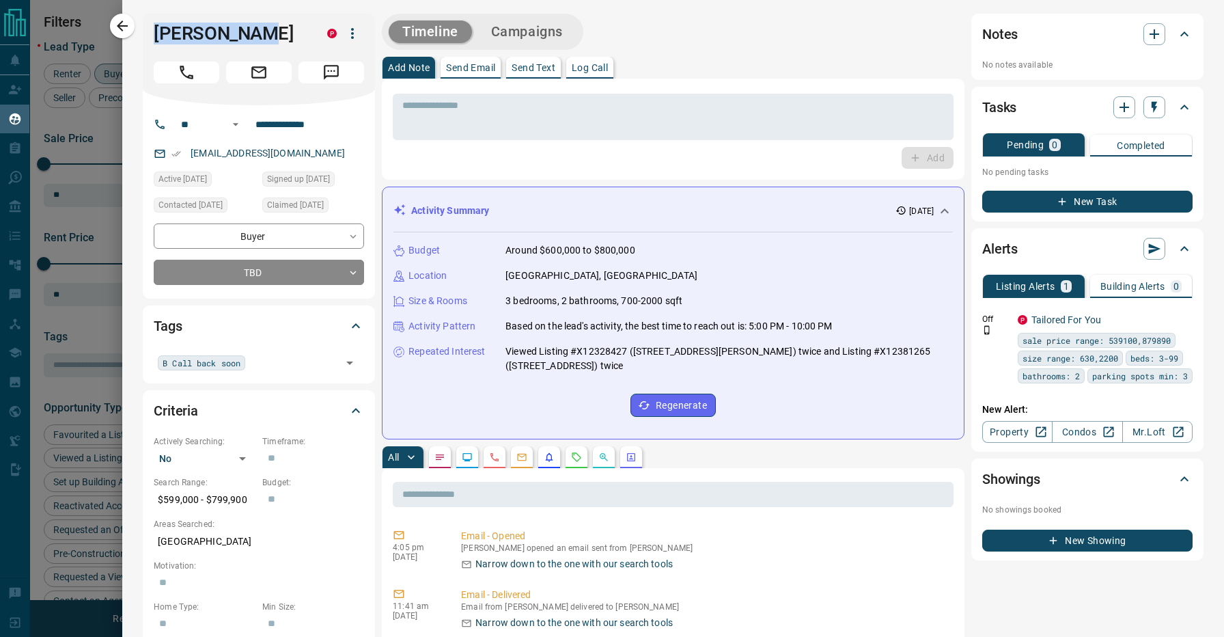
click at [150, 29] on div "[PERSON_NAME] P" at bounding box center [259, 60] width 232 height 92
copy h1 "[PERSON_NAME]"
click at [821, 206] on div "Activity Summary [DATE]" at bounding box center [664, 211] width 543 height 14
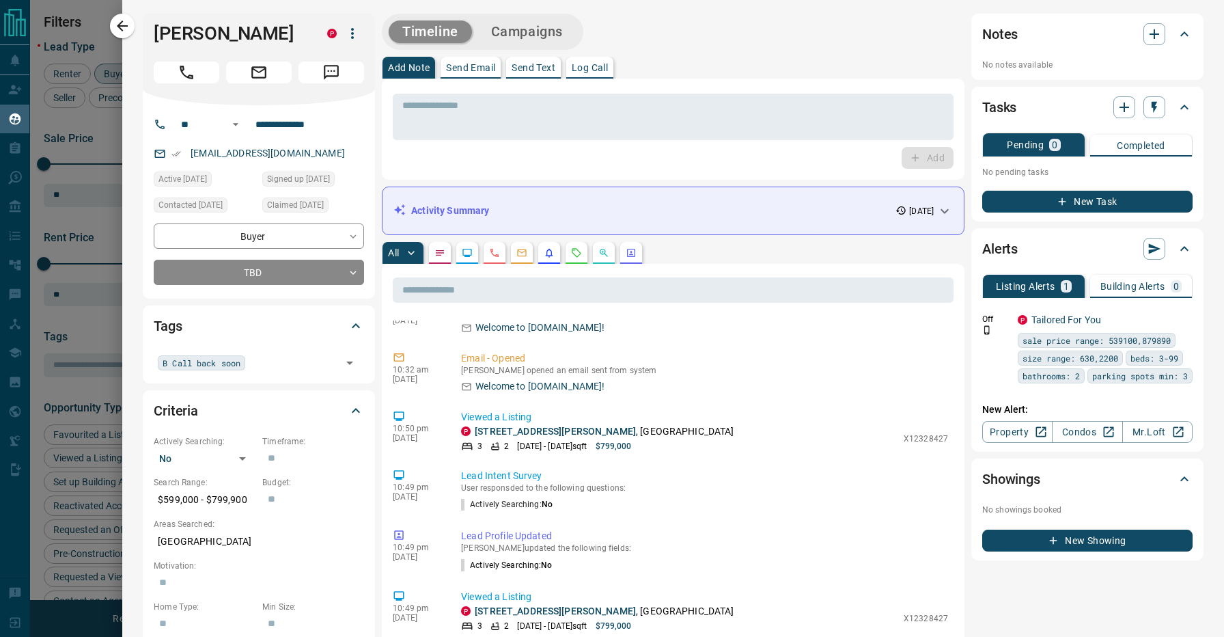
scroll to position [514, 0]
click at [704, 242] on div "All" at bounding box center [673, 253] width 583 height 22
click at [672, 242] on div "All" at bounding box center [673, 253] width 583 height 22
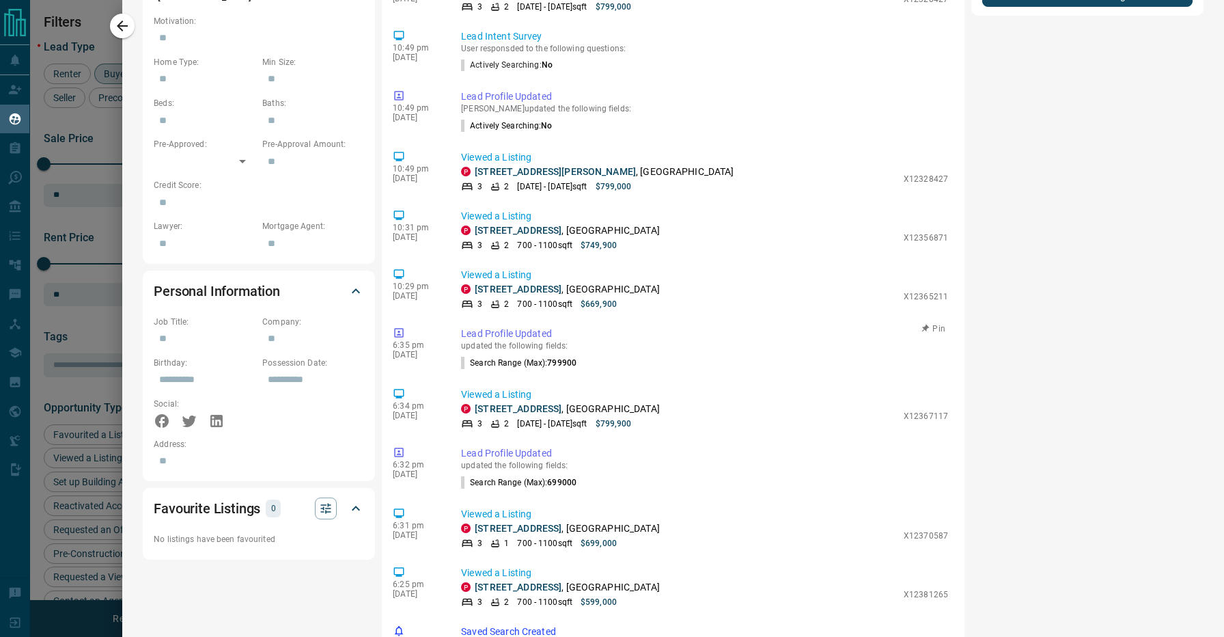
scroll to position [411, 0]
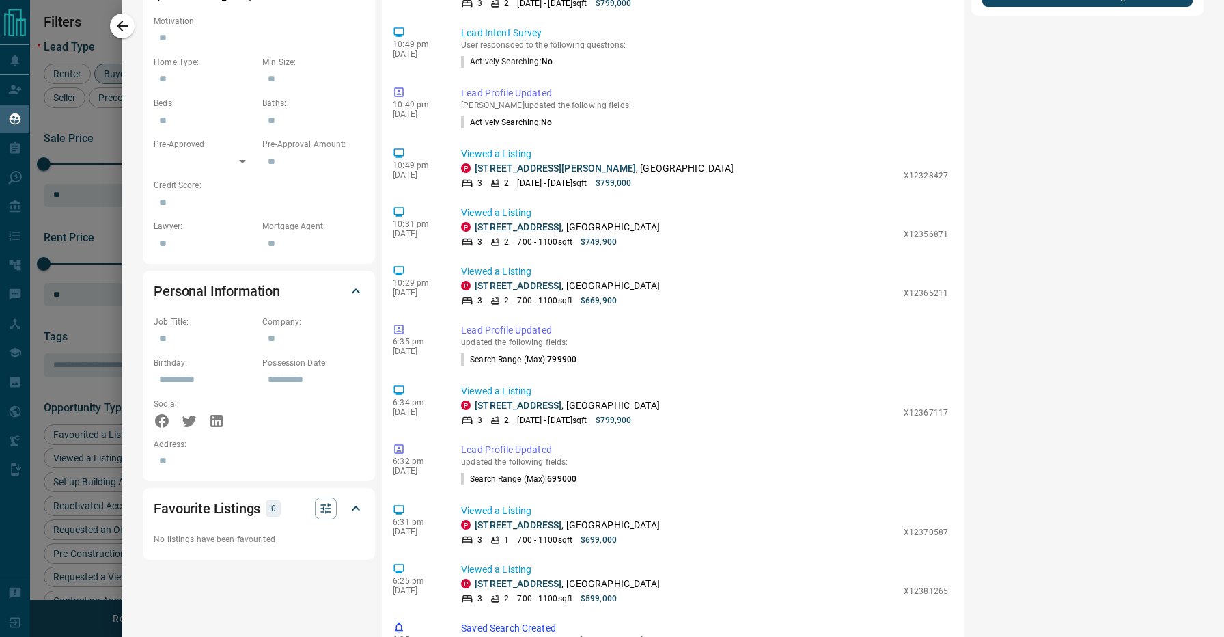
click at [1010, 352] on div "Notes No notes available Tasks Pending 0 Completed No pending tasks New Task Al…" at bounding box center [1087, 175] width 232 height 1413
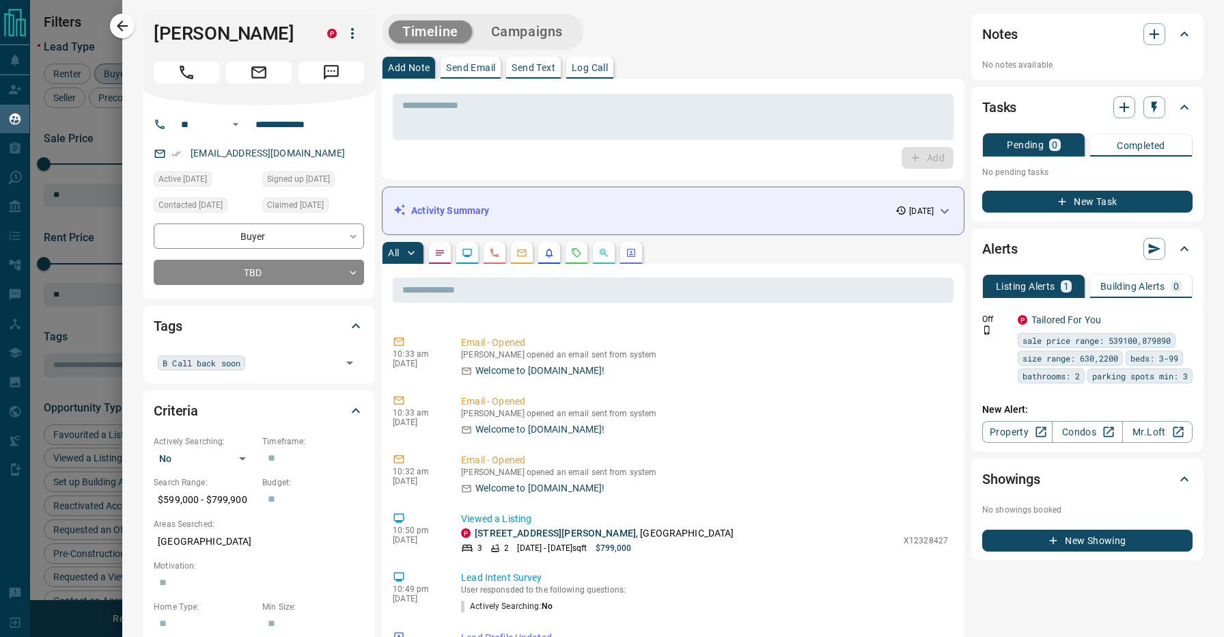
scroll to position [0, 0]
click at [690, 242] on div "All" at bounding box center [673, 253] width 583 height 22
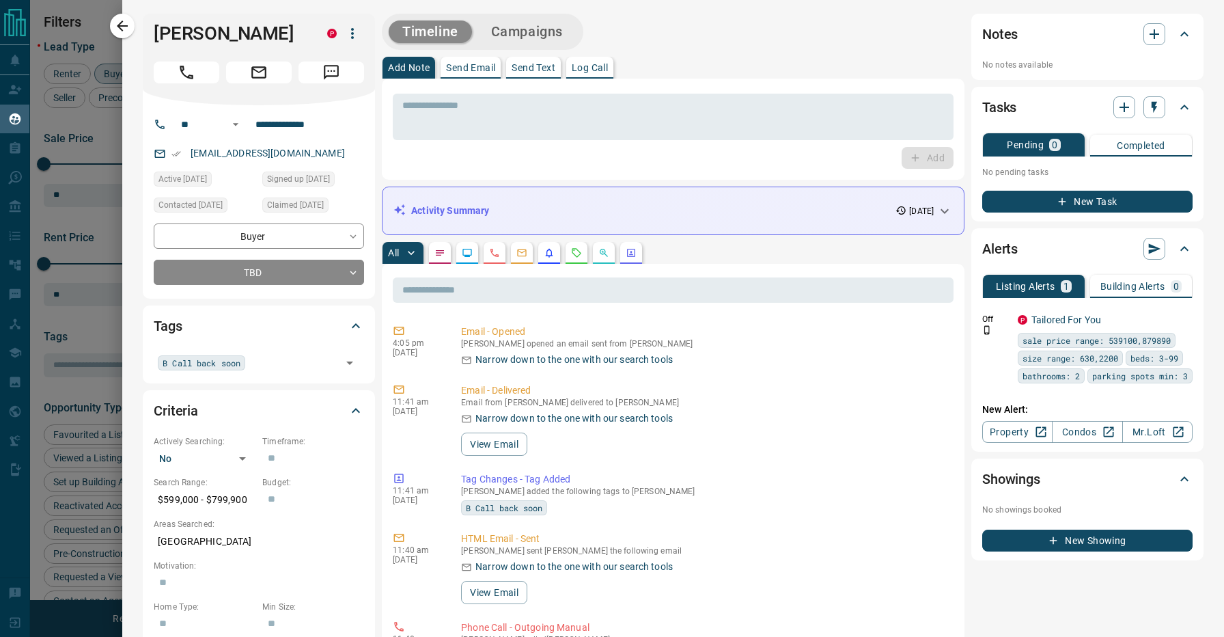
click at [639, 29] on div "Timeline Campaigns" at bounding box center [673, 32] width 583 height 36
drag, startPoint x: 156, startPoint y: 33, endPoint x: 265, endPoint y: 36, distance: 109.3
click at [265, 36] on h1 "[PERSON_NAME]" at bounding box center [230, 34] width 153 height 22
click at [659, 25] on div "Timeline Campaigns" at bounding box center [673, 32] width 583 height 36
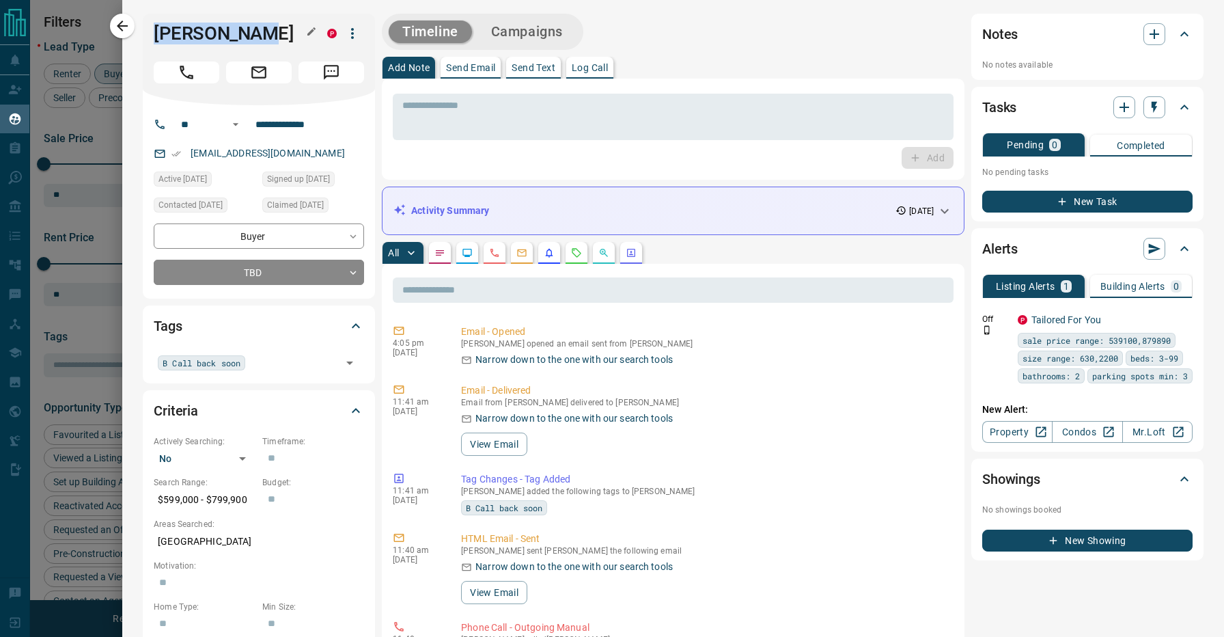
drag, startPoint x: 254, startPoint y: 35, endPoint x: 154, endPoint y: 32, distance: 99.8
click at [154, 32] on h1 "[PERSON_NAME]" at bounding box center [230, 34] width 153 height 22
copy h1 "[PERSON_NAME]"
click at [765, 116] on textarea at bounding box center [673, 117] width 542 height 35
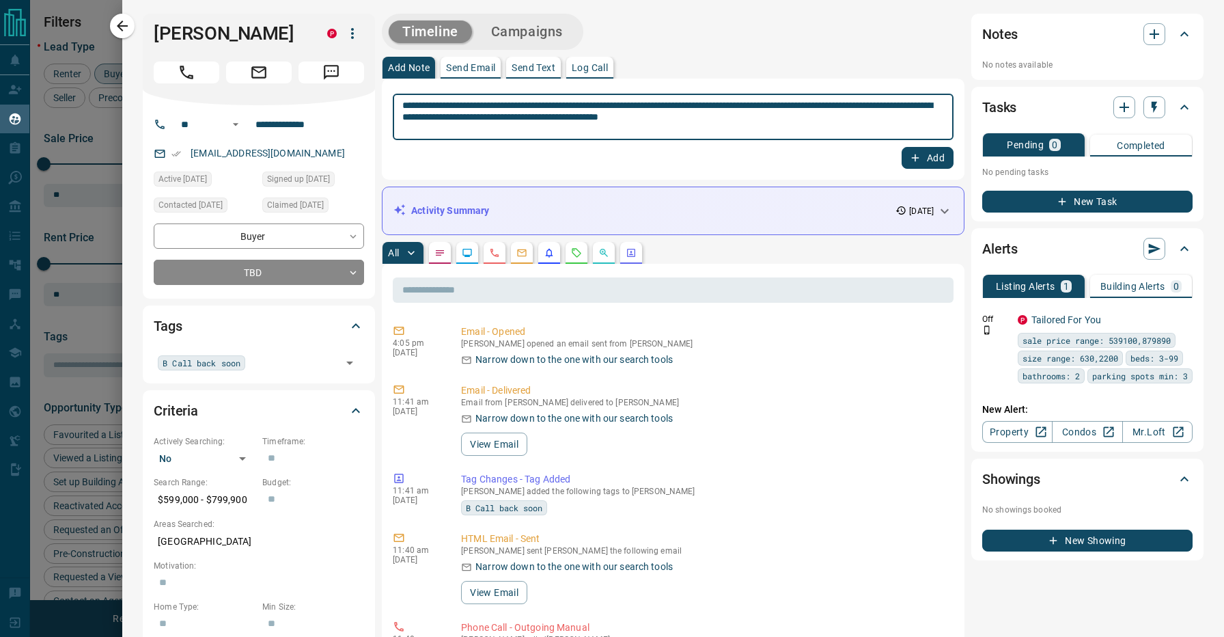
type textarea "**********"
click at [951, 146] on div "**********" at bounding box center [673, 128] width 561 height 79
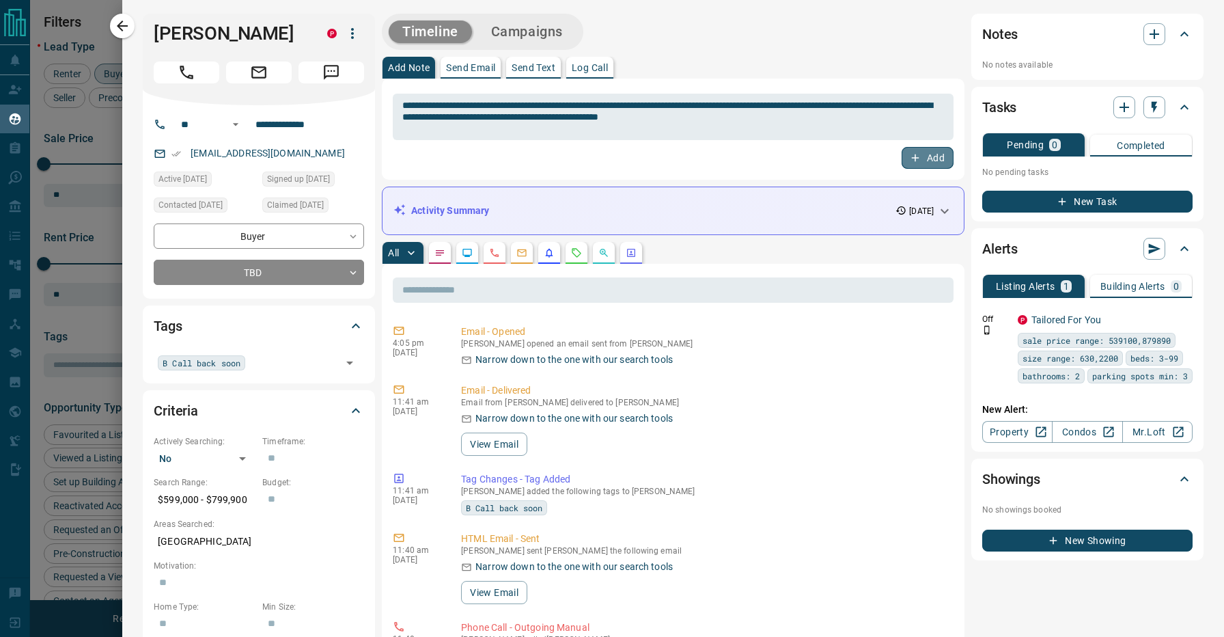
click at [943, 156] on button "Add" at bounding box center [928, 158] width 52 height 22
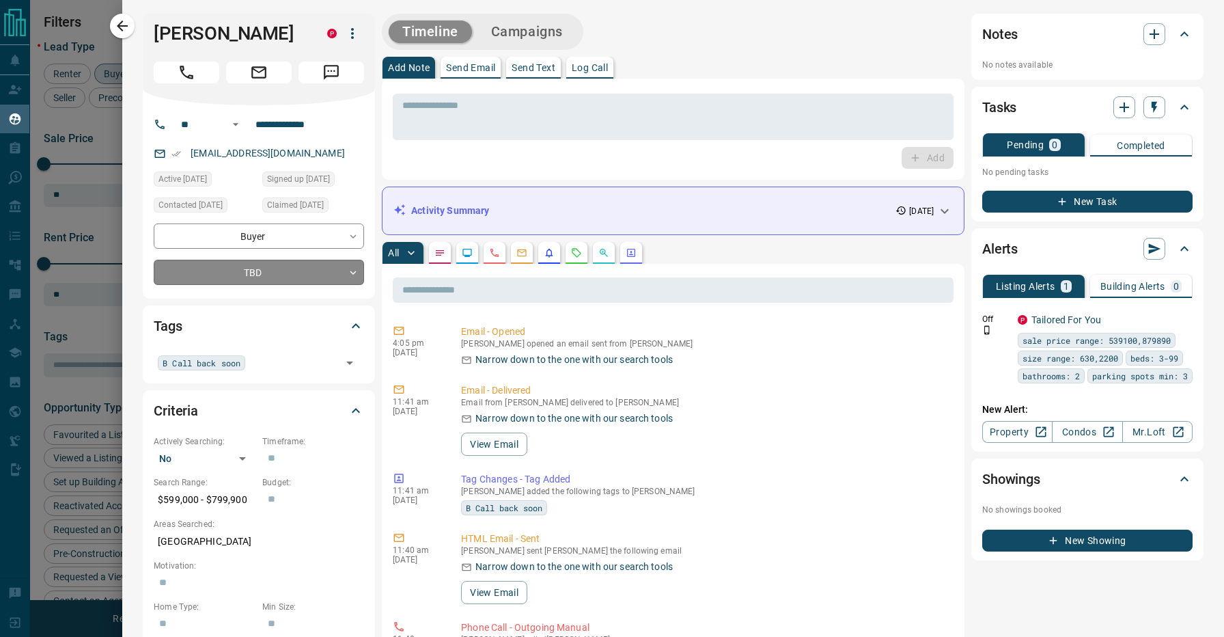
click at [285, 270] on body "Lead Transfers Claim Leads My Leads Tasks Opportunities Deals Campaigns Automat…" at bounding box center [612, 310] width 1224 height 620
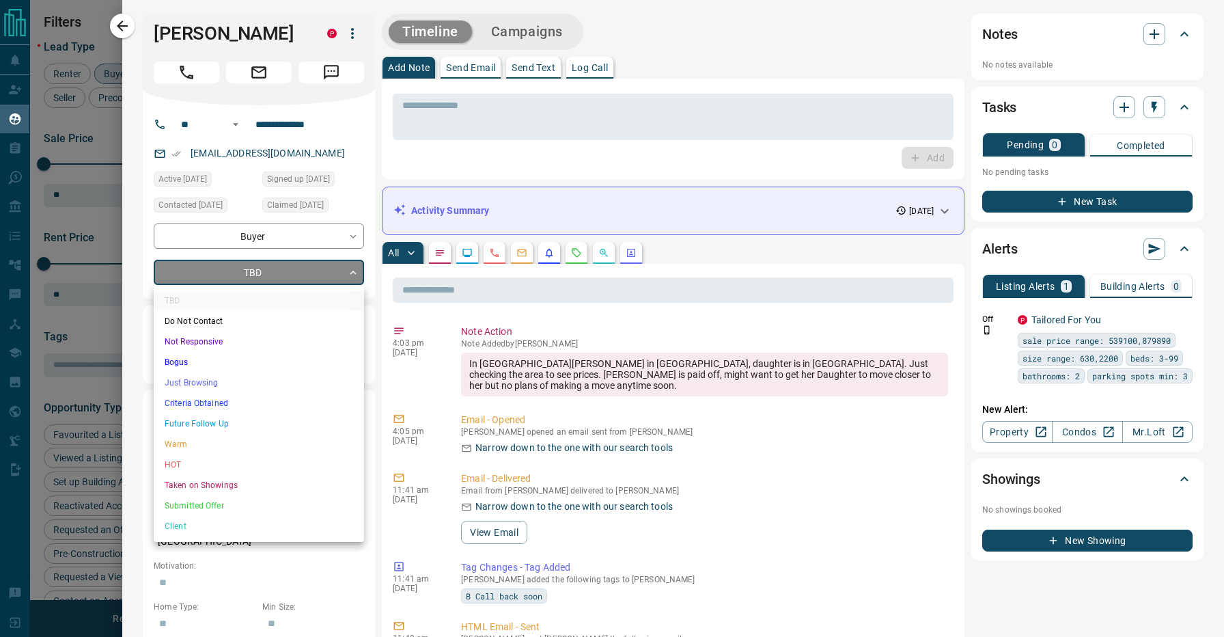
click at [217, 378] on li "Just Browsing" at bounding box center [259, 382] width 210 height 20
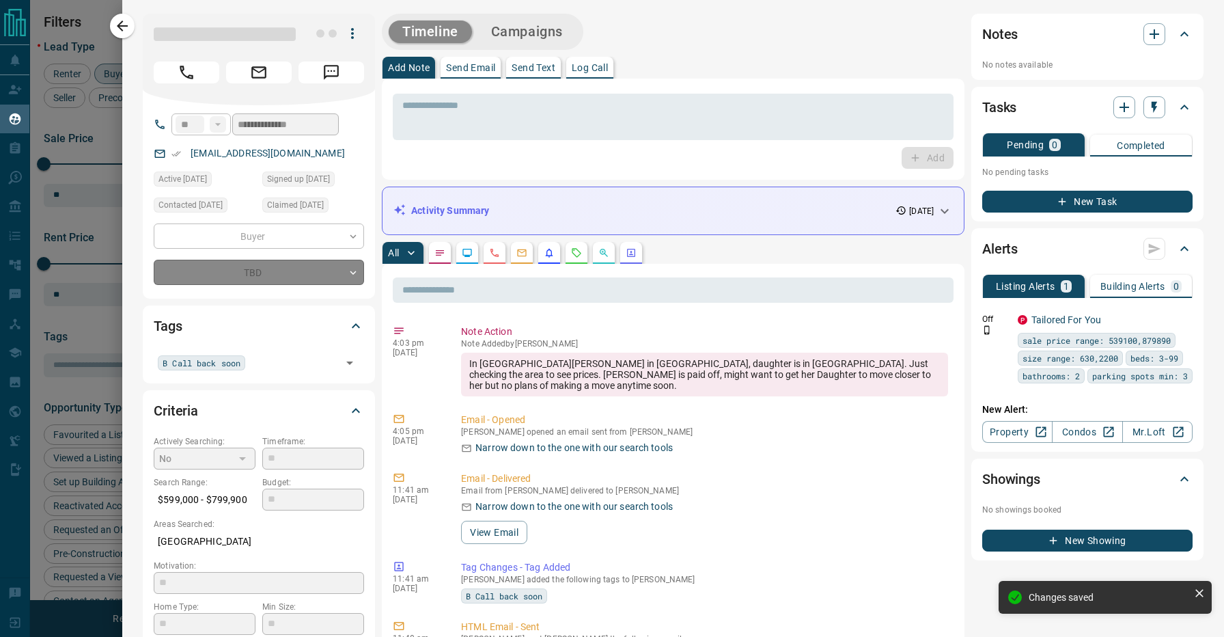
type input "*"
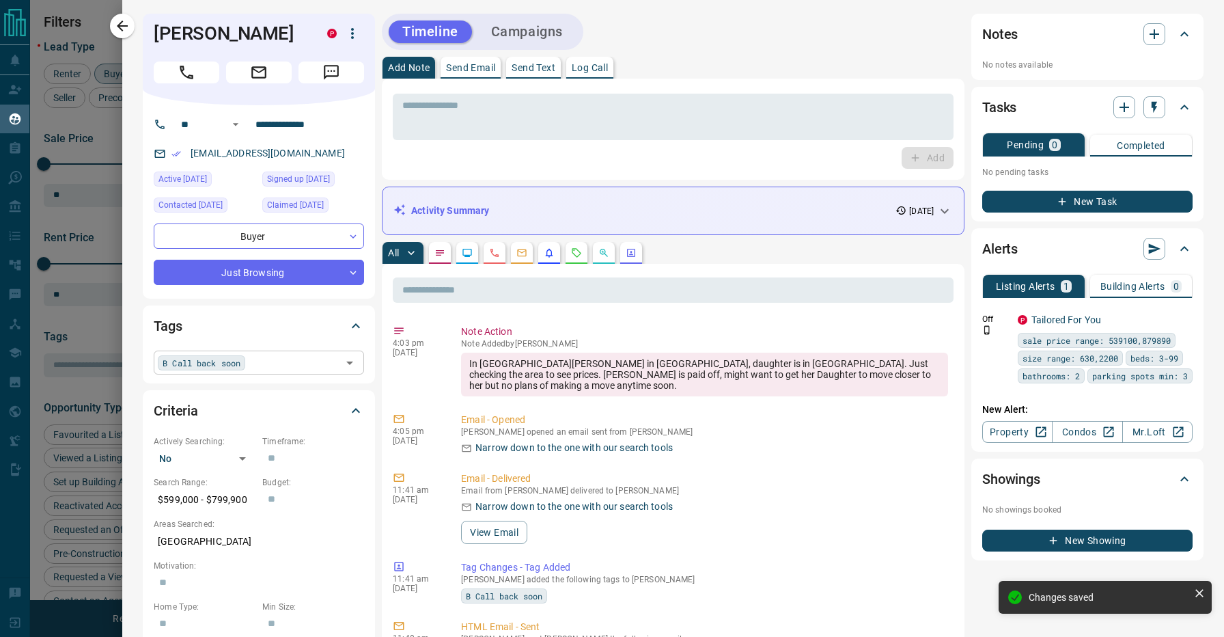
click at [255, 363] on div "B Call back soon ​" at bounding box center [259, 361] width 210 height 23
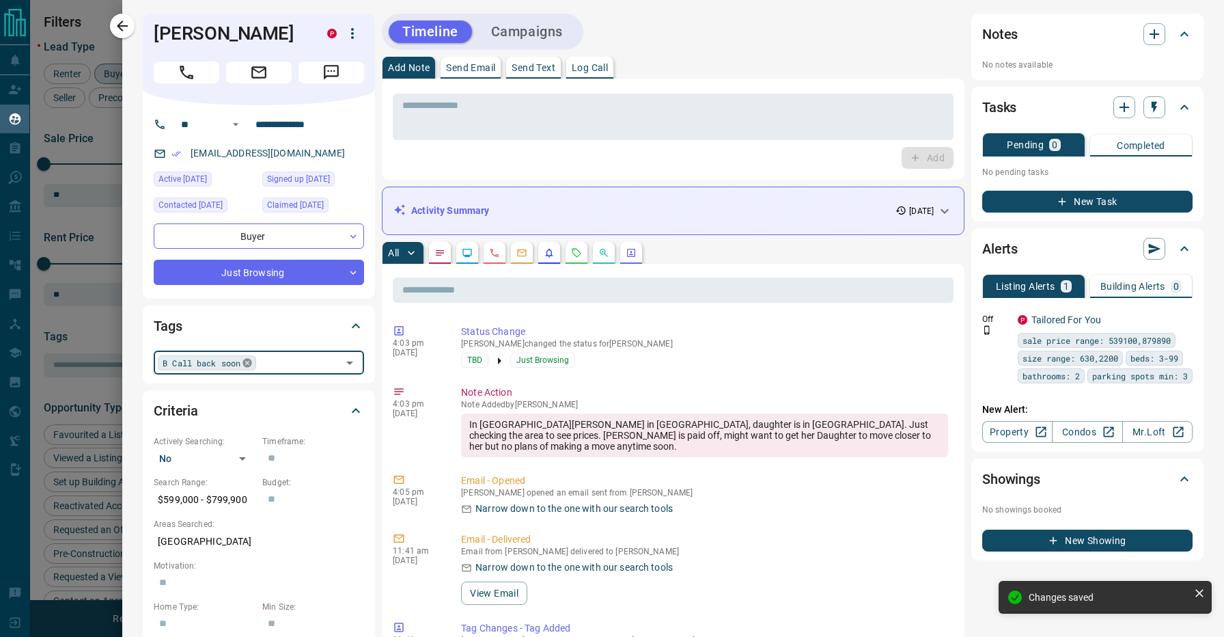
click at [249, 362] on icon at bounding box center [247, 362] width 11 height 11
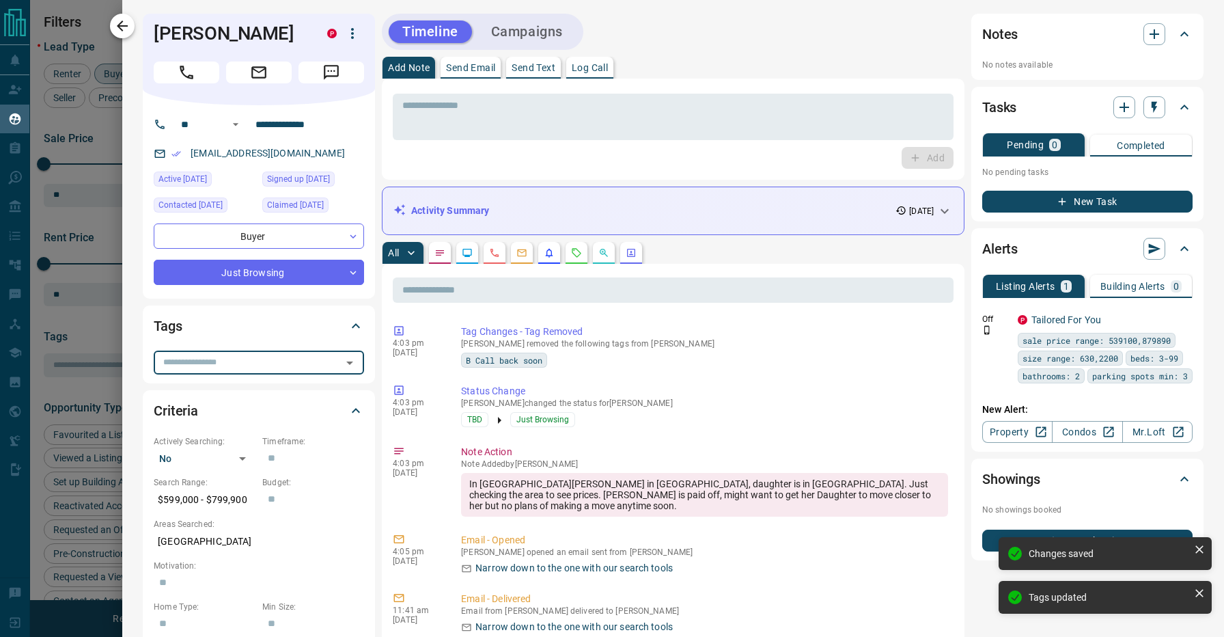
click at [126, 23] on icon "button" at bounding box center [122, 26] width 16 height 16
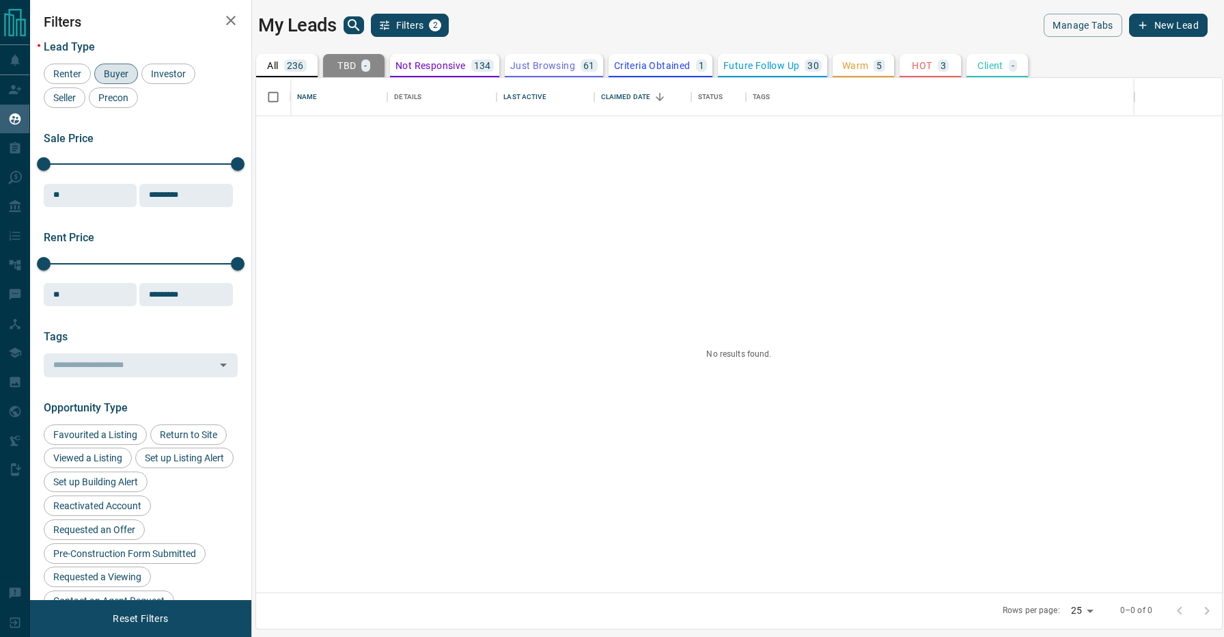
click at [290, 70] on p "236" at bounding box center [295, 66] width 17 height 10
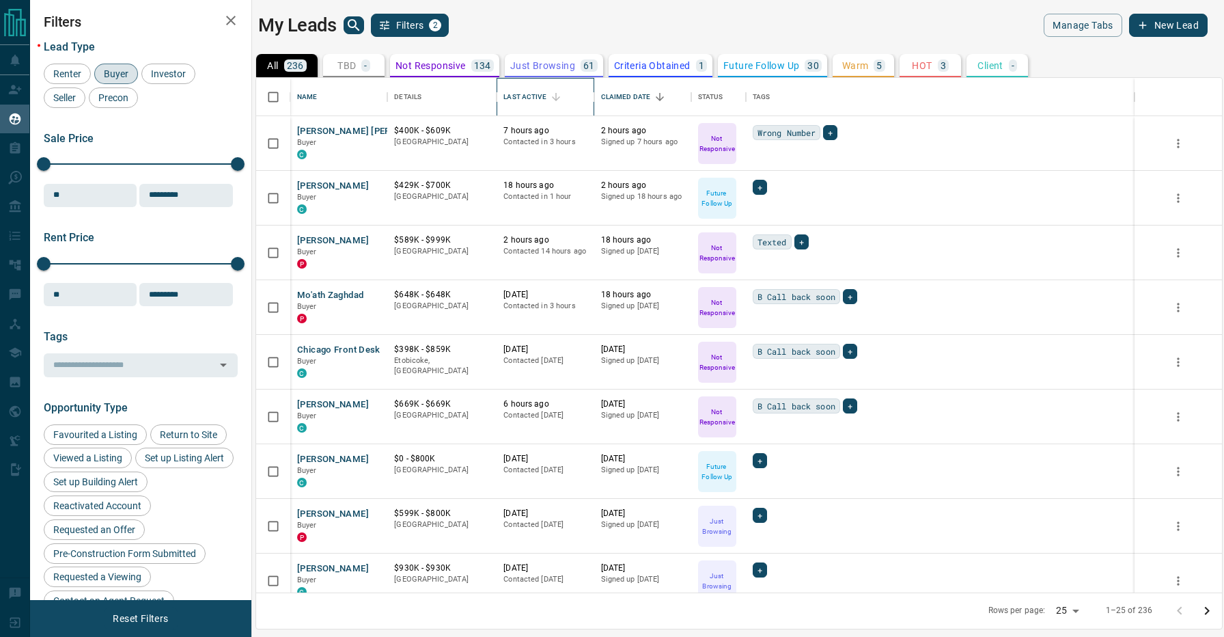
click at [526, 102] on div "Last Active" at bounding box center [524, 97] width 42 height 38
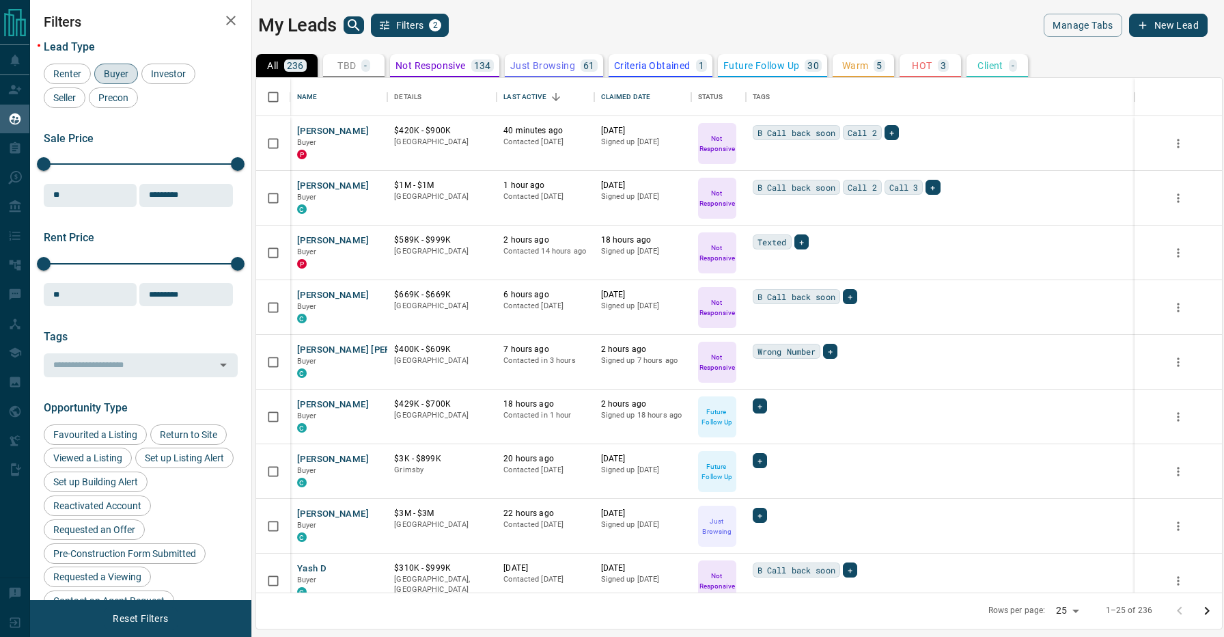
click at [527, 29] on div "My Leads Filters 2" at bounding box center [495, 25] width 475 height 23
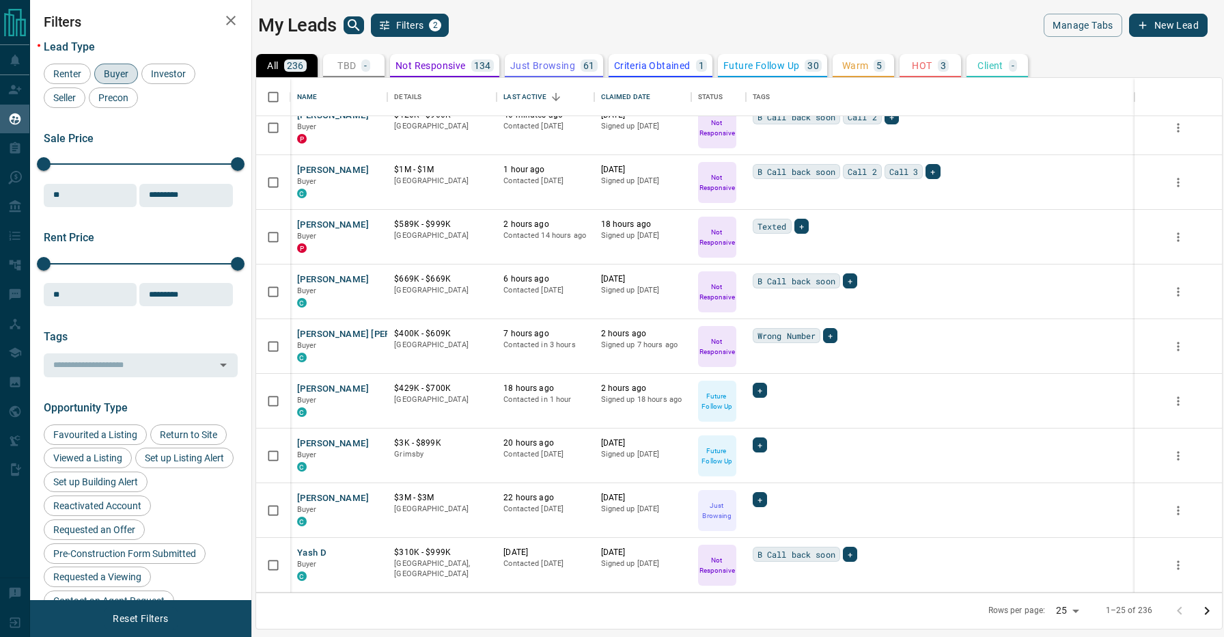
scroll to position [18, 0]
